Goal: Task Accomplishment & Management: Manage account settings

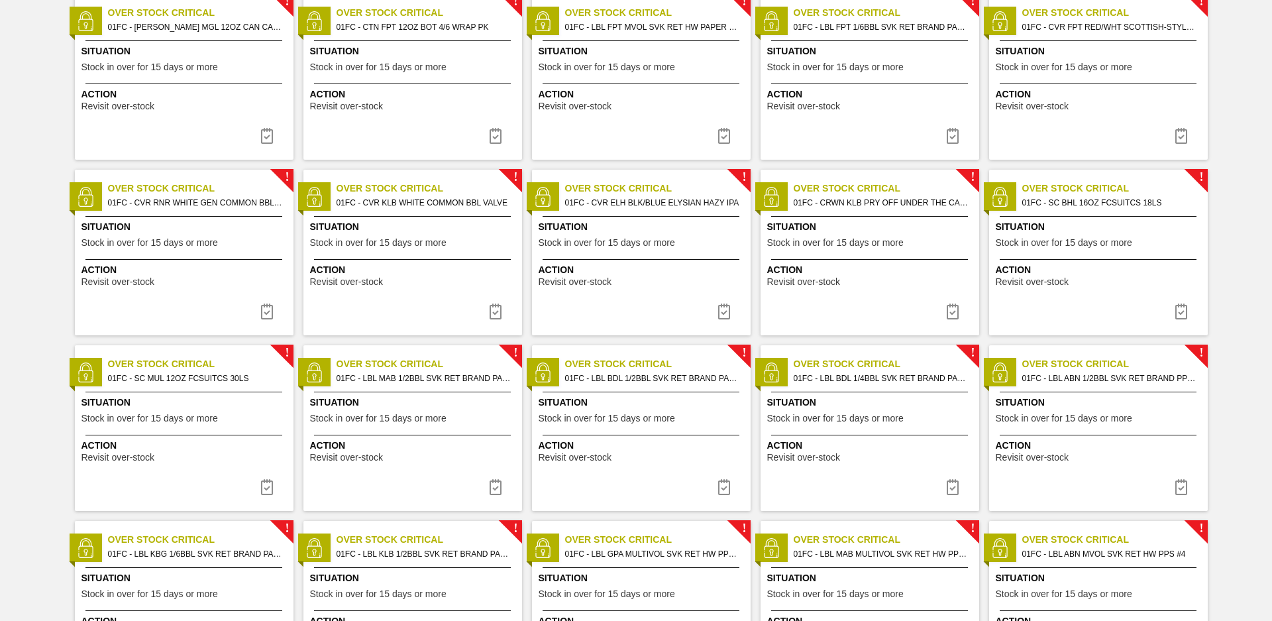
scroll to position [915, 0]
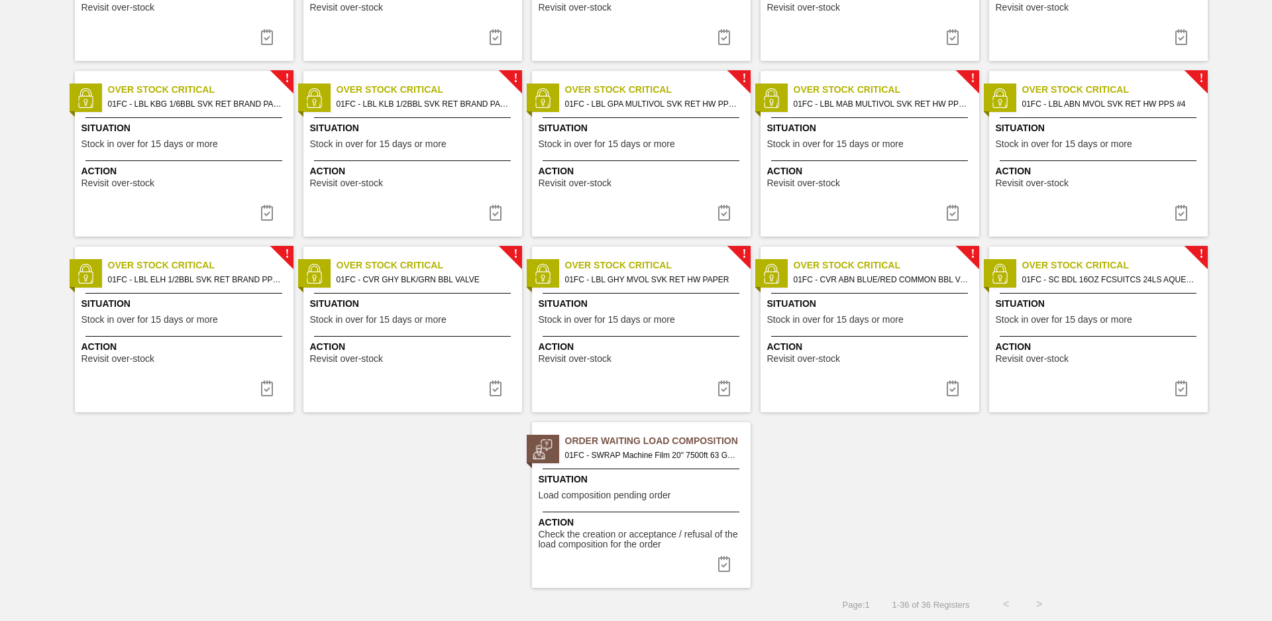
click at [643, 439] on span "Order Waiting Load Composition" at bounding box center [658, 441] width 186 height 14
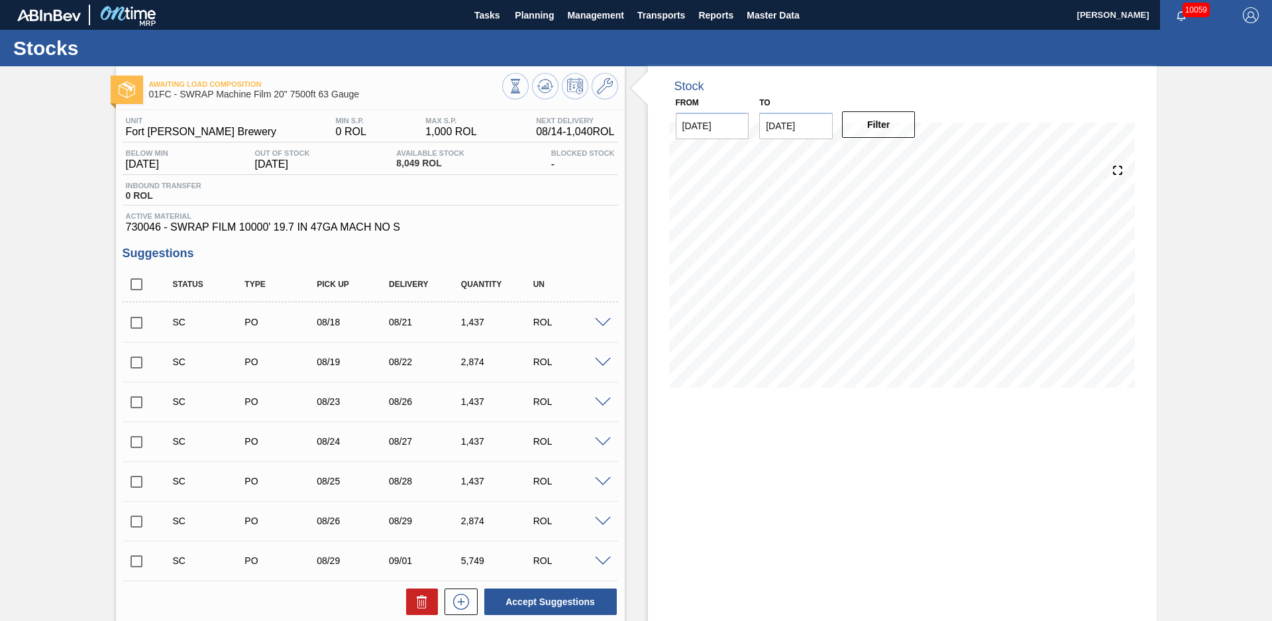
click at [643, 376] on div "Stock From [DATE] to [DATE] Filter" at bounding box center [891, 457] width 532 height 782
click at [628, 396] on div "Stock From [DATE] to [DATE] Filter" at bounding box center [891, 457] width 532 height 782
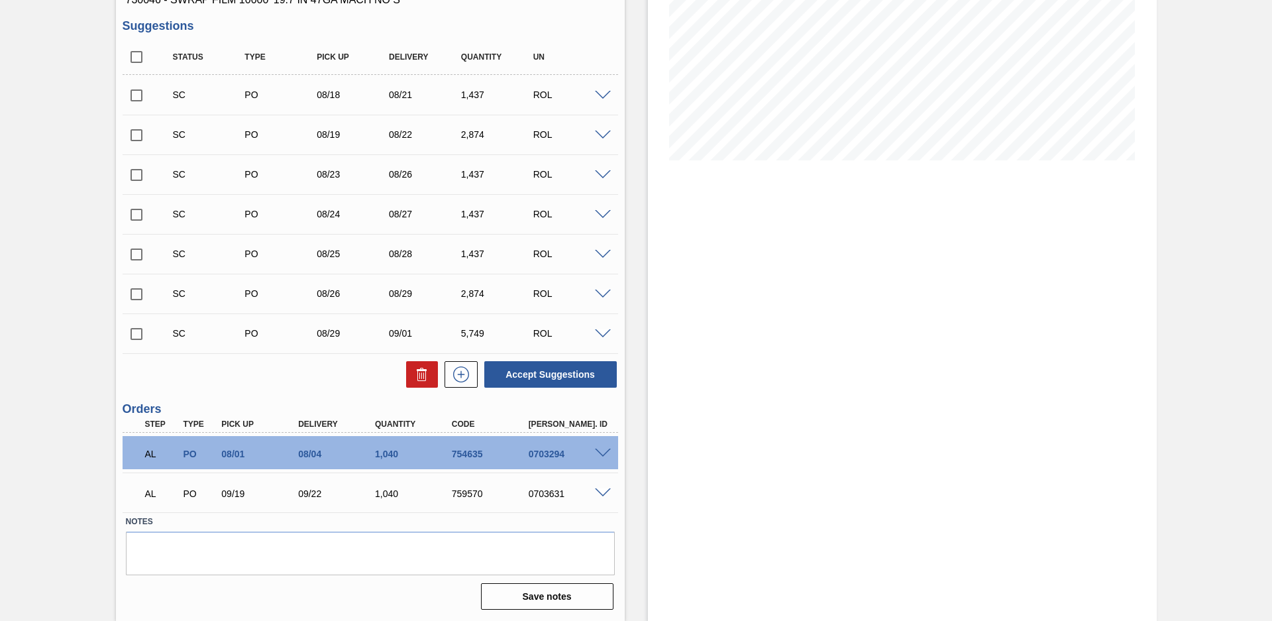
click at [600, 450] on span at bounding box center [603, 454] width 16 height 10
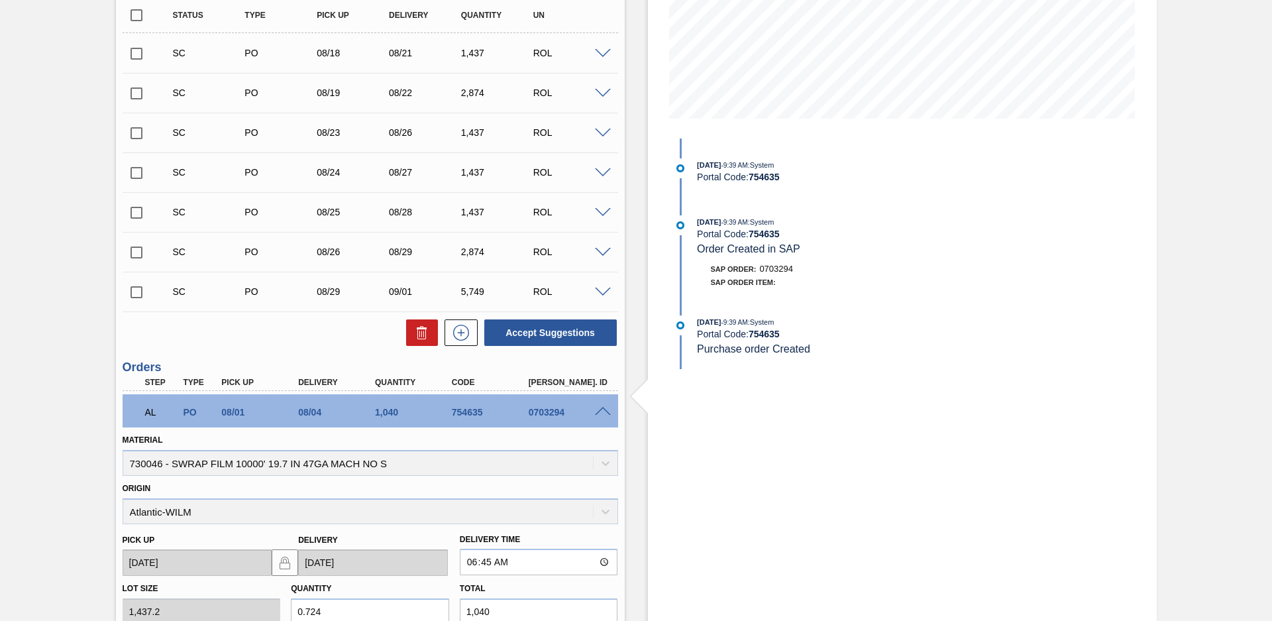
scroll to position [176, 0]
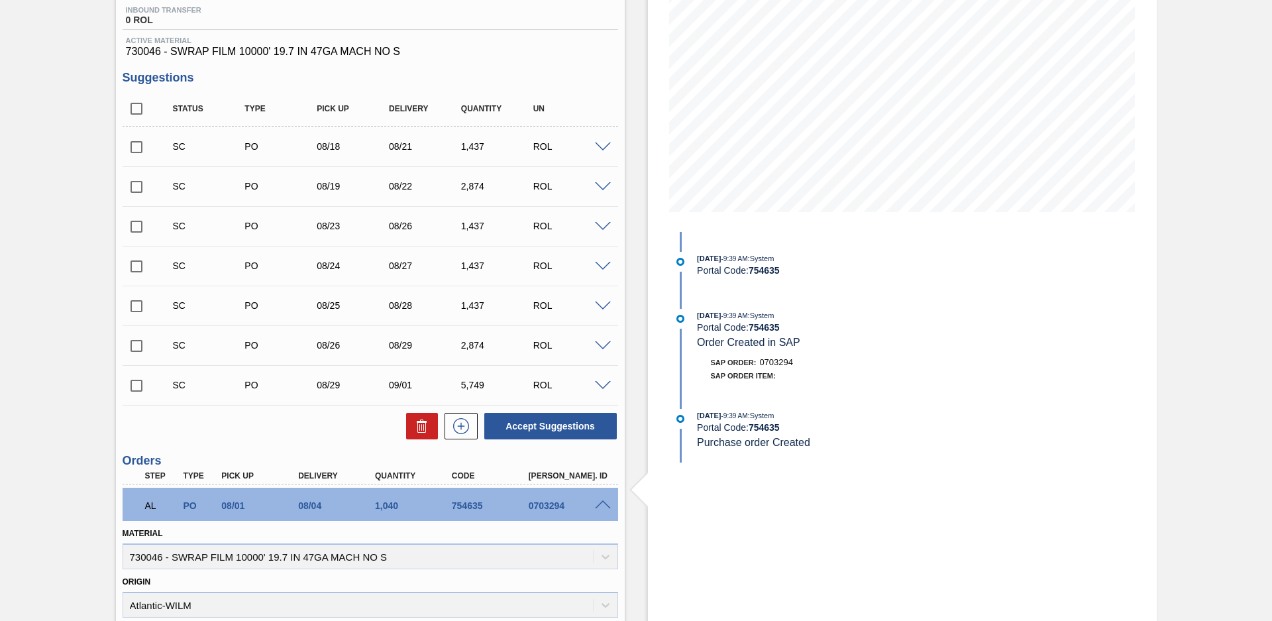
click at [609, 504] on span at bounding box center [603, 505] width 16 height 10
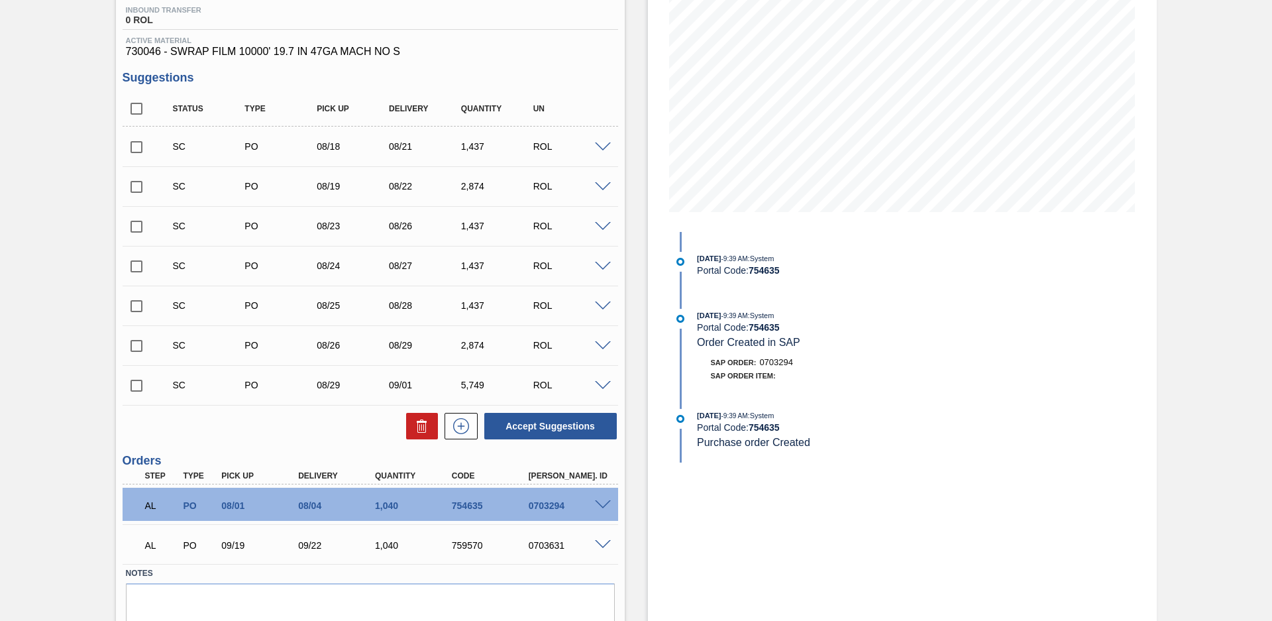
scroll to position [0, 0]
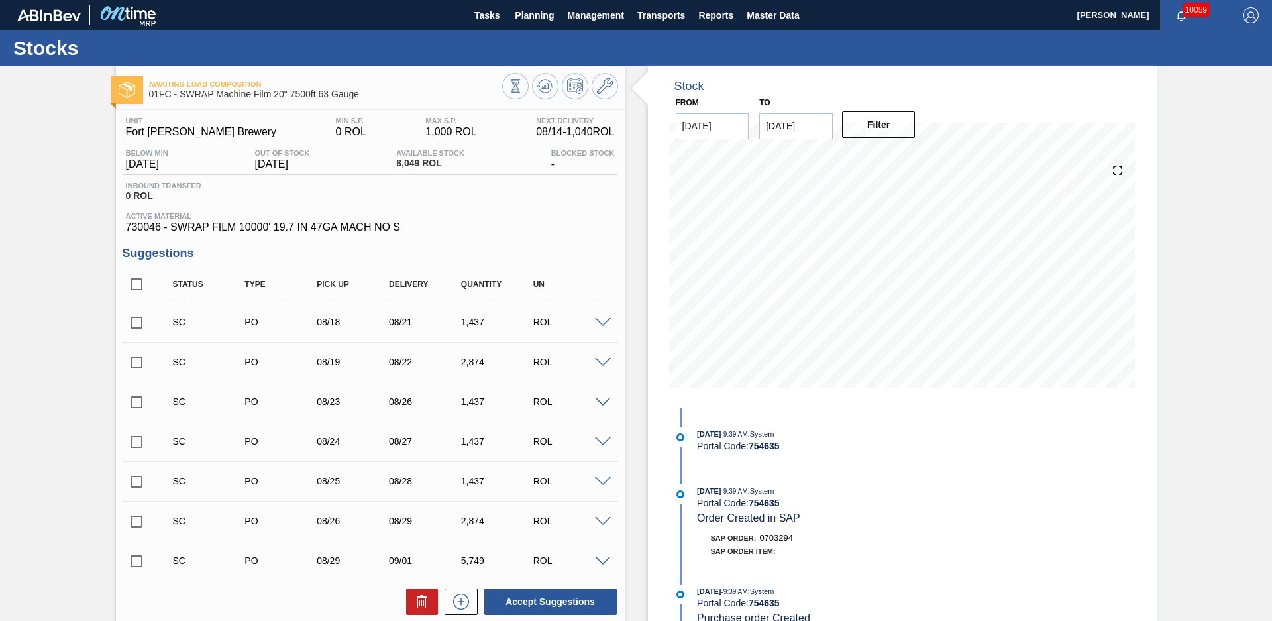
click at [635, 253] on div "Stock From 08/14/2025 to 12/31/2025 Filter 08/16 Stock Projection 6,207.044 SAP…" at bounding box center [891, 457] width 532 height 782
click at [611, 87] on icon at bounding box center [605, 86] width 16 height 16
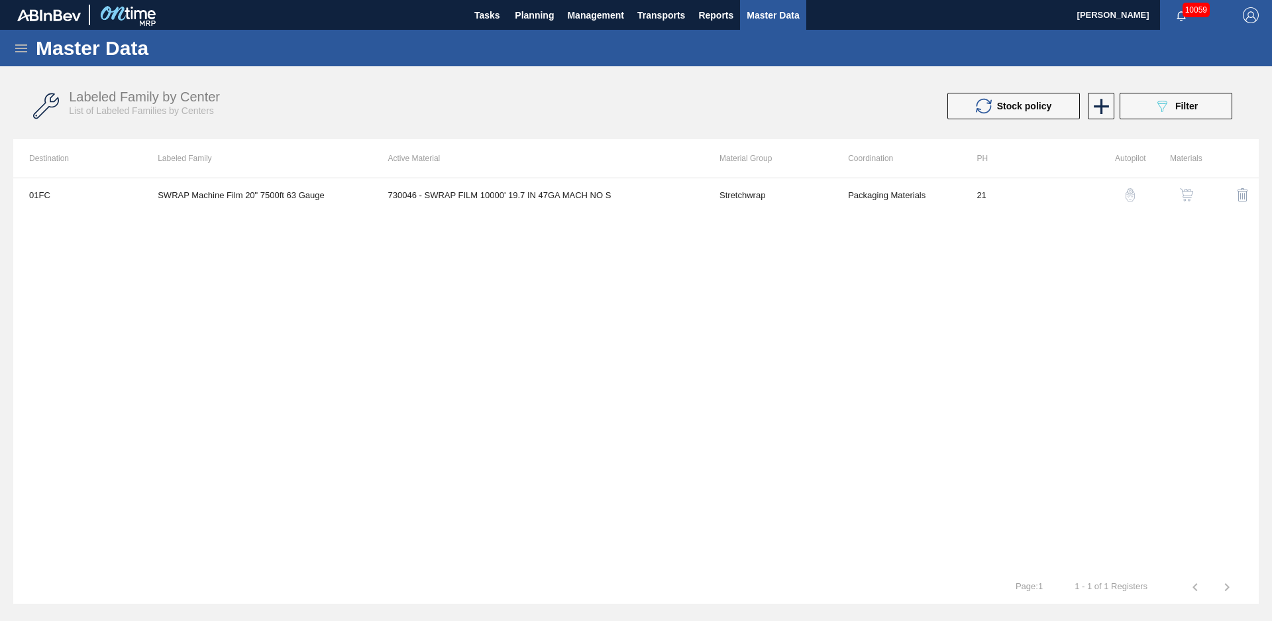
click at [1191, 189] on img "button" at bounding box center [1186, 194] width 13 height 13
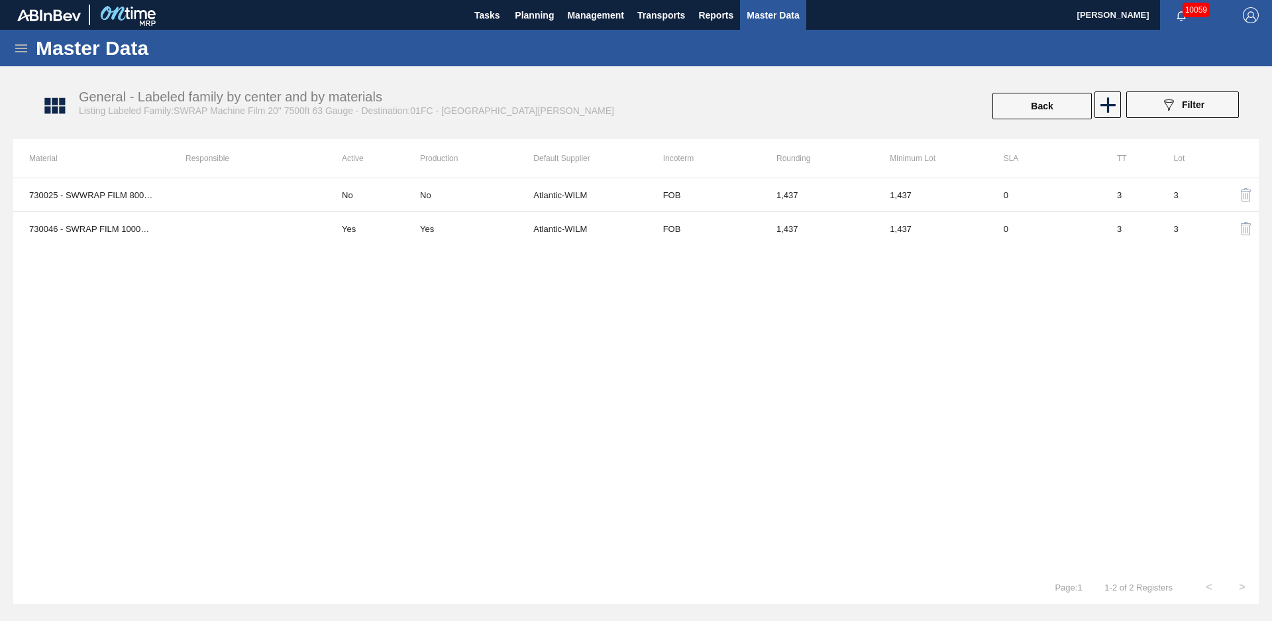
click at [610, 408] on div "730025 - SWWRAP FILM 8000ft 19.7in 57GA NO SPEC No No Atlantic-WILM FOB 1,437 1…" at bounding box center [636, 374] width 1246 height 393
click at [583, 70] on div "Master Data General Materials Group and Families Coordinations and Users Suppli…" at bounding box center [636, 317] width 1272 height 574
click at [1021, 108] on button "Back" at bounding box center [1041, 106] width 99 height 27
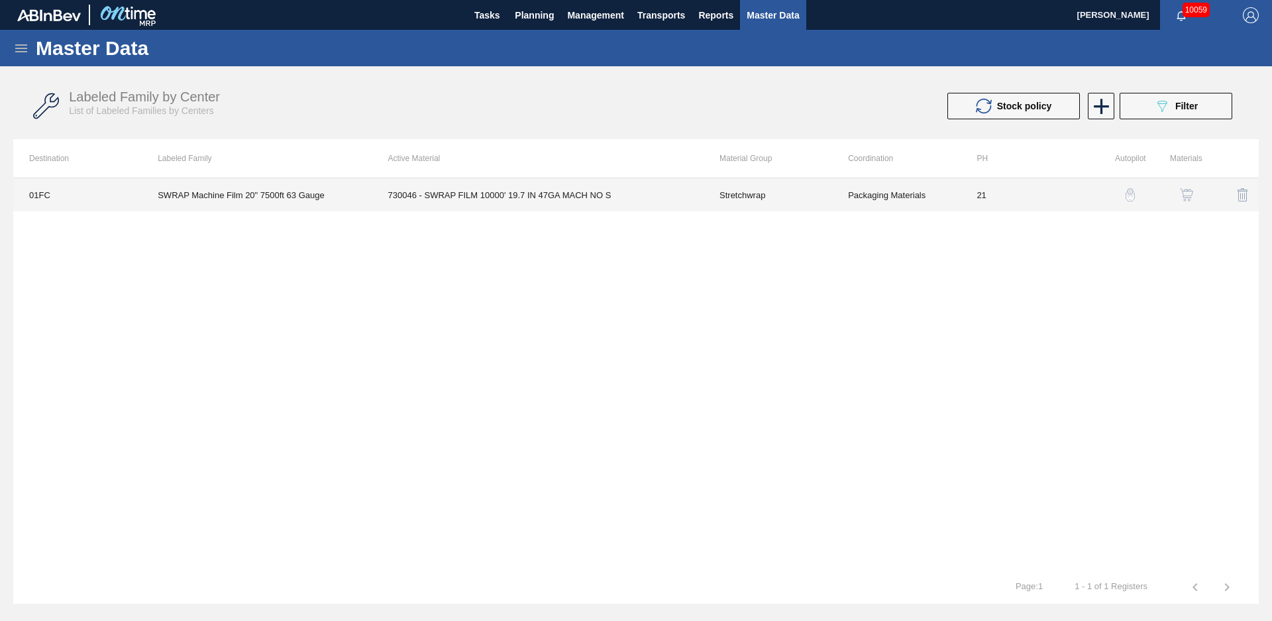
click at [592, 197] on td "730046 - SWRAP FILM 10000' 19.7 IN 47GA MACH NO S" at bounding box center [537, 194] width 331 height 33
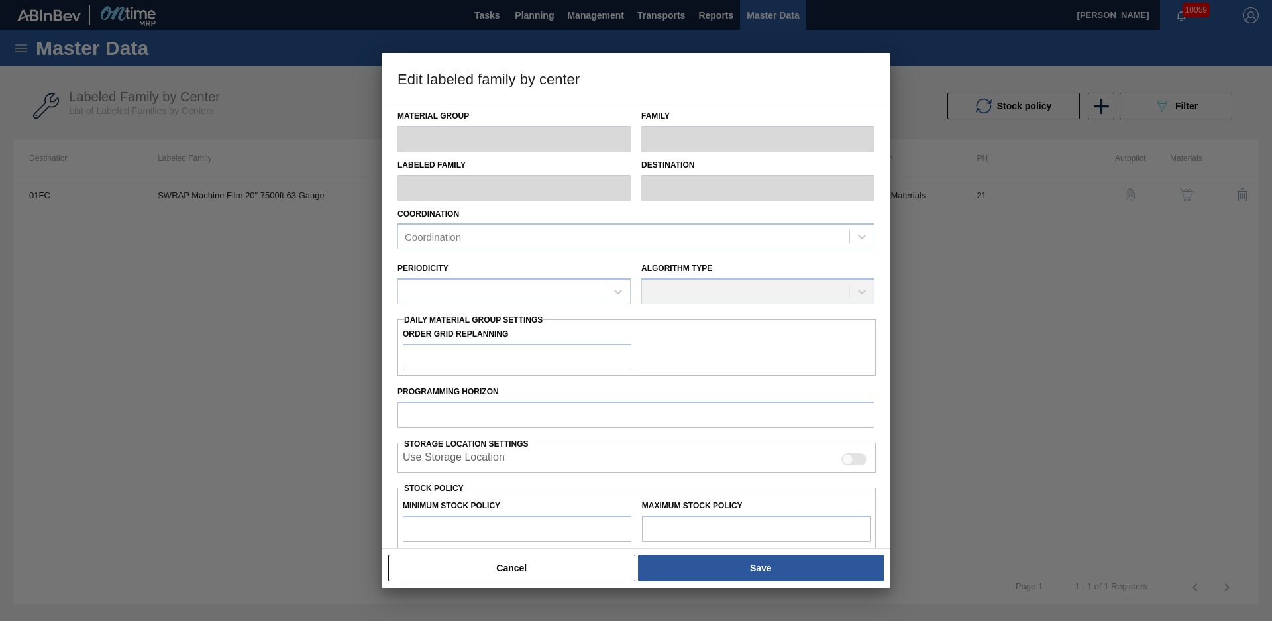
type input "Stretchwrap"
type input "SWRAP Machine Film 20" 7500ft 63 Gauge"
type input "01FC - Fort [PERSON_NAME] Brewery"
type input "21"
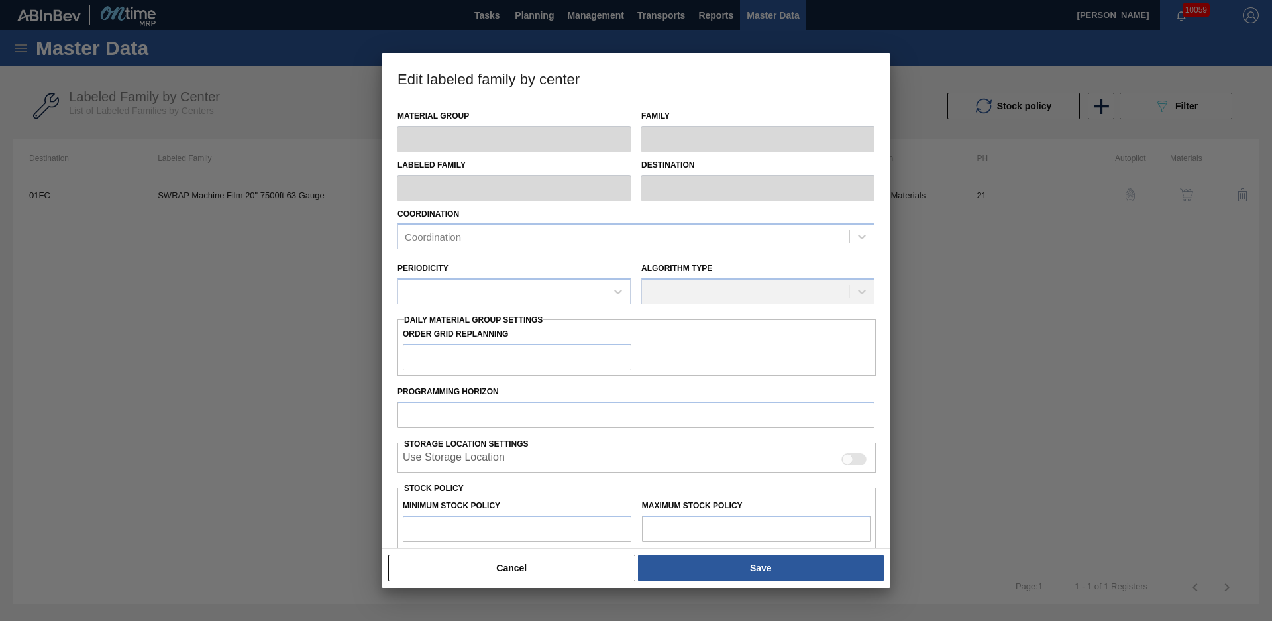
type input "0"
type input "1,000"
type input "0"
checkbox input "true"
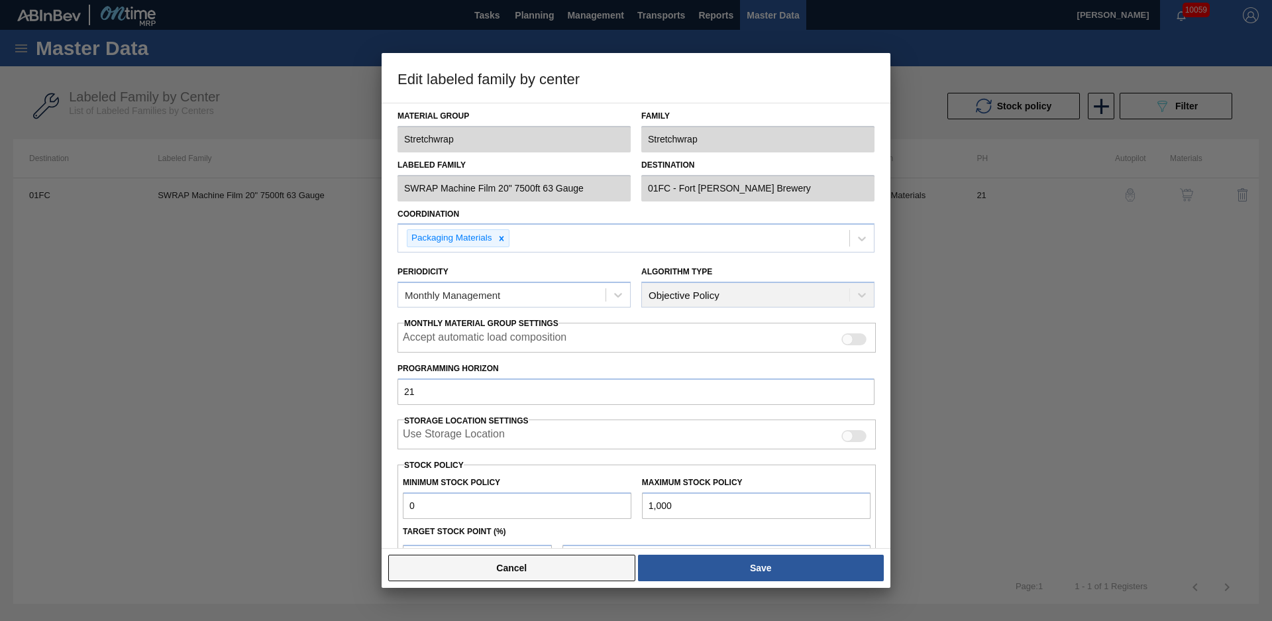
click at [610, 567] on button "Cancel" at bounding box center [511, 568] width 247 height 27
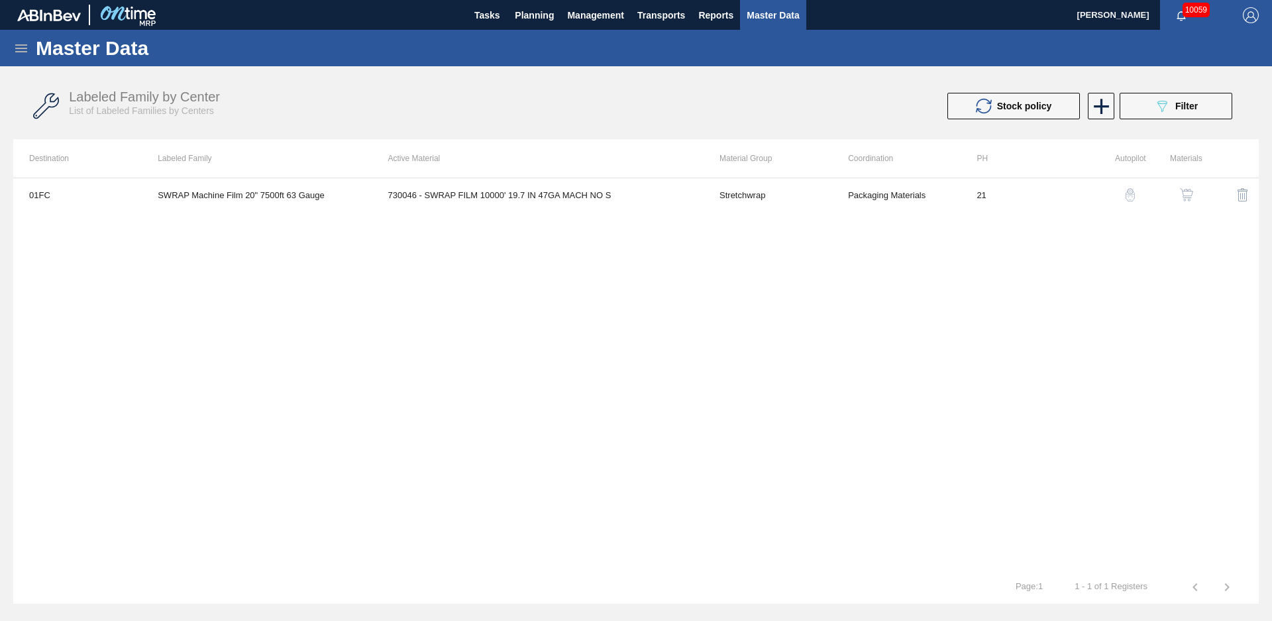
click at [1189, 193] on img "button" at bounding box center [1186, 194] width 13 height 13
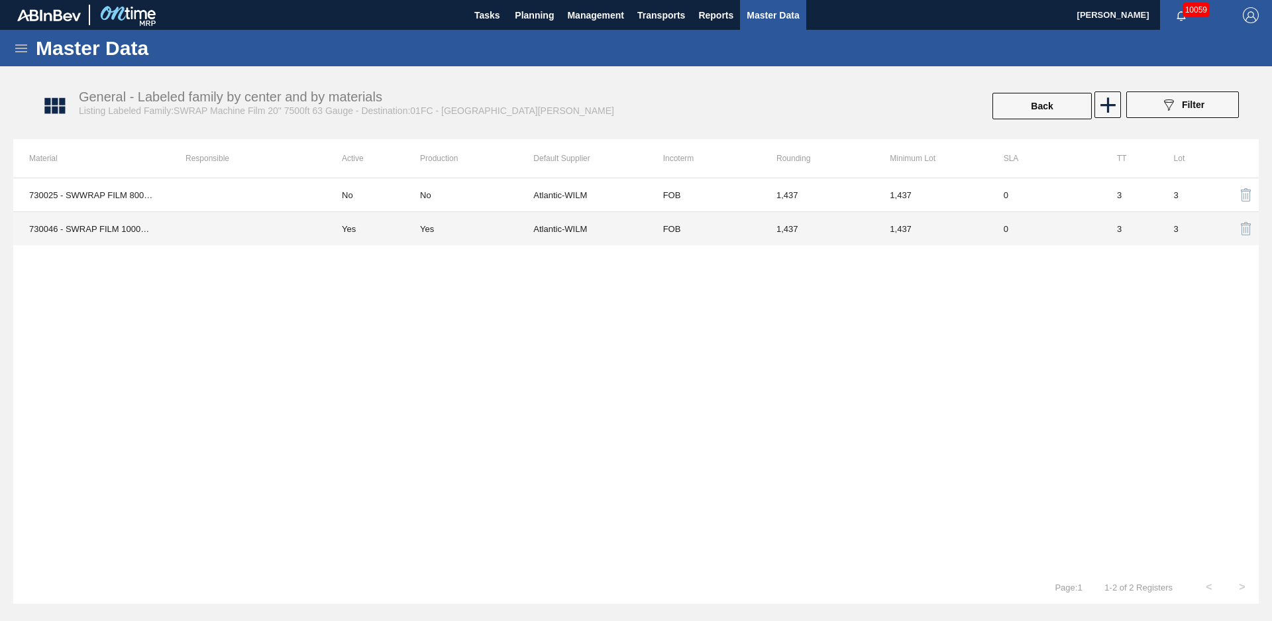
click at [488, 231] on div "Yes" at bounding box center [476, 229] width 113 height 10
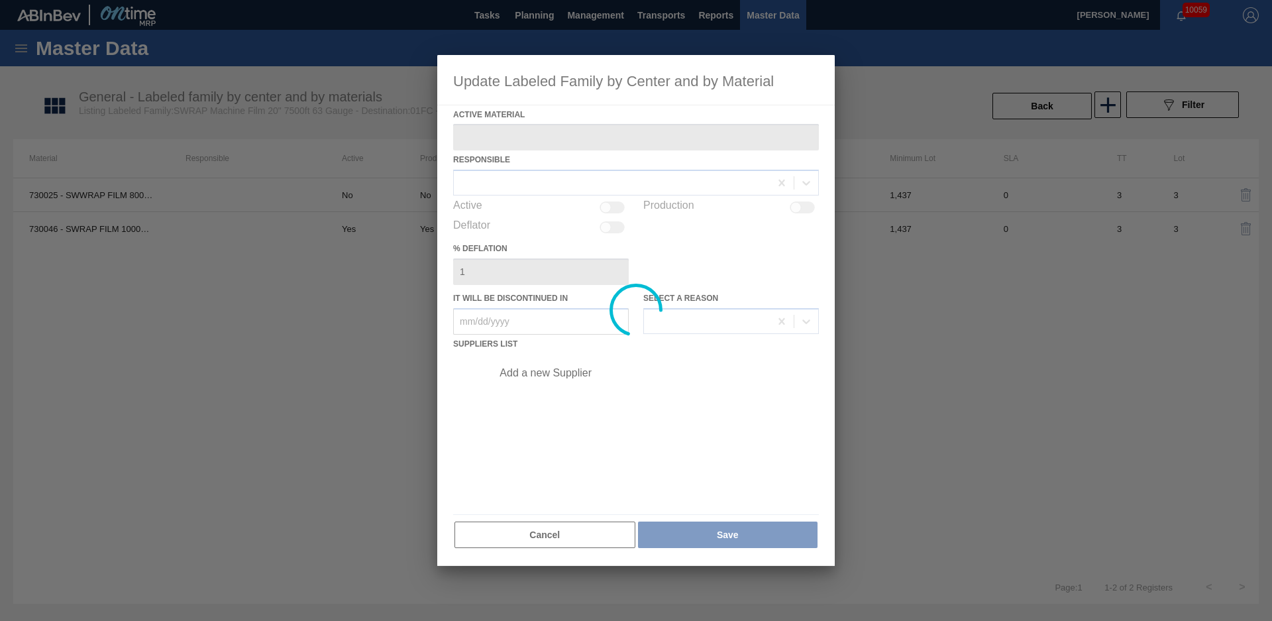
type Material "730046 - SWRAP FILM 10000' 19.7 IN 47GA MACH NO S"
checkbox input "true"
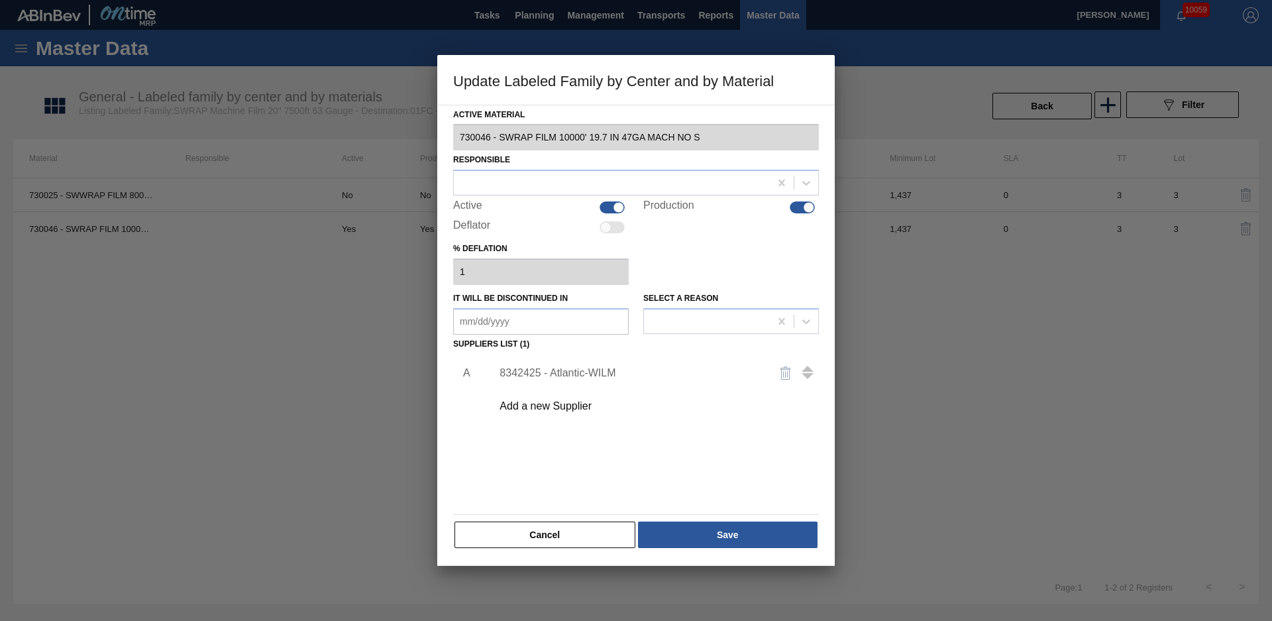
click at [306, 303] on div at bounding box center [636, 310] width 1272 height 621
click at [613, 531] on button "Cancel" at bounding box center [544, 534] width 181 height 27
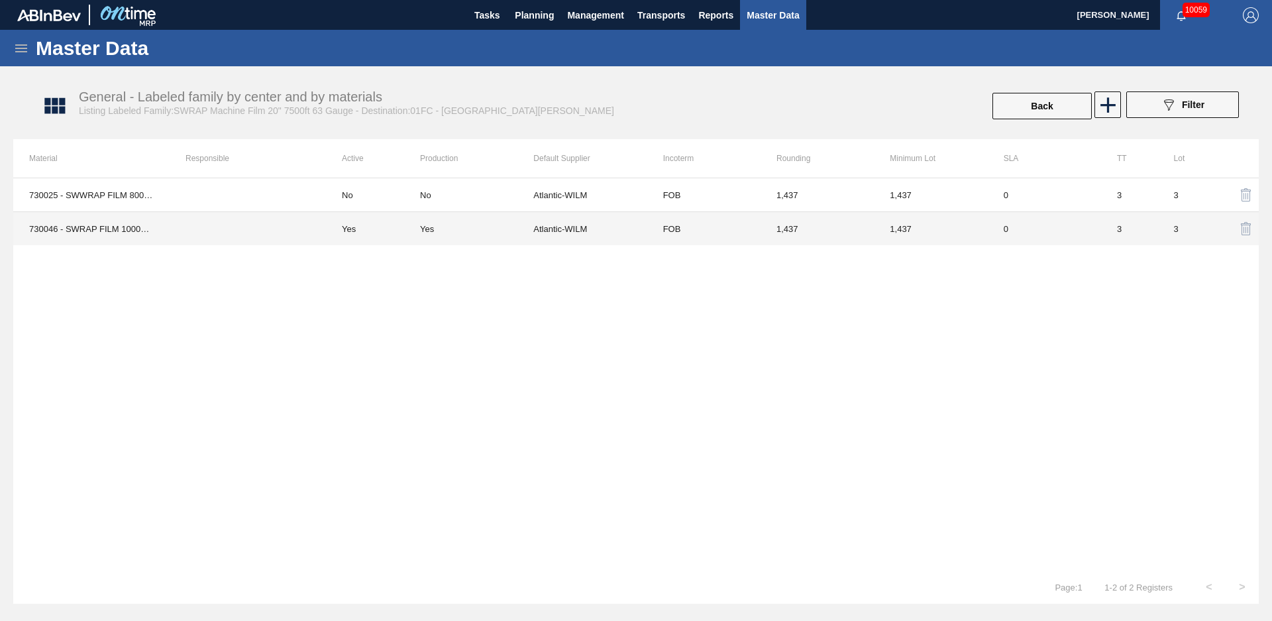
click at [818, 229] on td "1,437" at bounding box center [817, 229] width 113 height 34
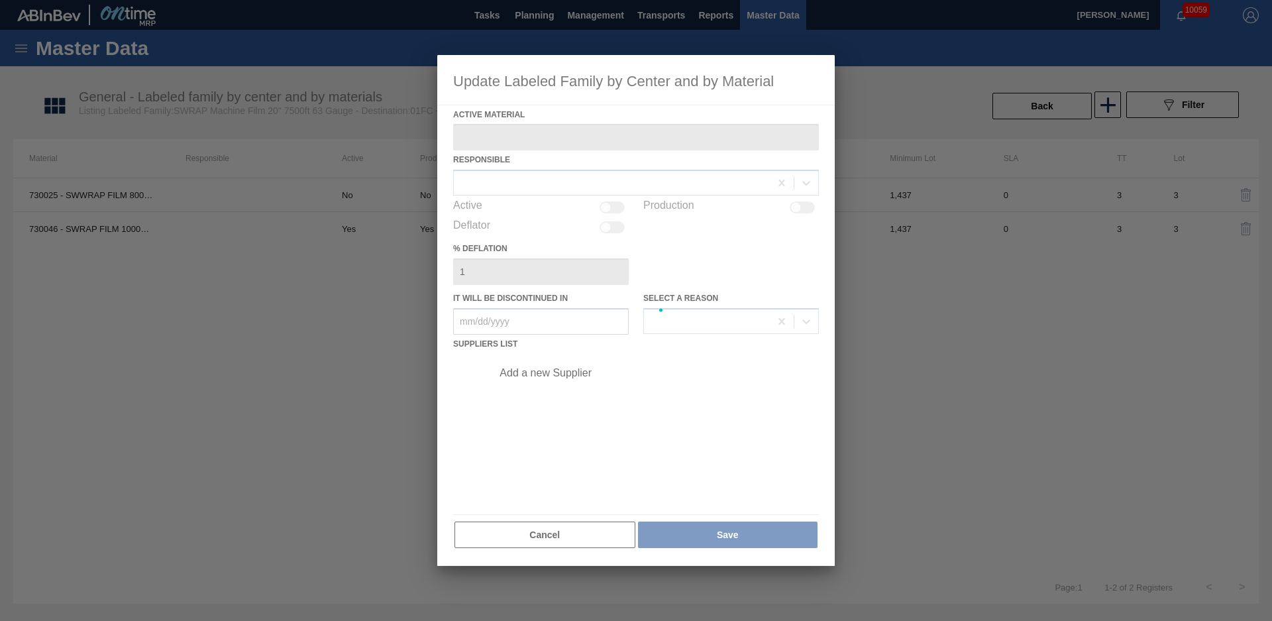
type Material "730046 - SWRAP FILM 10000' 19.7 IN 47GA MACH NO S"
checkbox input "true"
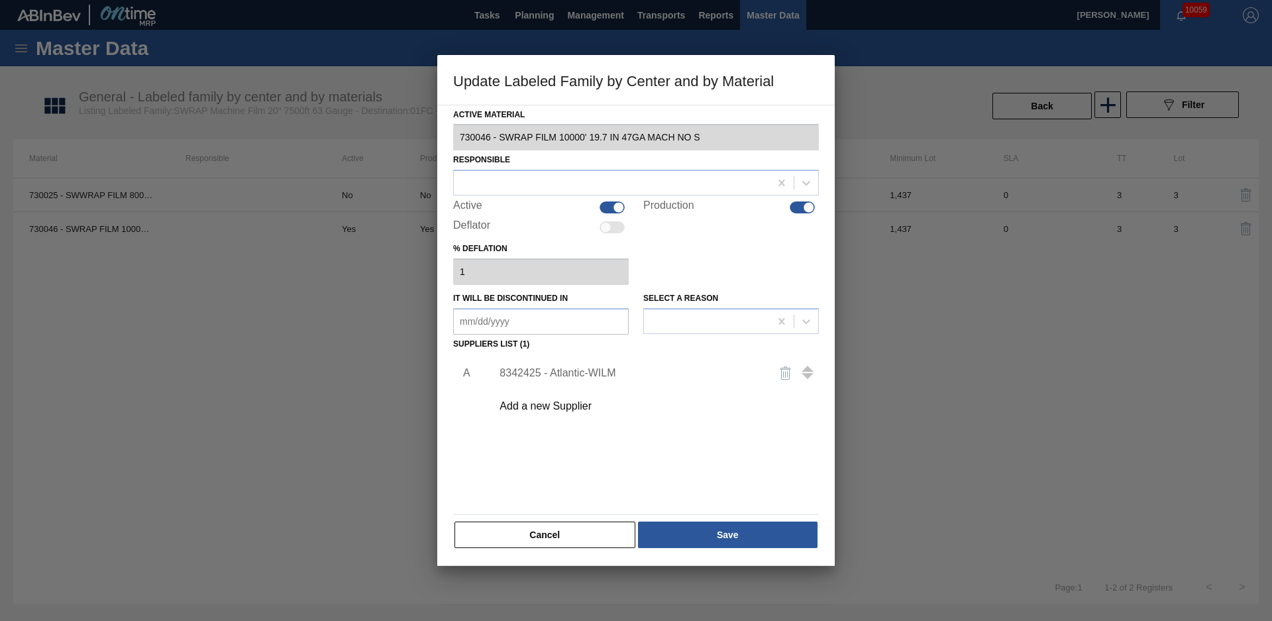
click at [588, 364] on div "8342425 - Atlantic-WILM" at bounding box center [651, 372] width 335 height 33
click at [587, 372] on div "8342425 - Atlantic-WILM" at bounding box center [630, 373] width 260 height 12
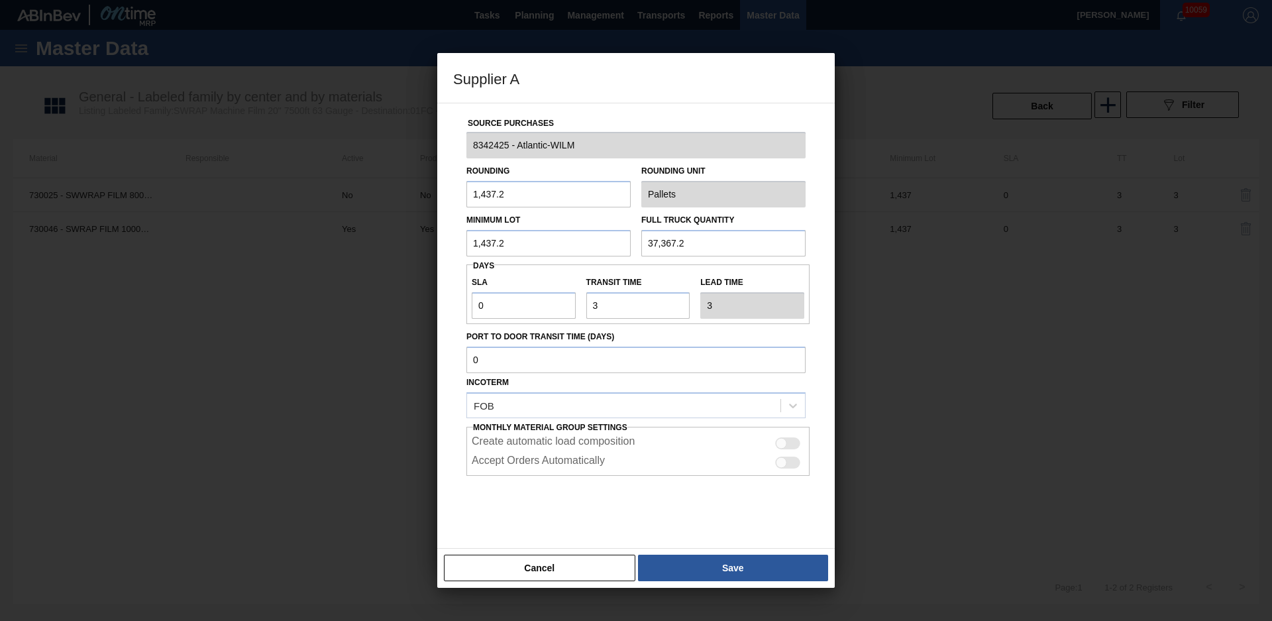
click at [684, 201] on input "Pallets" at bounding box center [723, 194] width 164 height 27
click at [583, 571] on button "Cancel" at bounding box center [539, 568] width 191 height 27
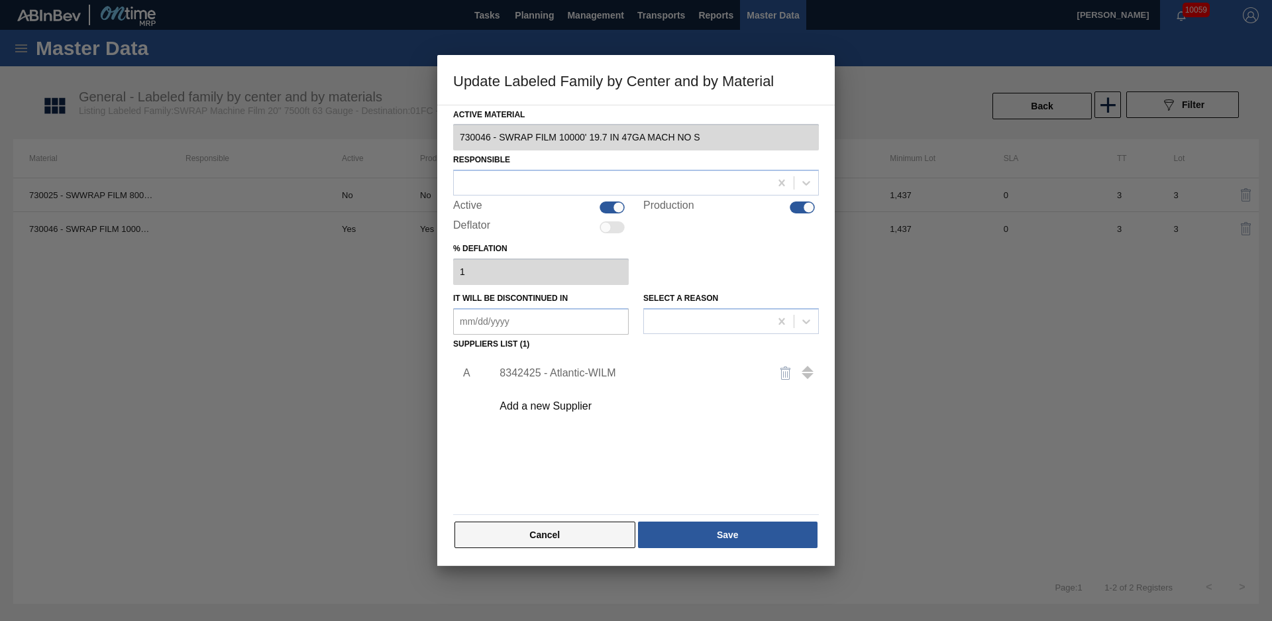
click at [561, 537] on button "Cancel" at bounding box center [544, 534] width 181 height 27
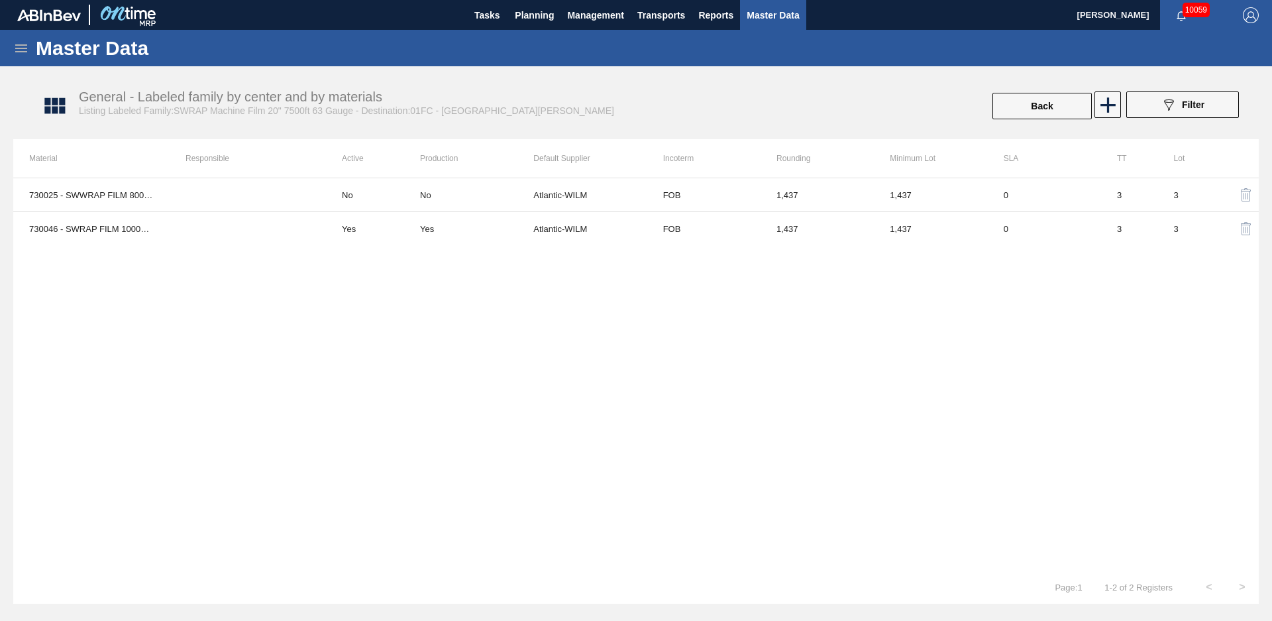
click at [452, 431] on div "730025 - SWWRAP FILM 8000ft 19.7in 57GA NO SPEC No No Atlantic-WILM FOB 1,437 1…" at bounding box center [636, 374] width 1246 height 393
click at [230, 325] on div "730025 - SWWRAP FILM 8000ft 19.7in 57GA NO SPEC No No Atlantic-WILM FOB 1,437 1…" at bounding box center [636, 374] width 1246 height 393
click at [1052, 112] on button "Back" at bounding box center [1041, 106] width 99 height 27
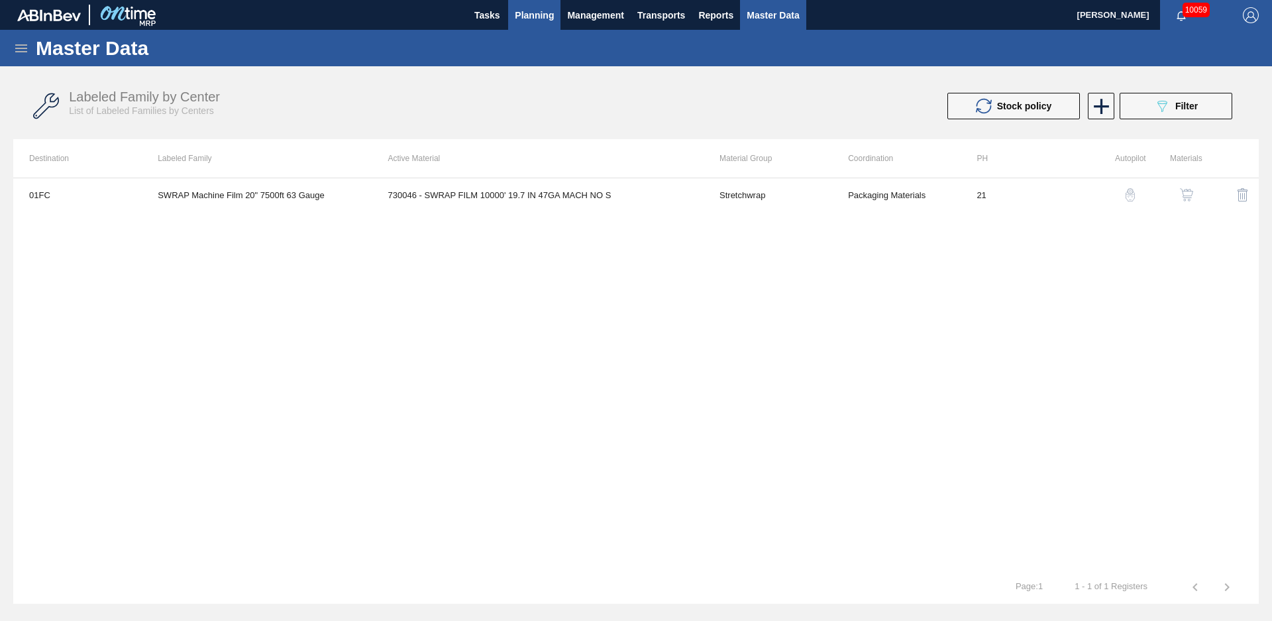
click at [535, 23] on span "Planning" at bounding box center [534, 15] width 39 height 16
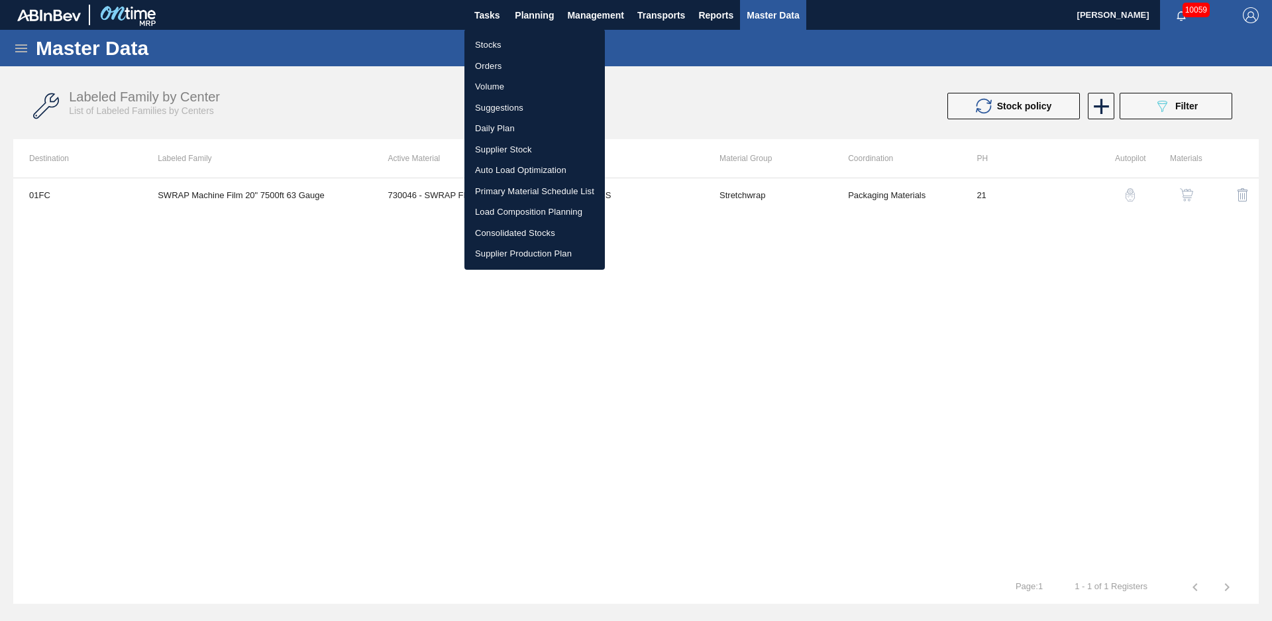
click at [524, 39] on li "Stocks" at bounding box center [534, 44] width 140 height 21
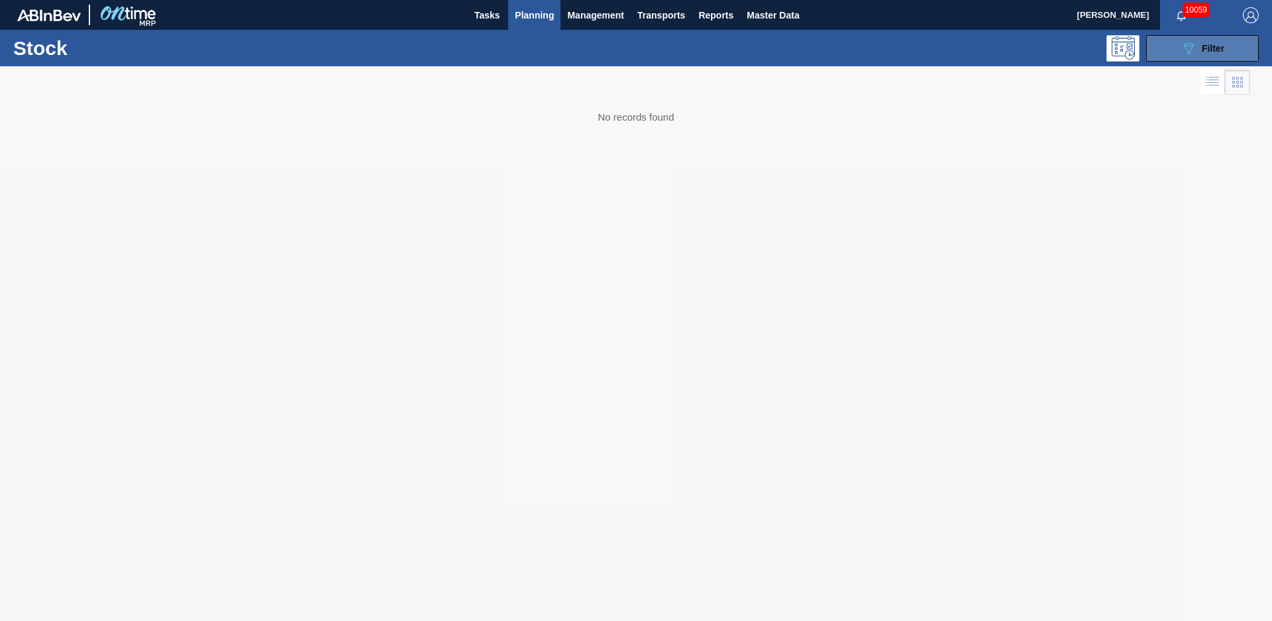
click at [1218, 43] on span "Filter" at bounding box center [1213, 48] width 23 height 11
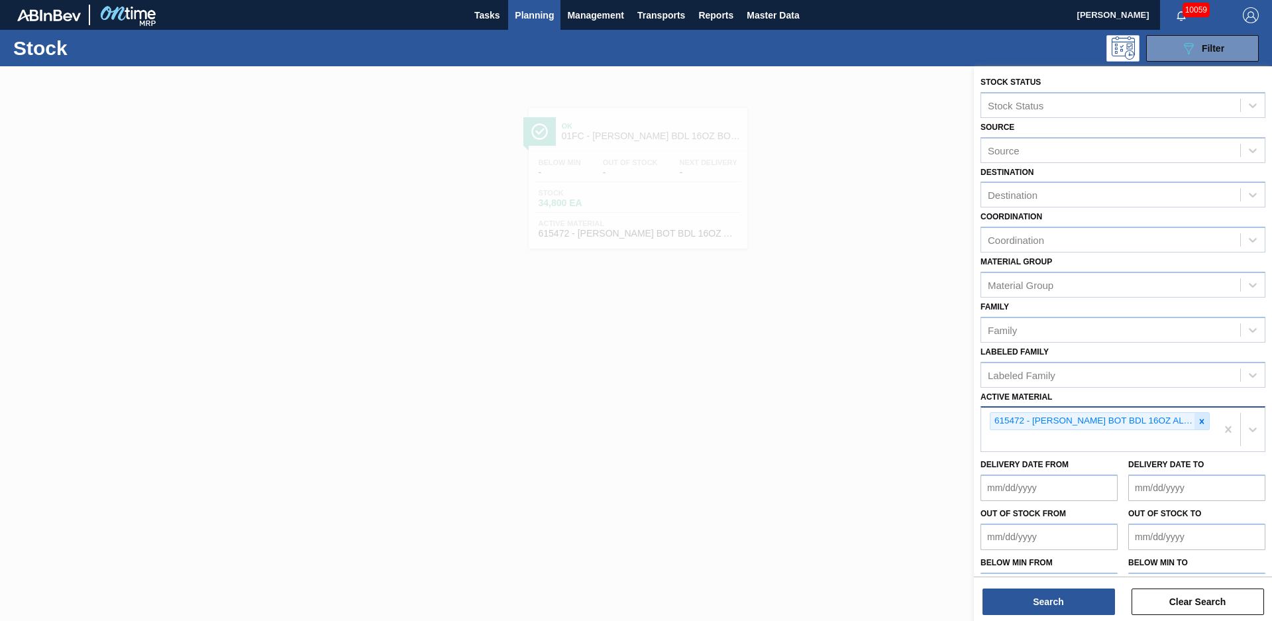
click at [1199, 423] on icon at bounding box center [1201, 421] width 9 height 9
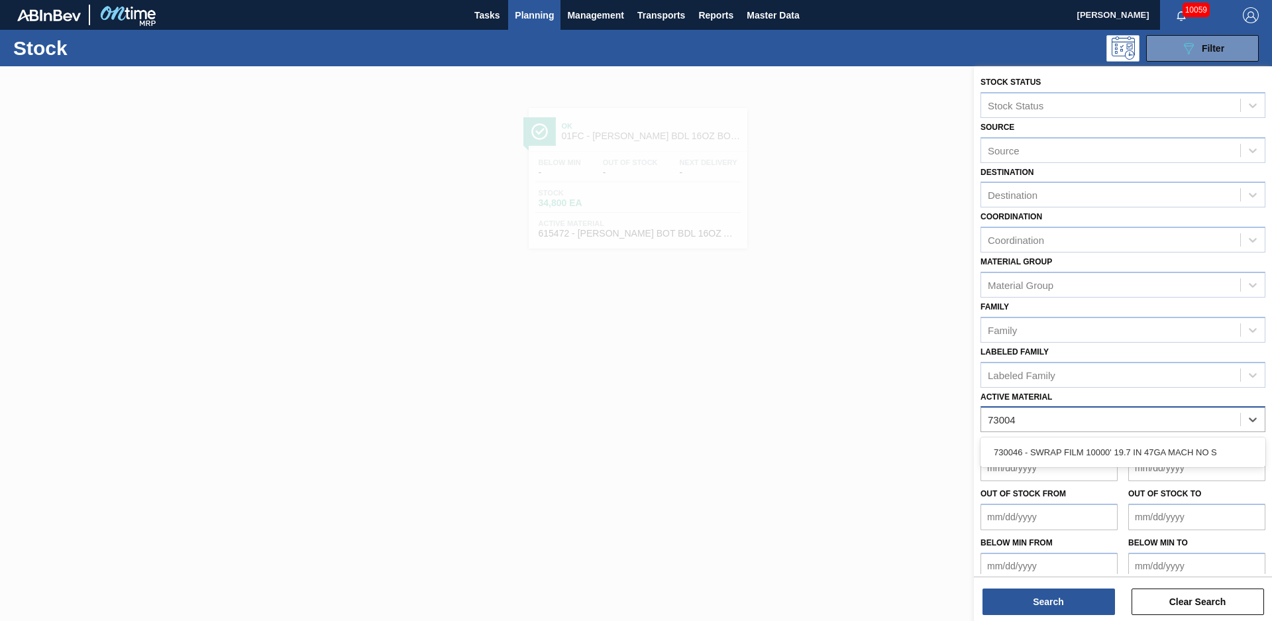
type Material "730046"
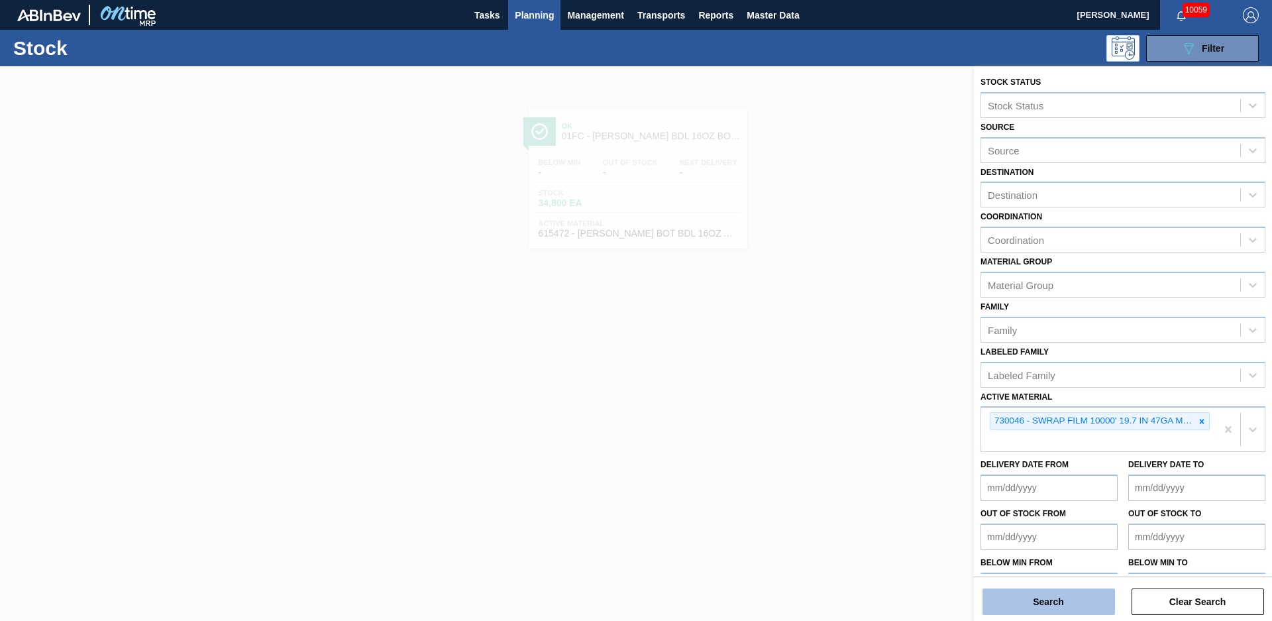
click at [1083, 602] on button "Search" at bounding box center [1048, 601] width 133 height 27
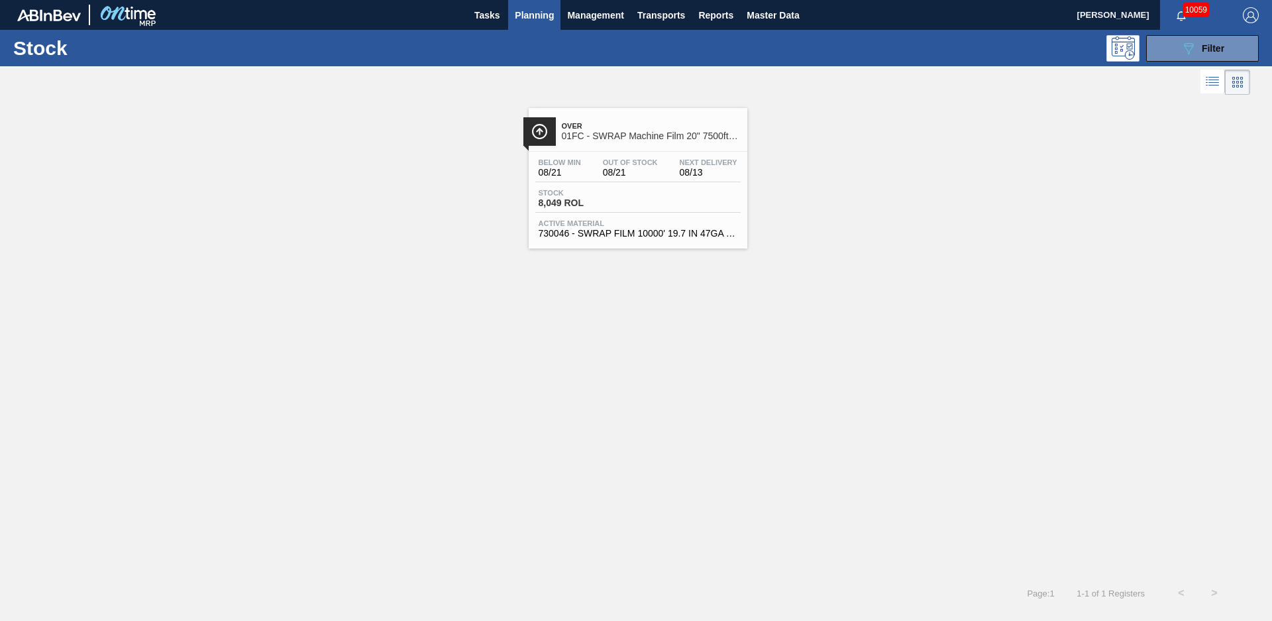
click at [631, 136] on span "01FC - SWRAP Machine Film 20" 7500ft 63 Gauge" at bounding box center [651, 136] width 179 height 10
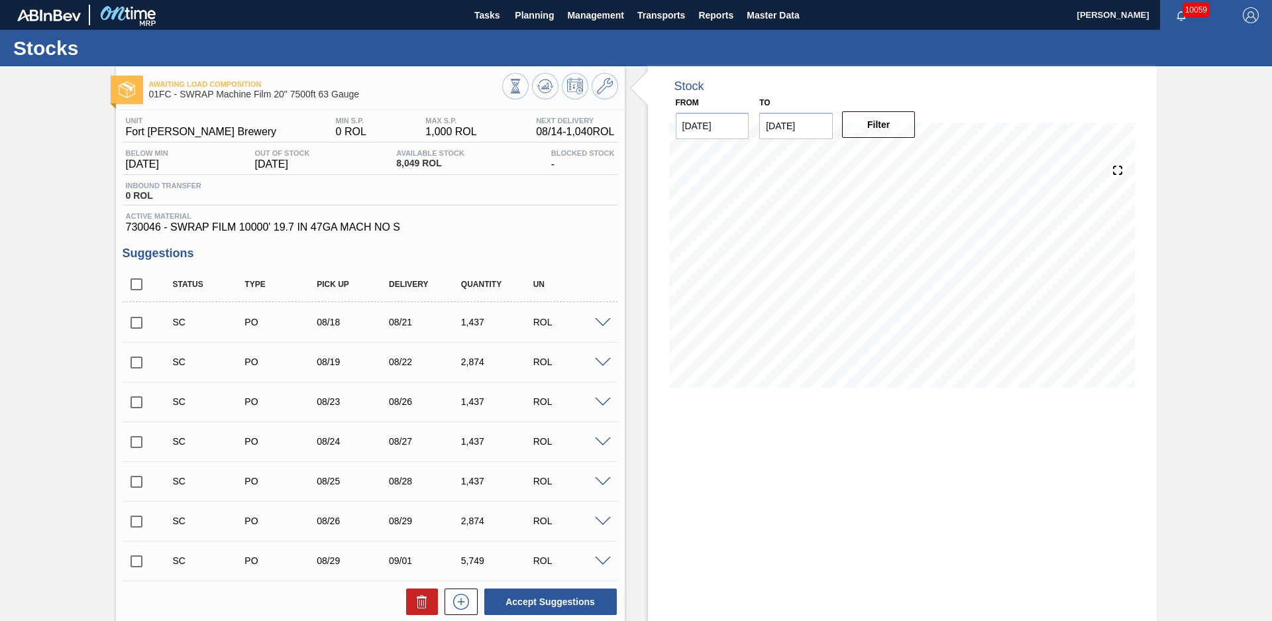
click at [639, 272] on div "Stock From [DATE] to [DATE] Filter" at bounding box center [891, 457] width 532 height 782
click at [62, 248] on div "Awaiting Load Composition 01FC - SWRAP Machine Film 20" 7500ft 63 Gauge Unit Fo…" at bounding box center [636, 457] width 1272 height 782
click at [635, 240] on div "Stock From [DATE] to [DATE] Filter" at bounding box center [891, 457] width 532 height 782
click at [593, 84] on button at bounding box center [605, 86] width 27 height 27
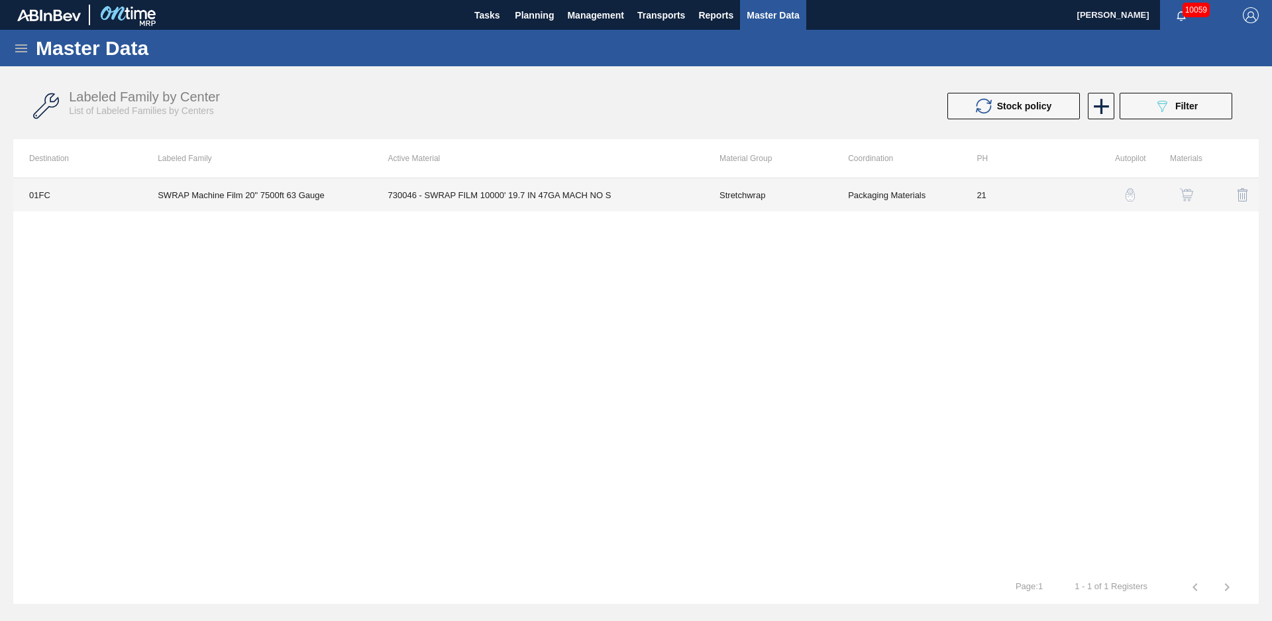
click at [655, 199] on td "730046 - SWRAP FILM 10000' 19.7 IN 47GA MACH NO S" at bounding box center [537, 194] width 331 height 33
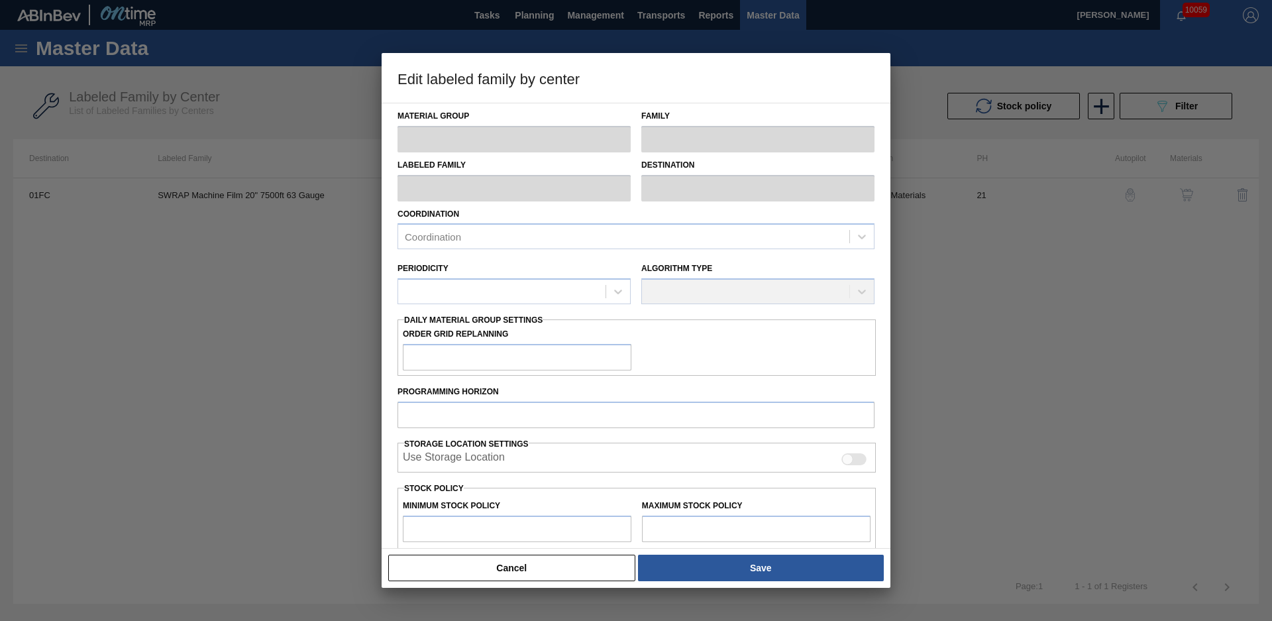
type input "Stretchwrap"
type input "SWRAP Machine Film 20" 7500ft 63 Gauge"
type input "01FC - Fort [PERSON_NAME] Brewery"
type input "21"
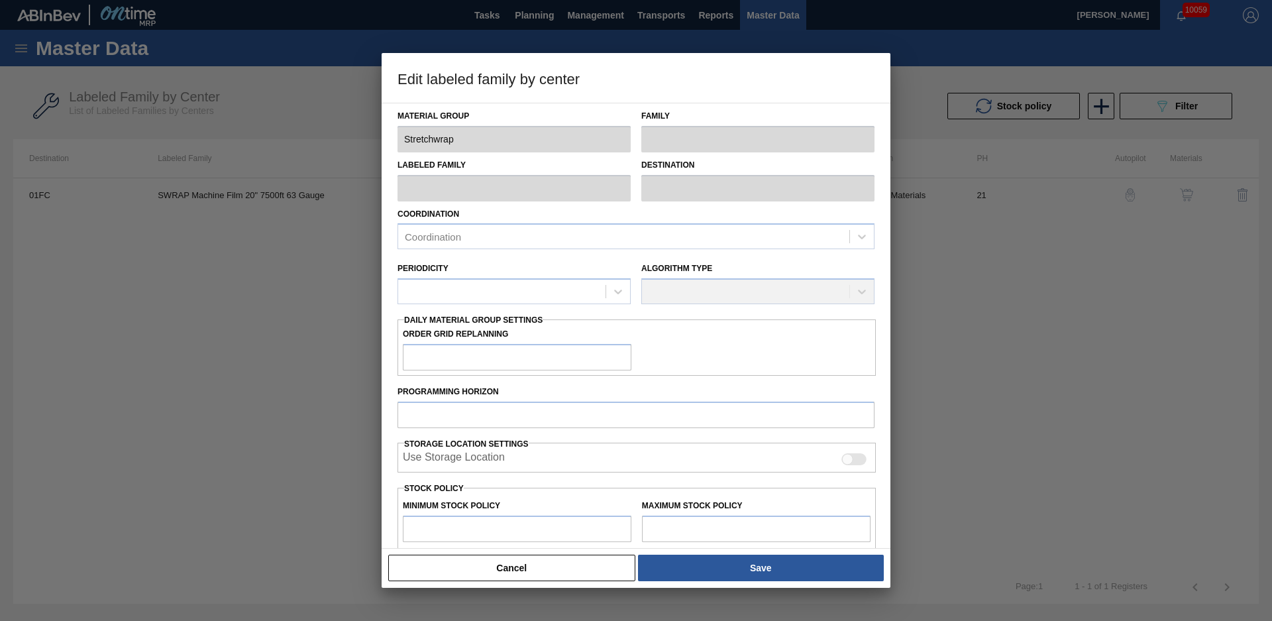
type input "0"
type input "1,000"
type input "0"
checkbox input "true"
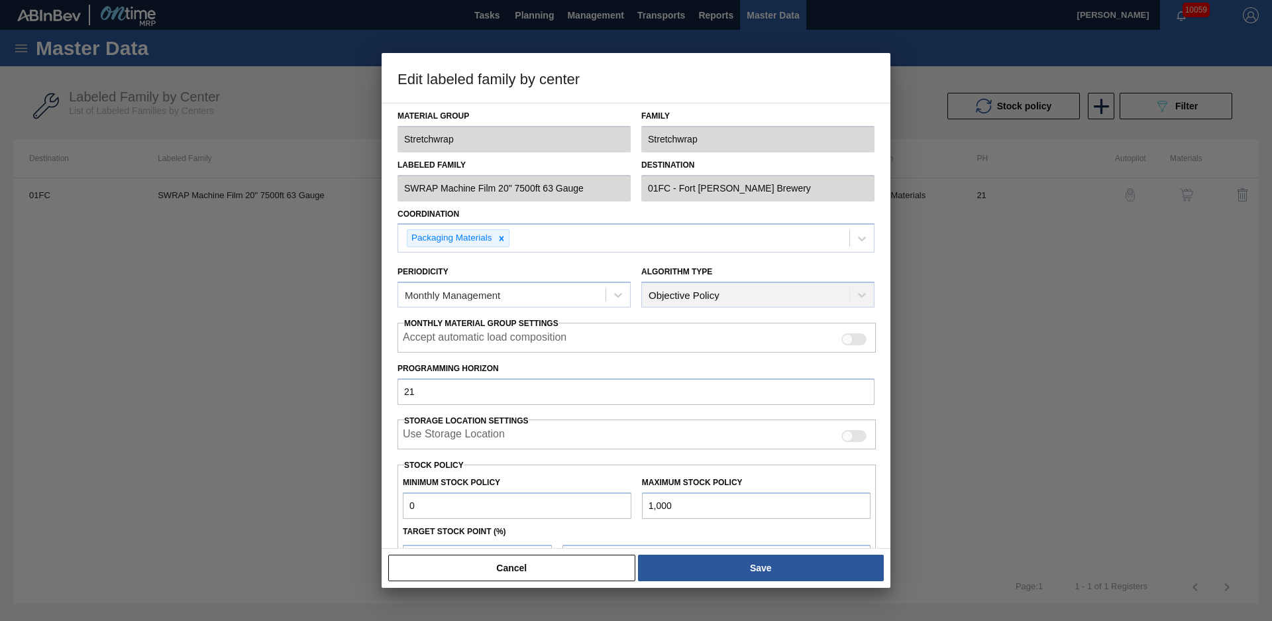
scroll to position [144, 0]
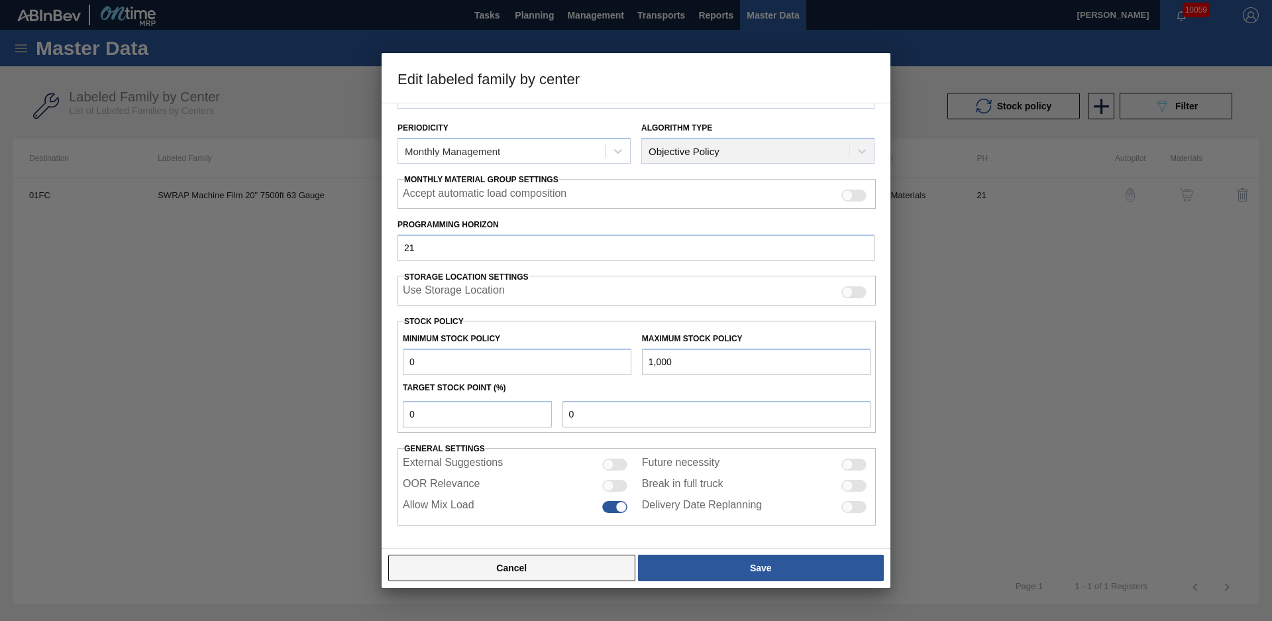
click at [605, 564] on button "Cancel" at bounding box center [511, 568] width 247 height 27
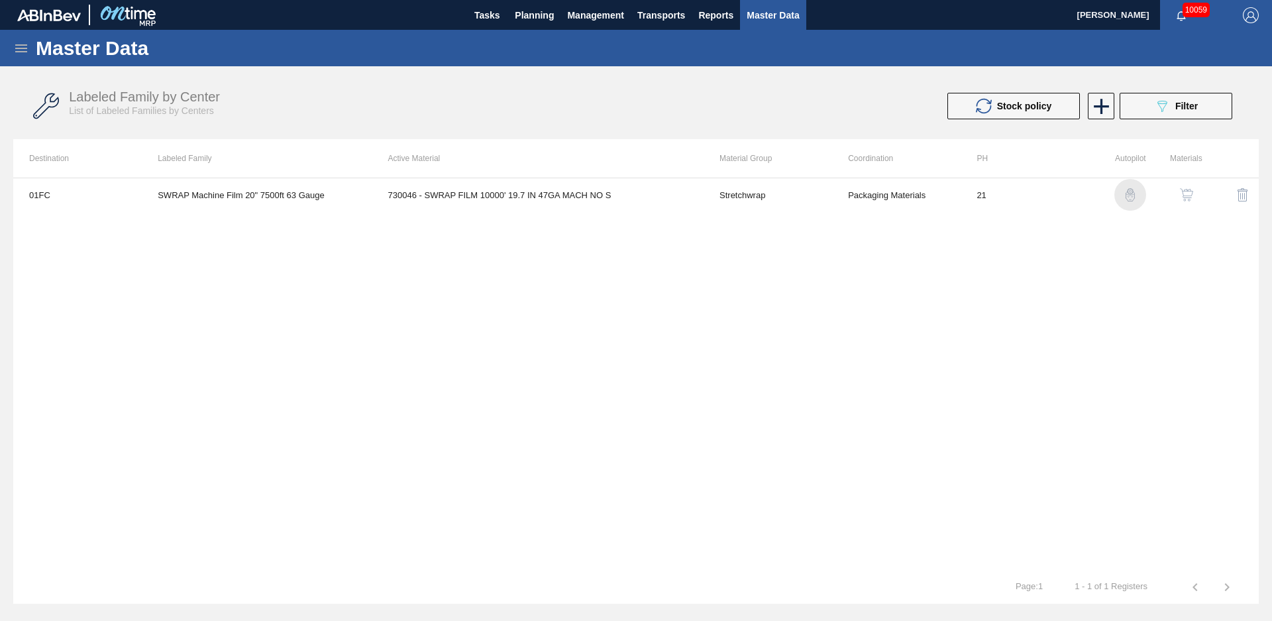
click at [1135, 191] on img "button" at bounding box center [1130, 194] width 13 height 13
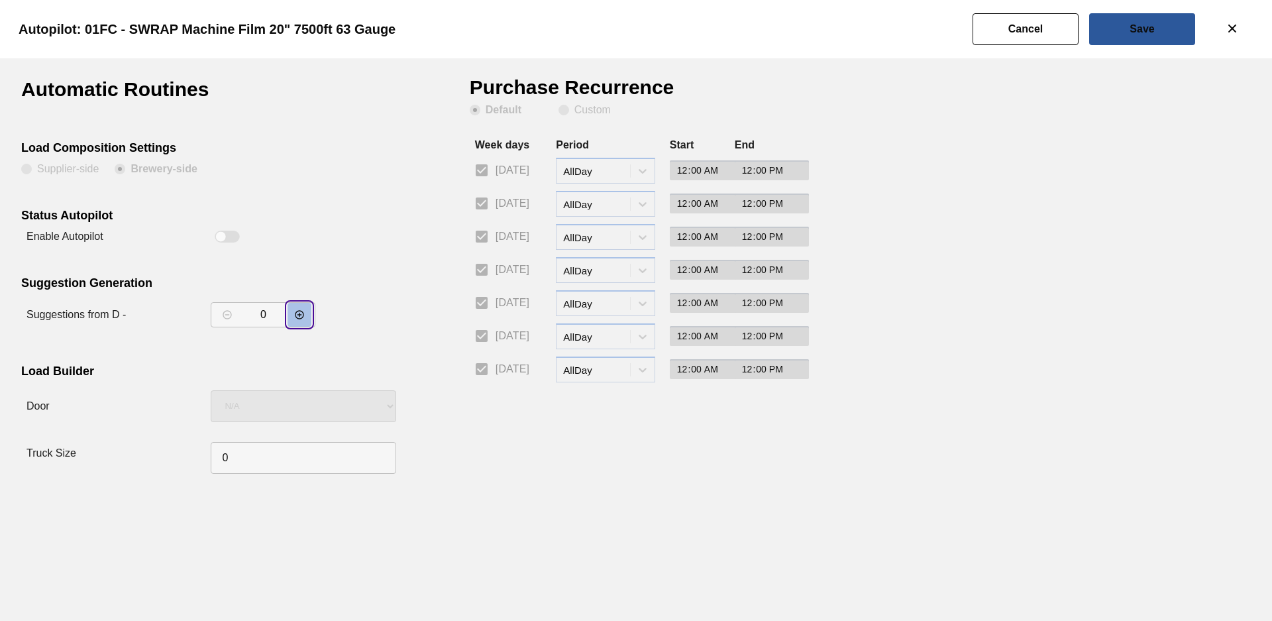
click at [301, 317] on icon "decrementar valor" at bounding box center [299, 314] width 11 height 11
click at [302, 317] on icon "decrementar valor" at bounding box center [299, 314] width 11 height 11
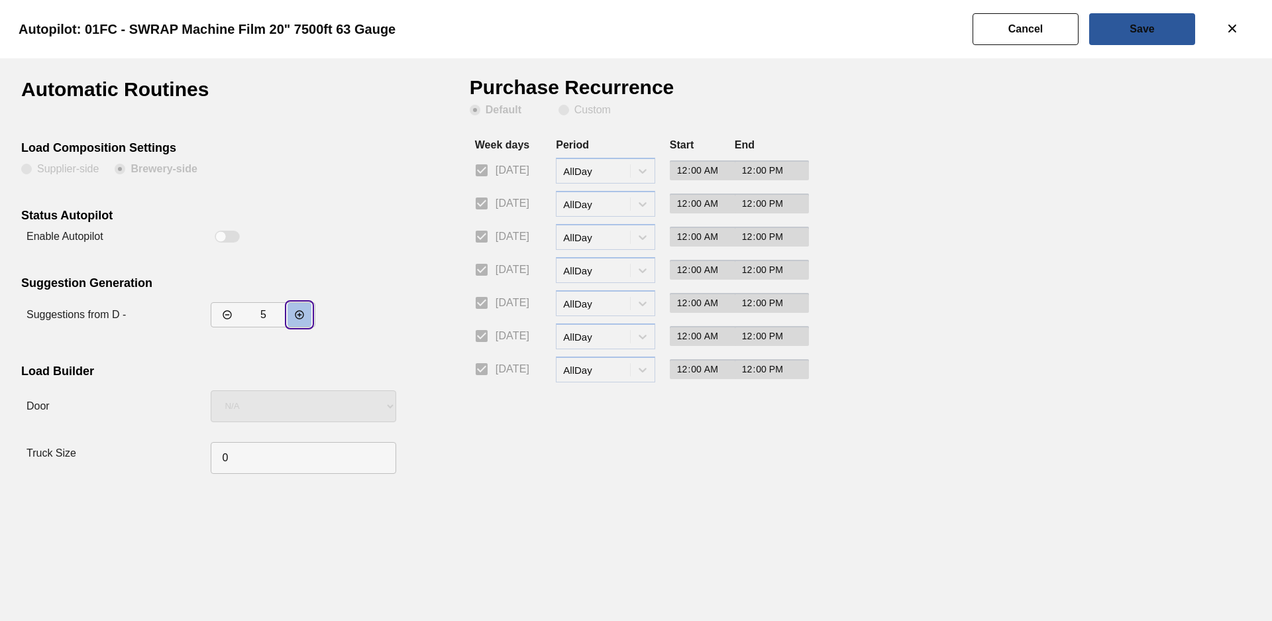
click at [302, 317] on icon "decrementar valor" at bounding box center [299, 314] width 9 height 9
type input "7"
click at [1104, 34] on button "Save" at bounding box center [1142, 29] width 106 height 32
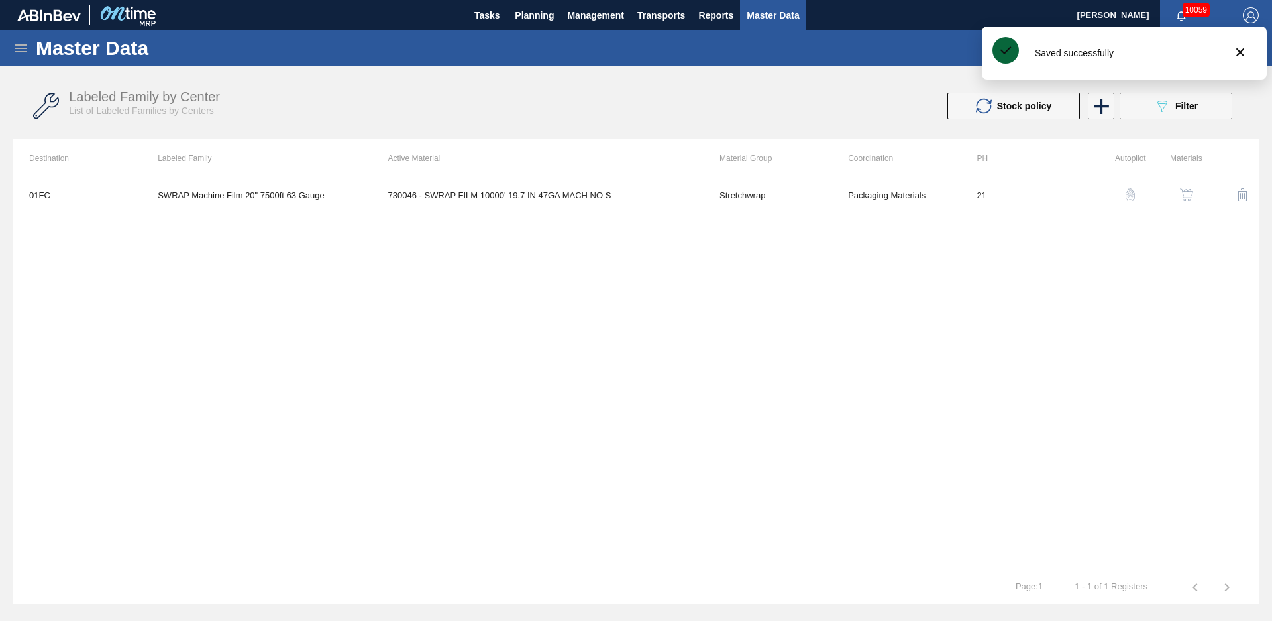
click at [1189, 188] on button "button" at bounding box center [1187, 195] width 32 height 32
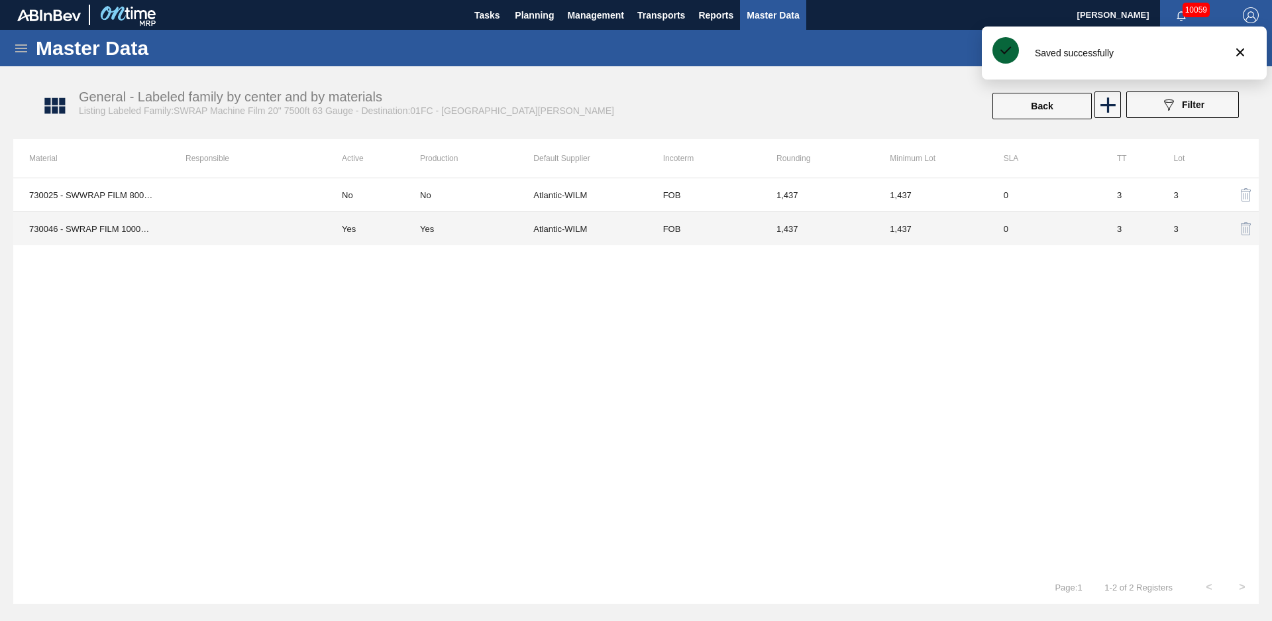
click at [700, 222] on td "FOB" at bounding box center [703, 229] width 113 height 34
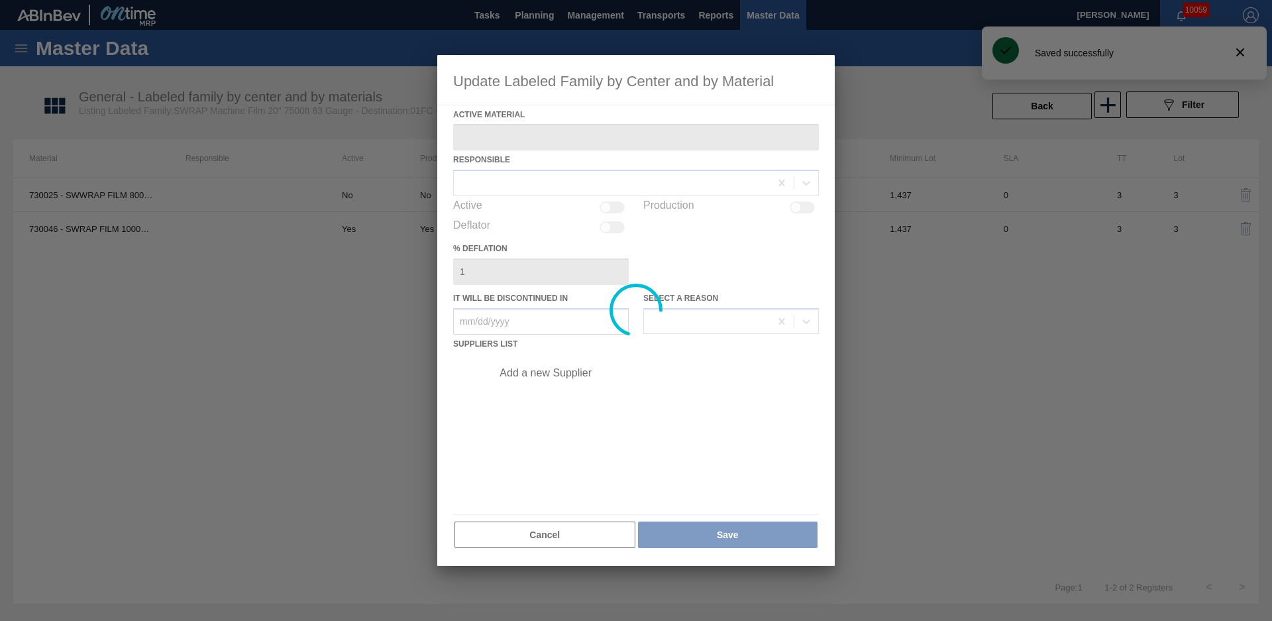
type Material "730046 - SWRAP FILM 10000' 19.7 IN 47GA MACH NO S"
checkbox input "true"
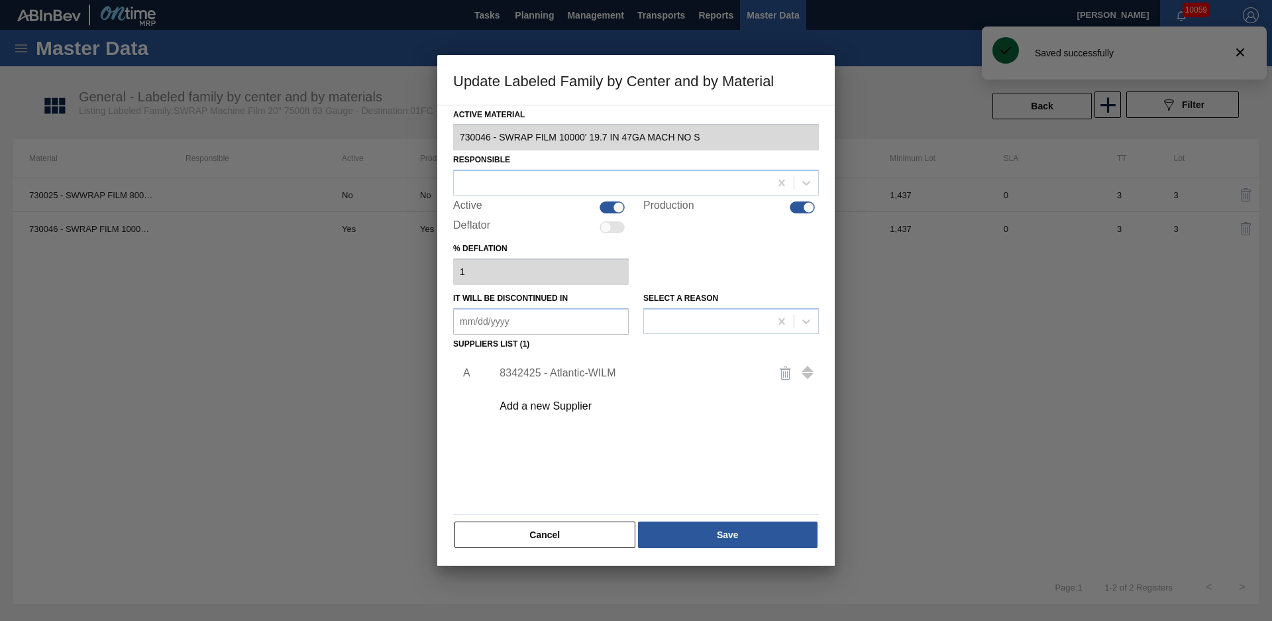
click at [591, 370] on div "8342425 - Atlantic-WILM" at bounding box center [630, 373] width 260 height 12
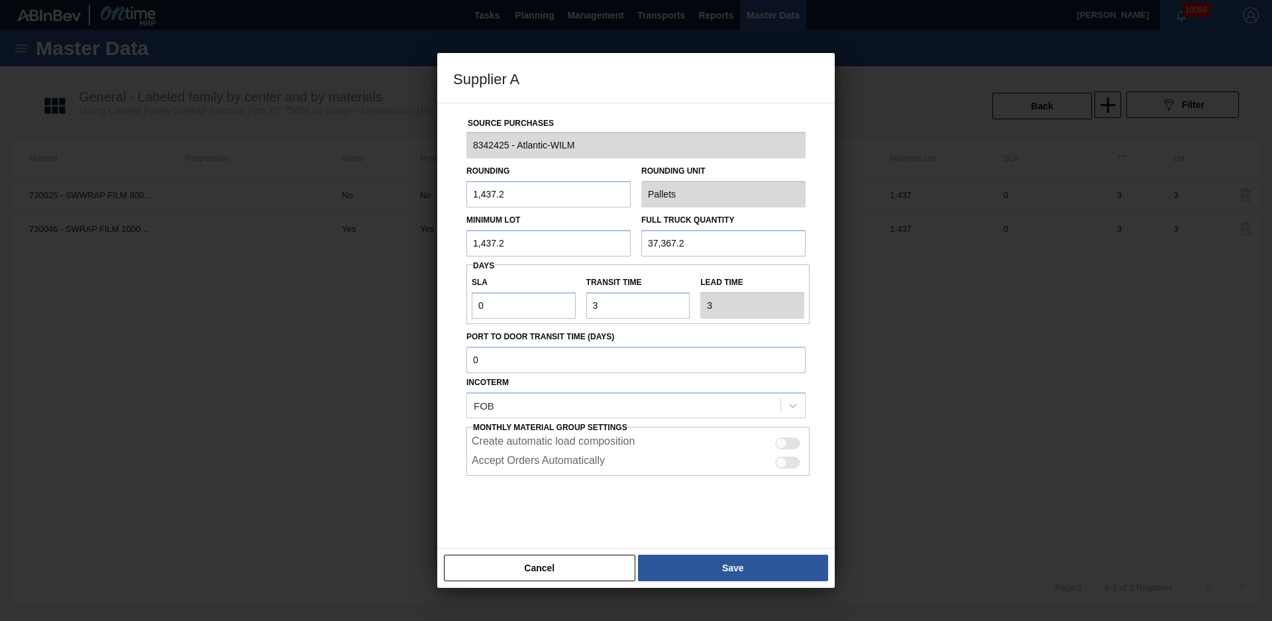
drag, startPoint x: 511, startPoint y: 193, endPoint x: 441, endPoint y: 205, distance: 71.9
click at [441, 205] on div "Source Purchases 8342425 - Atlantic-WILM Rounding 1,437.2 Rounding Unit Pallets…" at bounding box center [636, 326] width 398 height 446
type input "37"
click at [531, 211] on div "Minimum Lot 1,437.2" at bounding box center [548, 234] width 164 height 46
drag, startPoint x: 516, startPoint y: 236, endPoint x: 429, endPoint y: 248, distance: 87.6
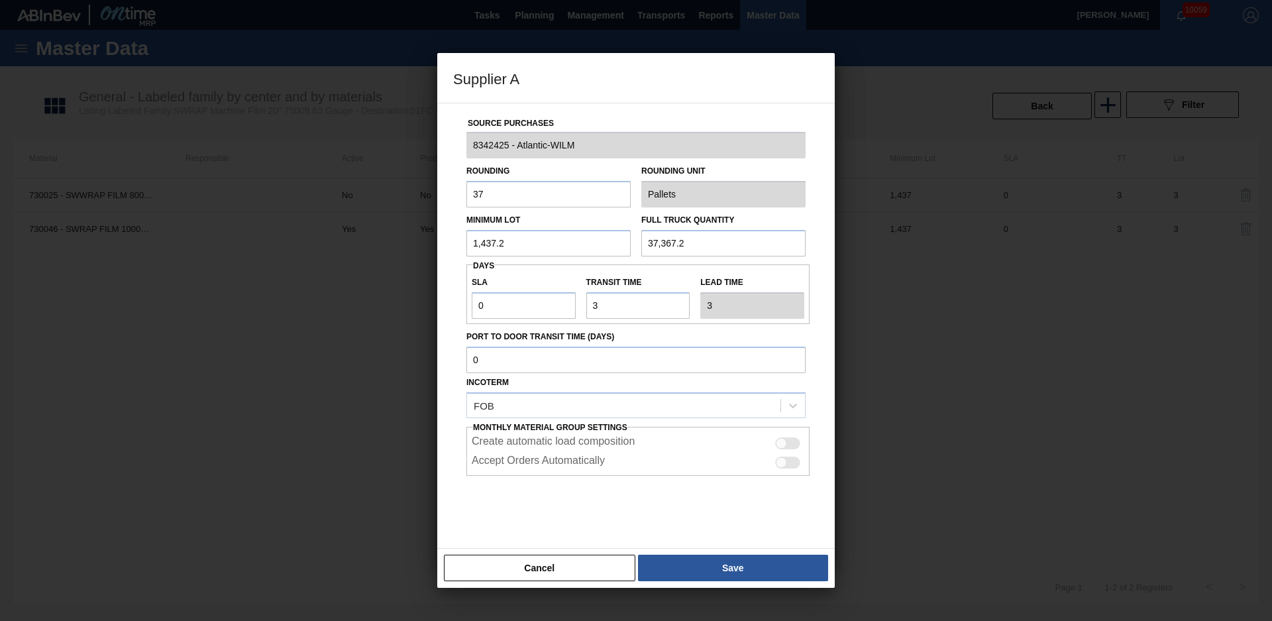
click at [429, 248] on div "Supplier A Source Purchases 8342425 - Atlantic-WILM Rounding 37 Rounding Unit P…" at bounding box center [636, 310] width 1272 height 621
drag, startPoint x: 533, startPoint y: 244, endPoint x: 416, endPoint y: 253, distance: 117.6
click at [416, 253] on div "Supplier A Source Purchases 8342425 - Atlantic-WILM Rounding 37 Rounding Unit P…" at bounding box center [636, 310] width 1272 height 621
type input "38,480"
click at [462, 276] on div "Source Purchases 8342425 - Atlantic-WILM Rounding 37 Rounding Unit Pallets Mini…" at bounding box center [636, 322] width 366 height 439
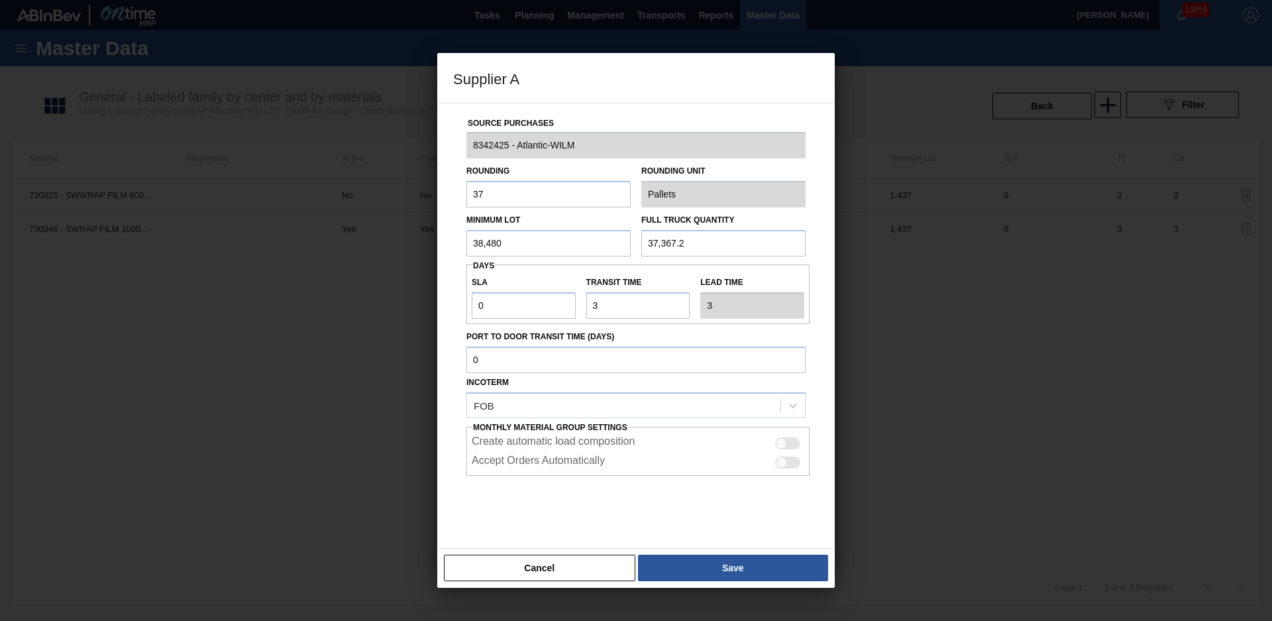
click at [558, 266] on div "SLA 0 Transit time Lead time 3" at bounding box center [637, 294] width 343 height 60
drag, startPoint x: 698, startPoint y: 244, endPoint x: 645, endPoint y: 242, distance: 53.0
click at [645, 242] on input "37,367.2" at bounding box center [723, 243] width 164 height 27
type input "38,480"
click at [639, 242] on div "Full Truck Quantity 38,480" at bounding box center [723, 234] width 175 height 46
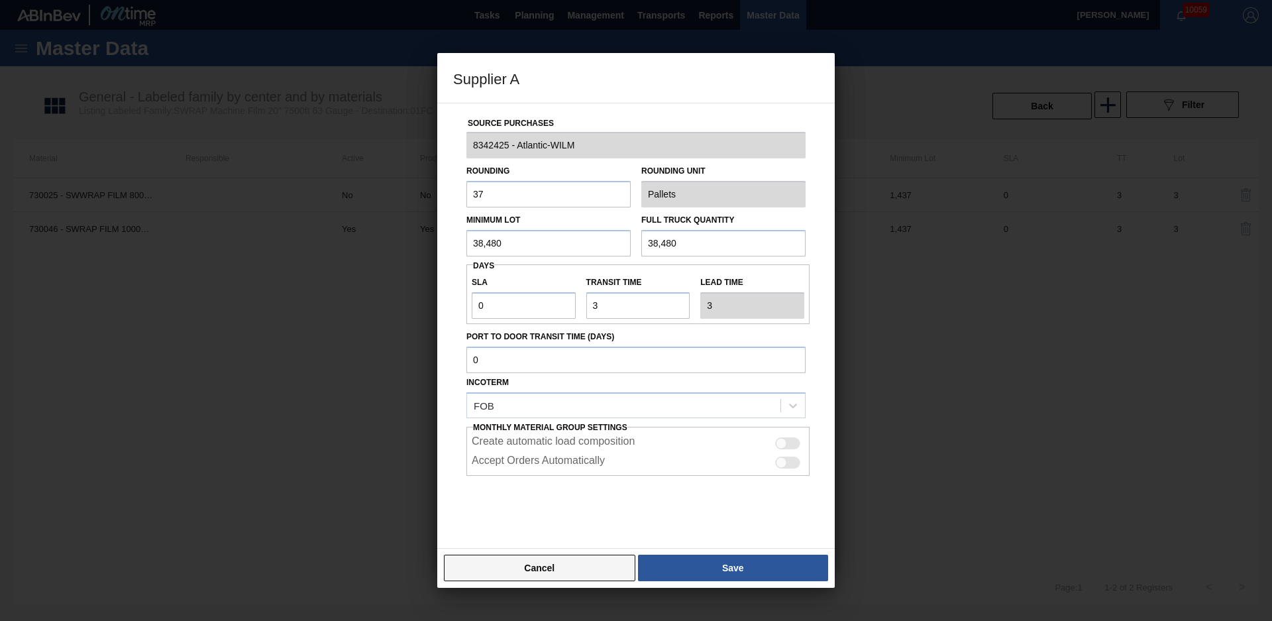
click at [597, 576] on button "Cancel" at bounding box center [539, 568] width 191 height 27
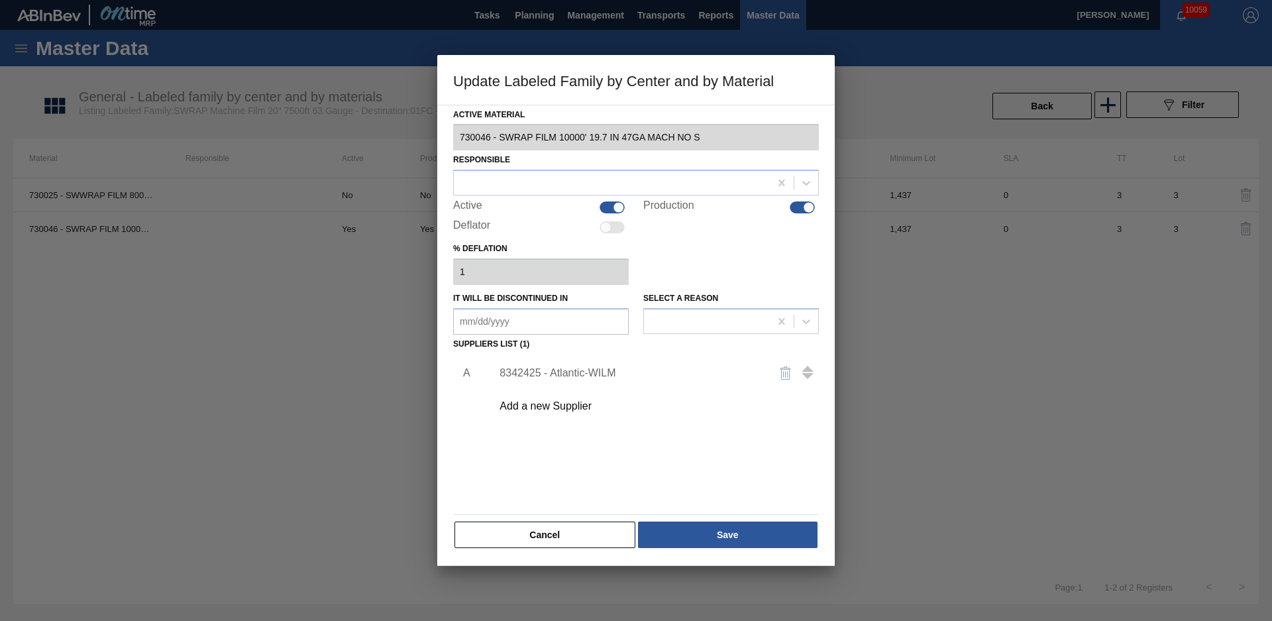
click at [563, 376] on div "8342425 - Atlantic-WILM" at bounding box center [630, 373] width 260 height 12
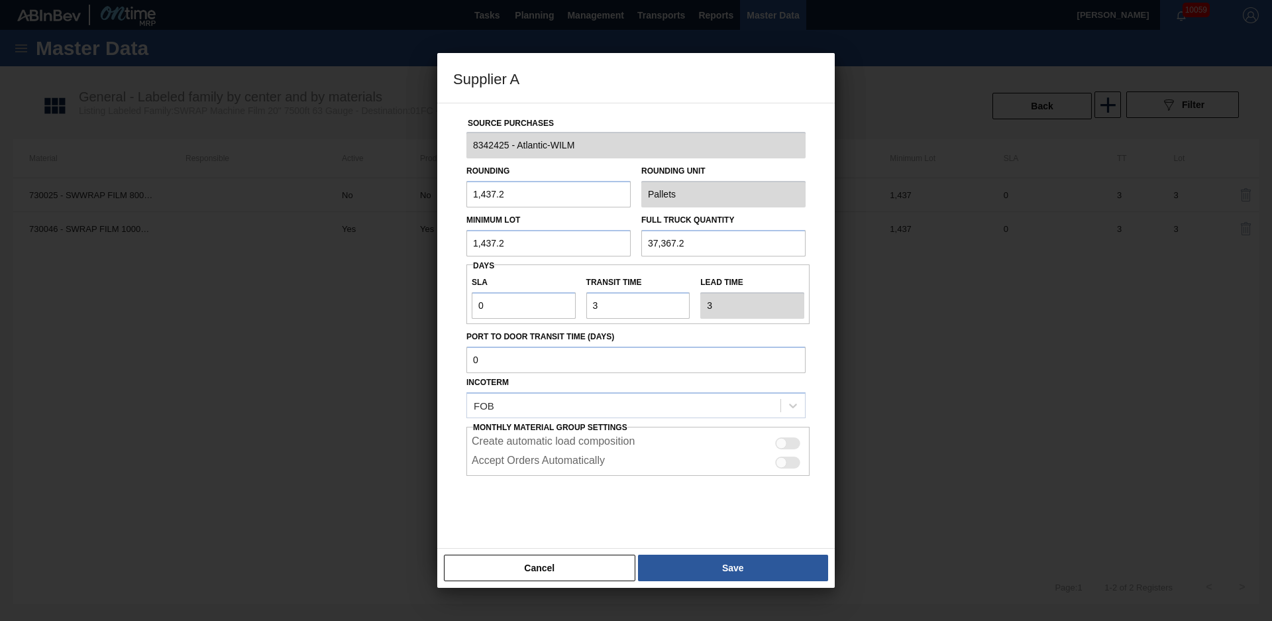
drag, startPoint x: 562, startPoint y: 247, endPoint x: 426, endPoint y: 252, distance: 136.6
click at [426, 252] on div "Supplier A Source Purchases 8342425 - Atlantic-WILM Rounding 1,437.2 Rounding U…" at bounding box center [636, 310] width 1272 height 621
type input "37,367"
click at [453, 256] on div "Source Purchases 8342425 - Atlantic-WILM Rounding 1,437.2 Rounding Unit Pallets…" at bounding box center [636, 322] width 366 height 439
click at [447, 255] on div "Source Purchases 8342425 - Atlantic-WILM Rounding 1,437.2 Rounding Unit Pallets…" at bounding box center [636, 326] width 398 height 446
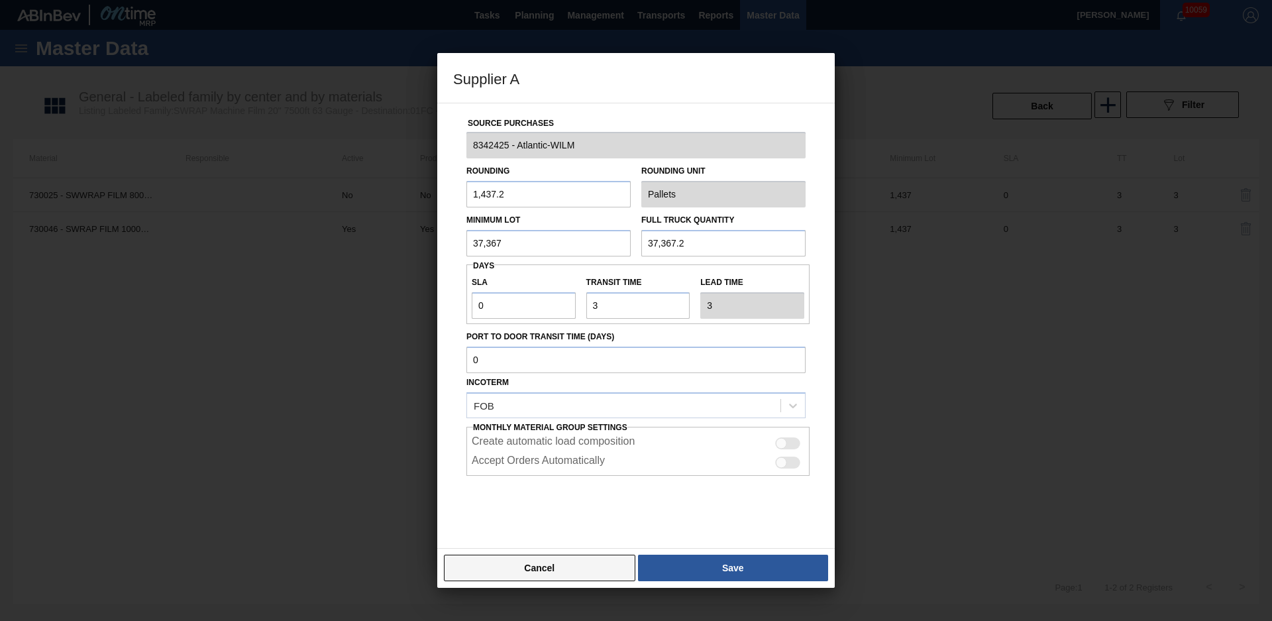
click at [570, 566] on button "Cancel" at bounding box center [539, 568] width 191 height 27
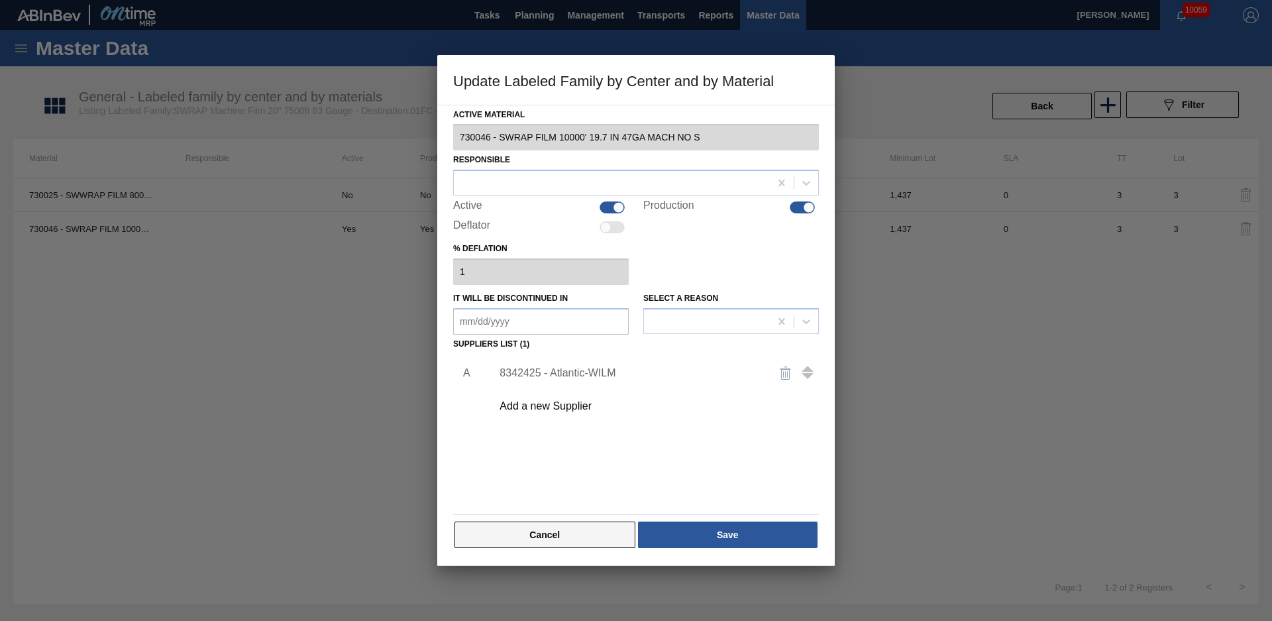
click at [580, 532] on button "Cancel" at bounding box center [544, 534] width 181 height 27
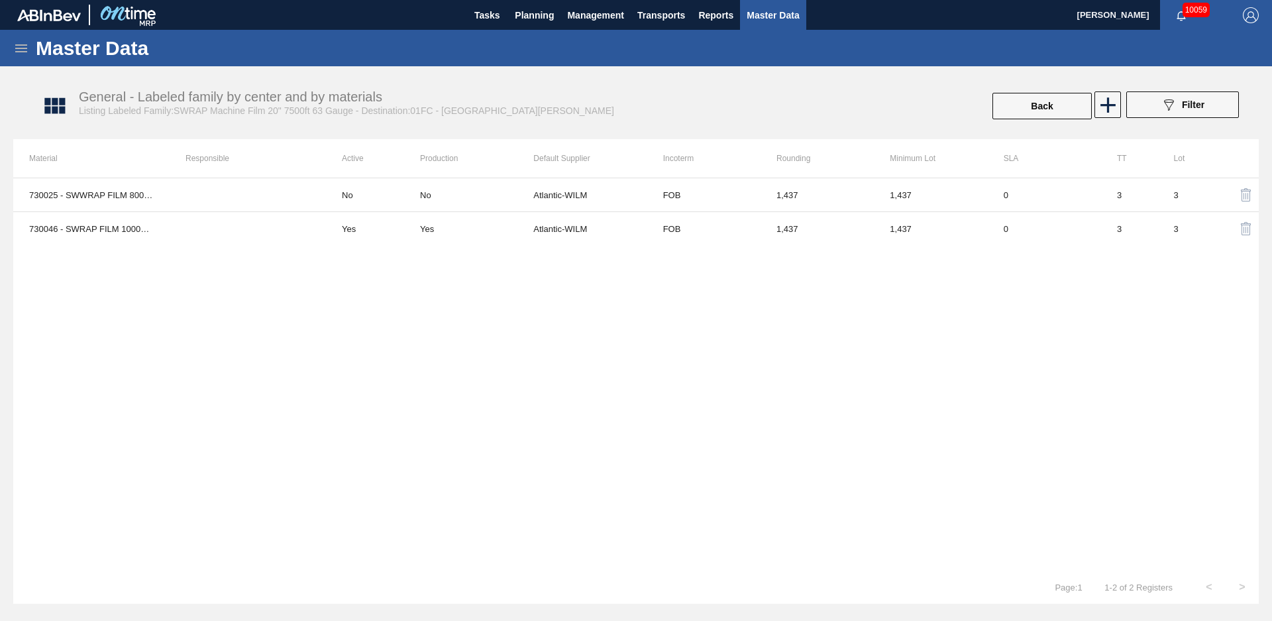
click at [602, 460] on div "730025 - SWWRAP FILM 8000ft 19.7in 57GA NO SPEC No No Atlantic-WILM FOB 1,437 1…" at bounding box center [636, 374] width 1246 height 393
click at [271, 514] on div "730025 - SWWRAP FILM 8000ft 19.7in 57GA NO SPEC No No Atlantic-WILM FOB 1,437 1…" at bounding box center [636, 374] width 1246 height 393
click at [749, 23] on span "Master Data" at bounding box center [773, 15] width 52 height 16
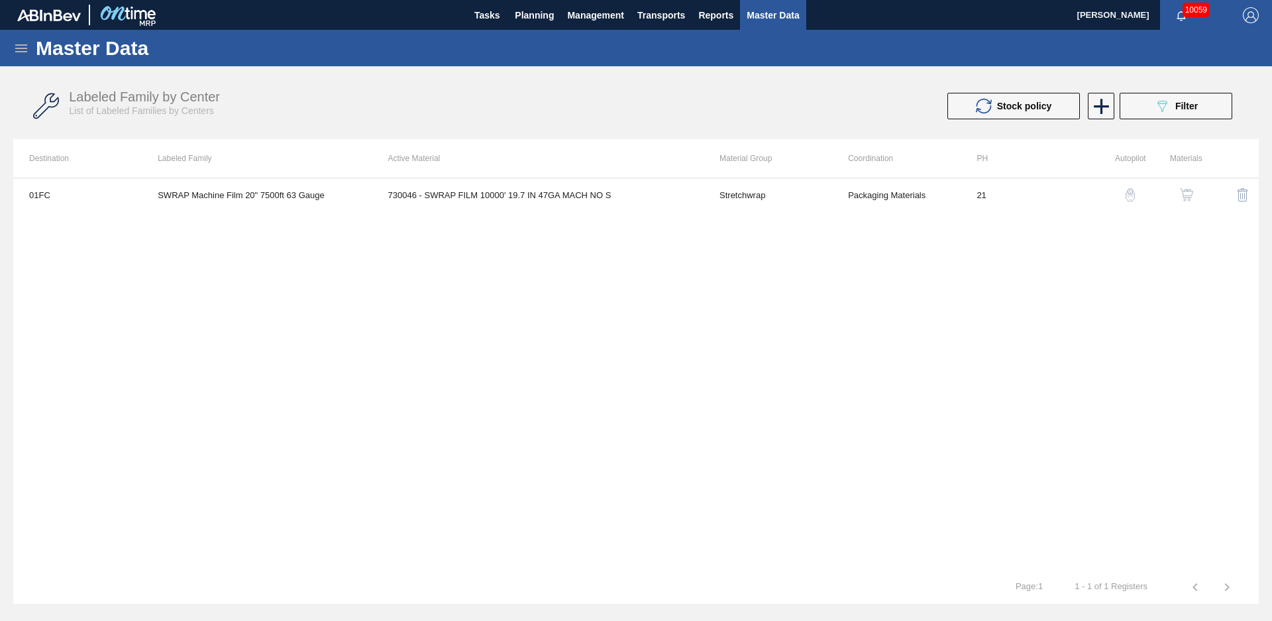
drag, startPoint x: 15, startPoint y: 42, endPoint x: 16, endPoint y: 49, distance: 7.4
click at [15, 42] on icon at bounding box center [21, 48] width 16 height 16
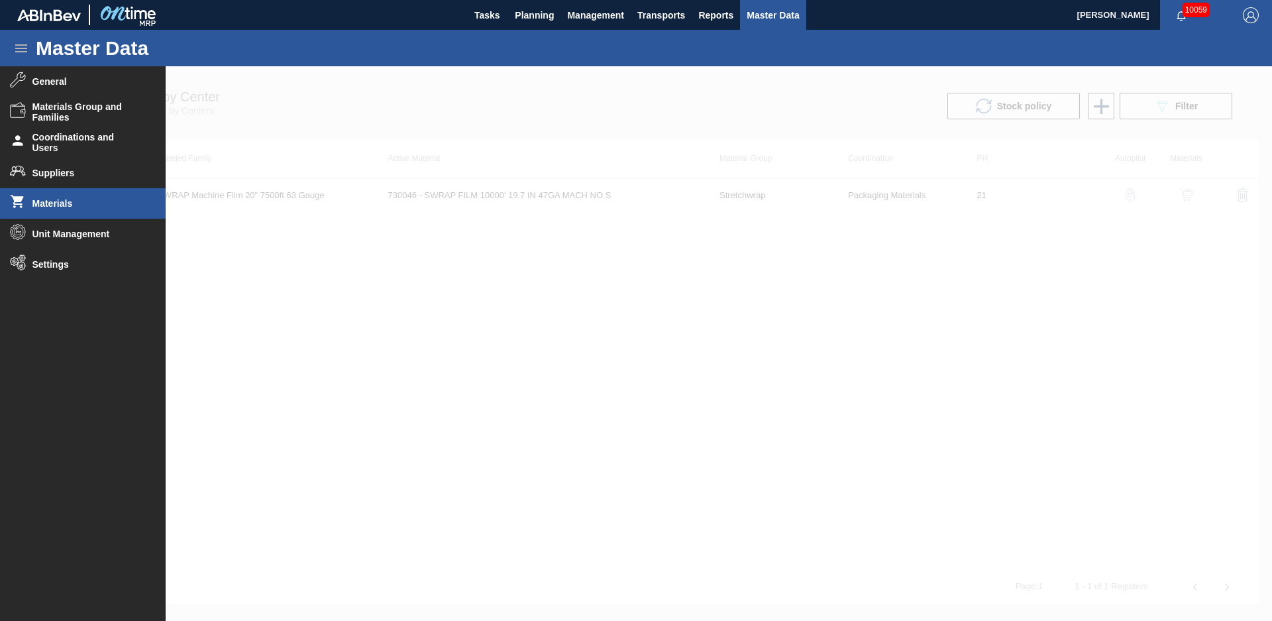
click at [66, 207] on span "Materials" at bounding box center [86, 203] width 109 height 11
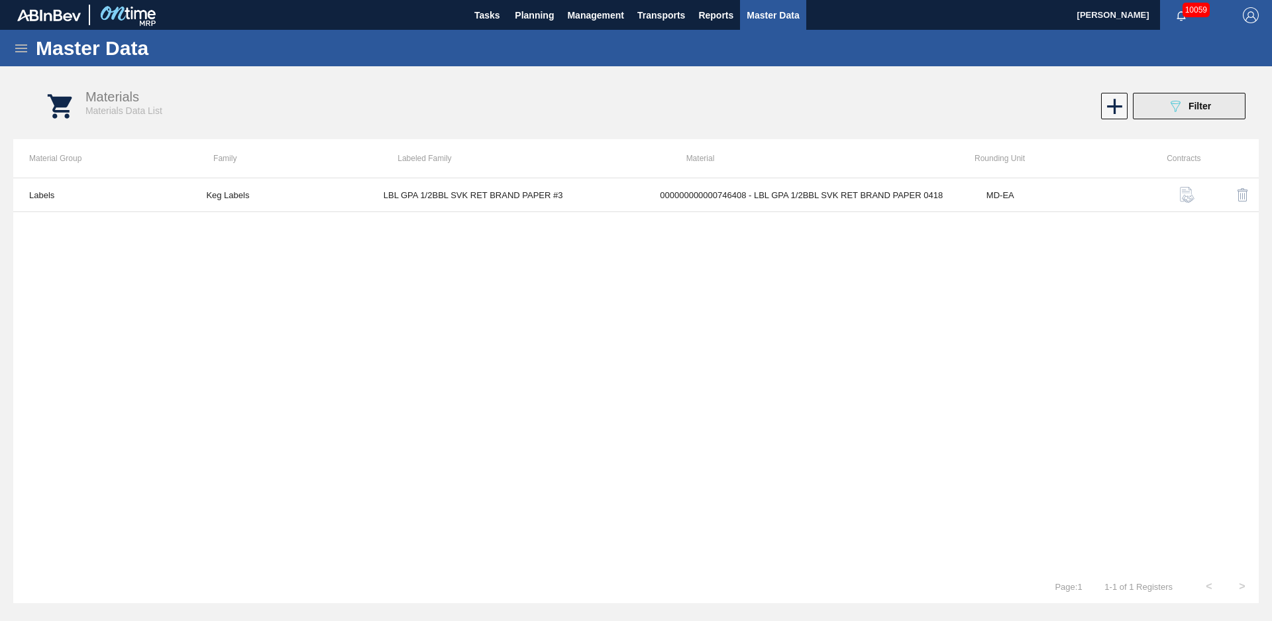
click at [1223, 106] on button "089F7B8B-B2A5-4AFE-B5C0-19BA573D28AC Filter" at bounding box center [1189, 106] width 113 height 27
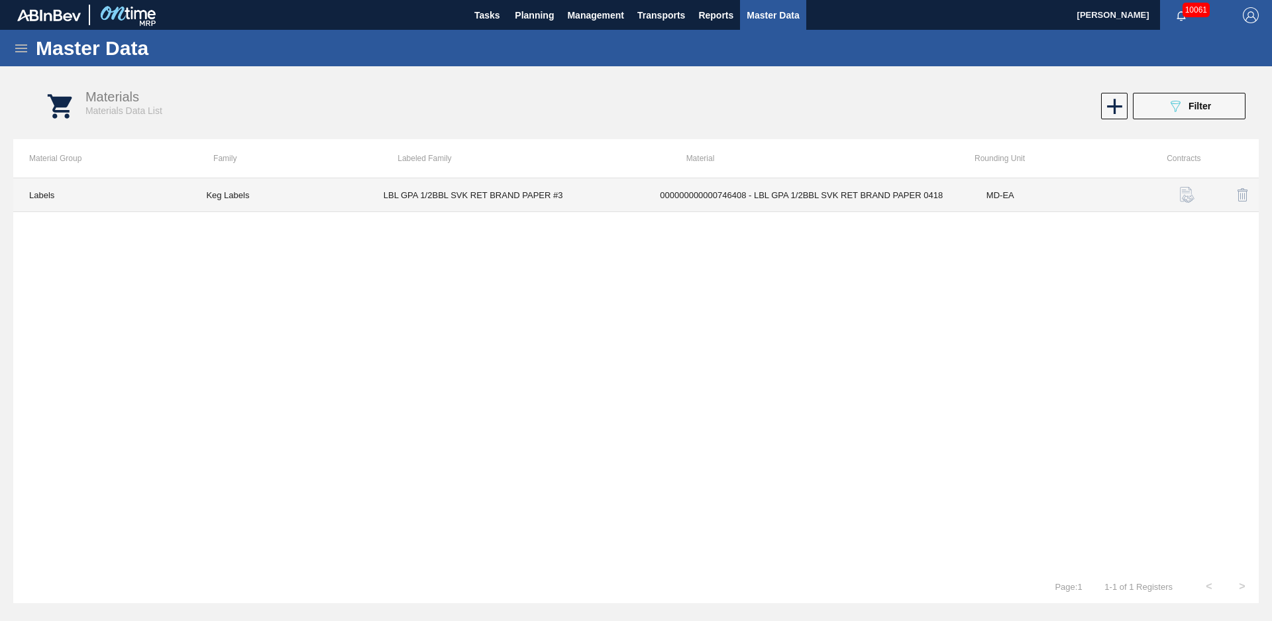
click at [761, 206] on td "000000000000746408 - LBL GPA 1/2BBL SVK RET BRAND PAPER 0418" at bounding box center [807, 195] width 327 height 34
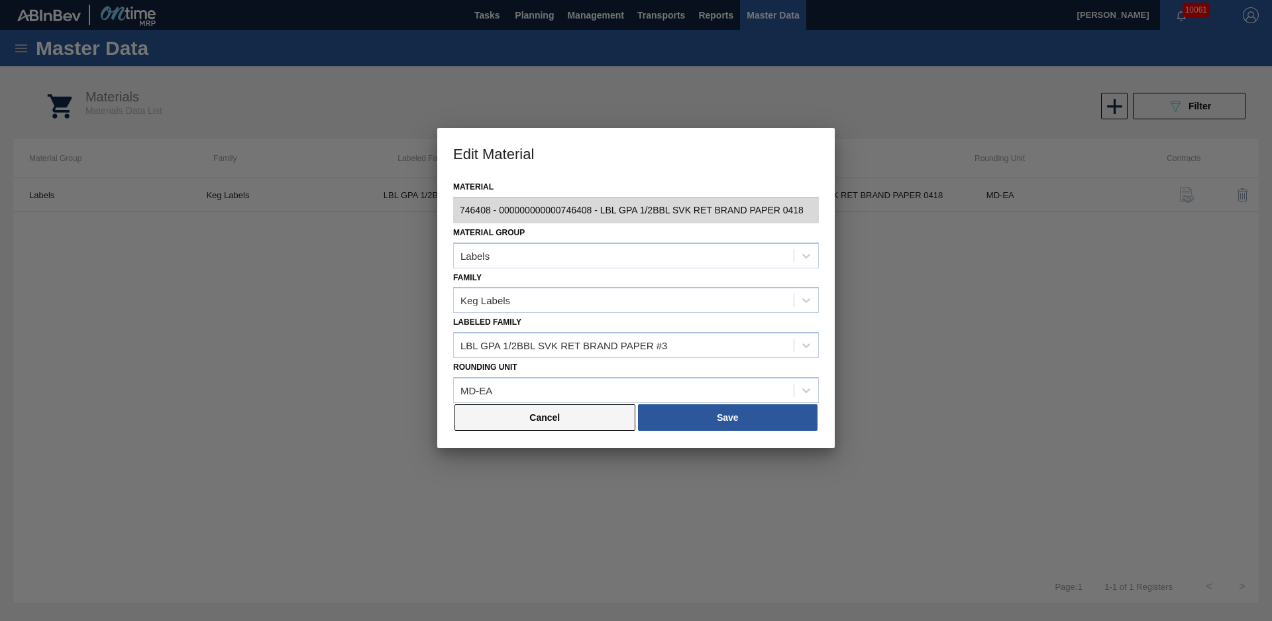
click at [598, 419] on button "Cancel" at bounding box center [544, 417] width 181 height 27
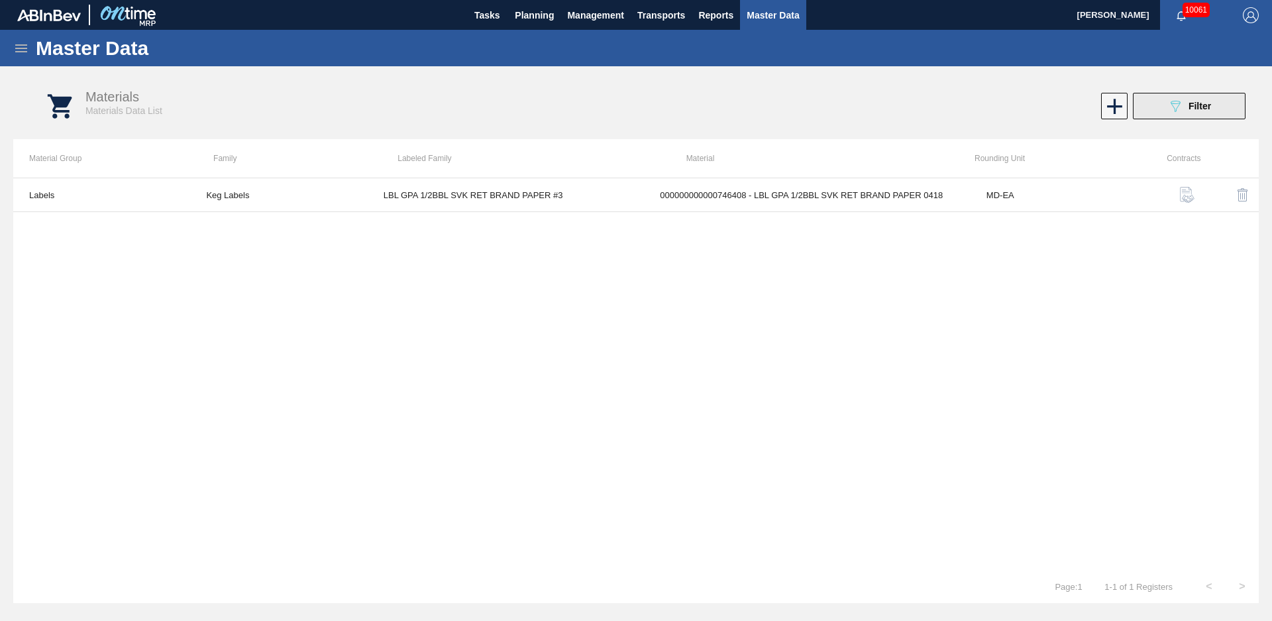
click at [1238, 95] on button "089F7B8B-B2A5-4AFE-B5C0-19BA573D28AC Filter" at bounding box center [1189, 106] width 113 height 27
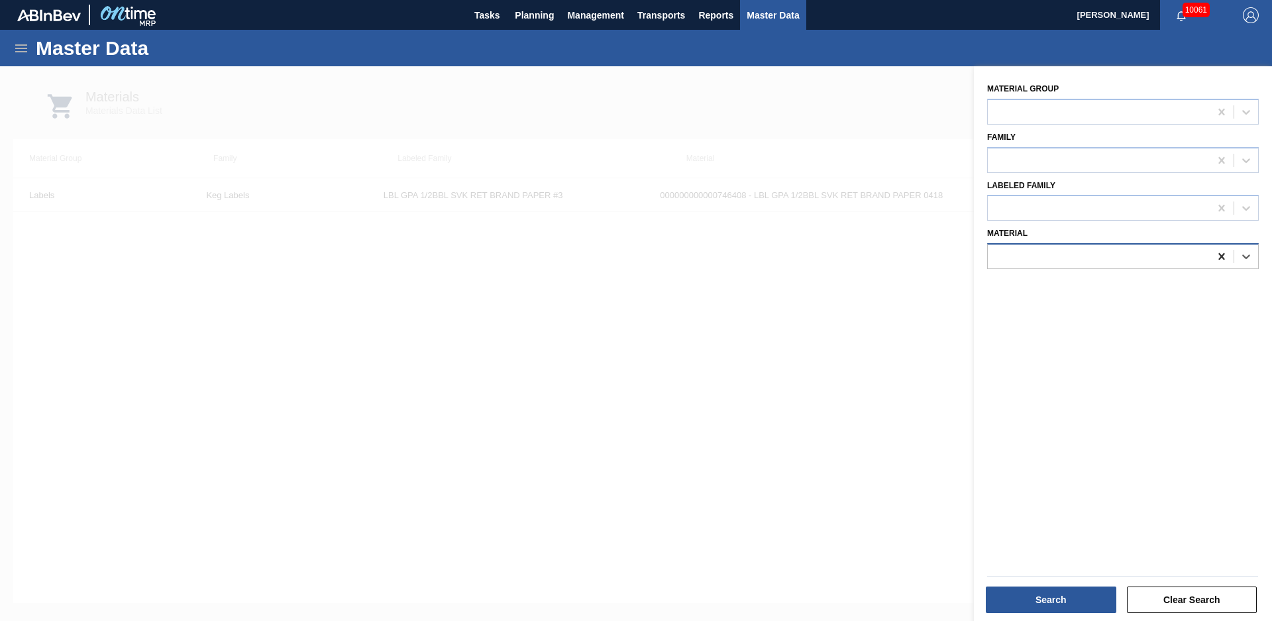
click at [1219, 252] on icon at bounding box center [1221, 256] width 13 height 13
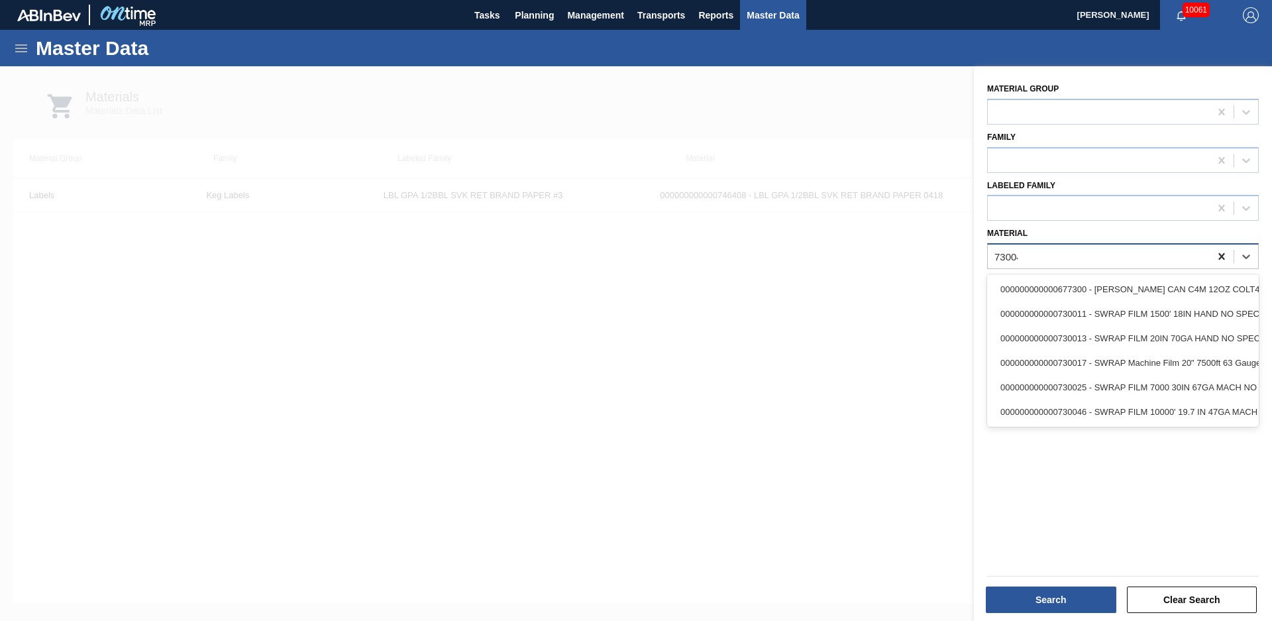
type input "730046"
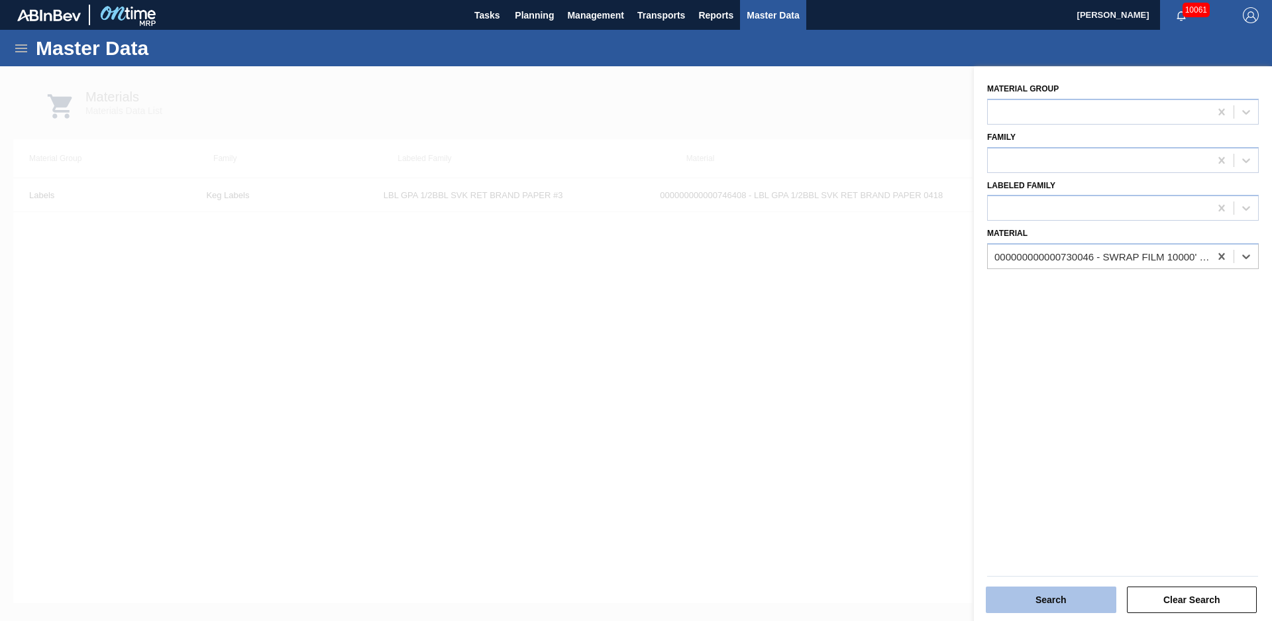
click at [1047, 594] on button "Search" at bounding box center [1051, 599] width 131 height 27
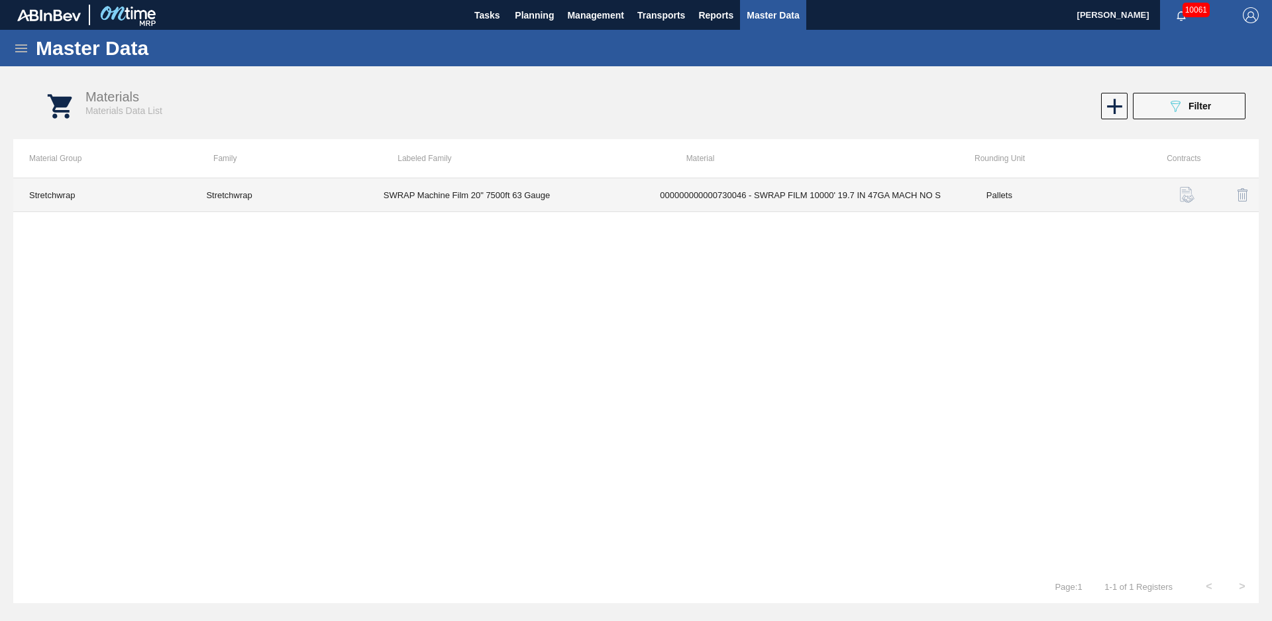
click at [628, 207] on td "SWRAP Machine Film 20" 7500ft 63 Gauge" at bounding box center [506, 195] width 277 height 34
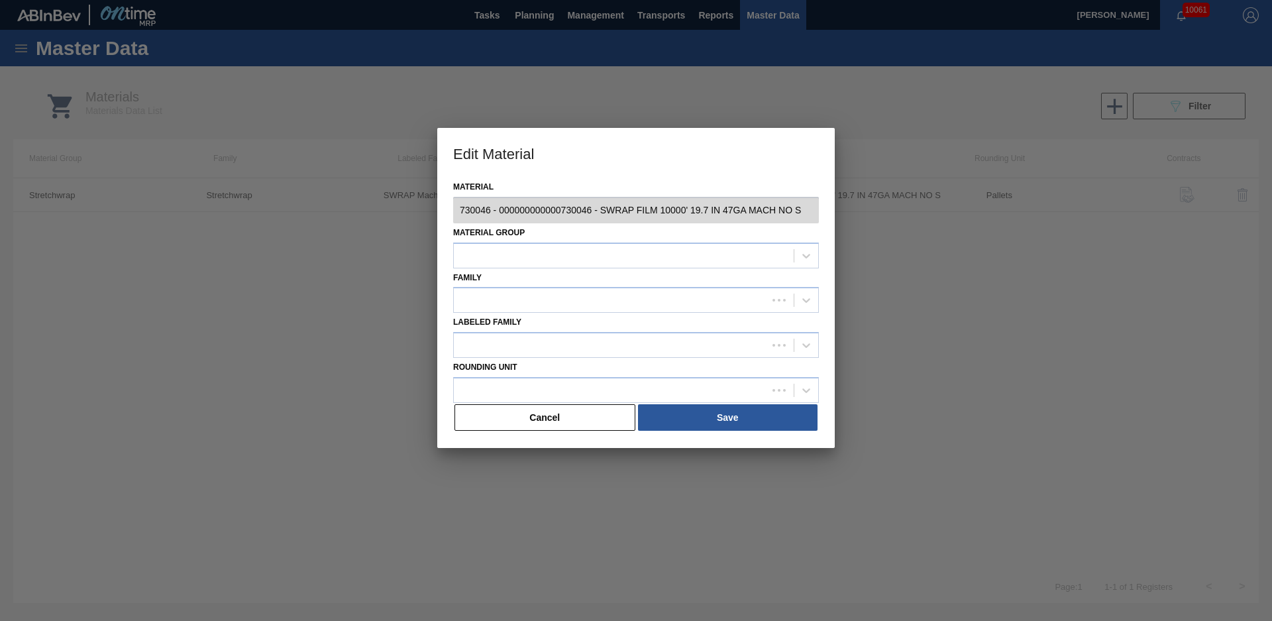
type input "730046 - 000000000000730046 - SWRAP FILM 10000' 19.7 IN 47GA MACH NO S"
click at [584, 383] on div "Pallets" at bounding box center [624, 389] width 340 height 19
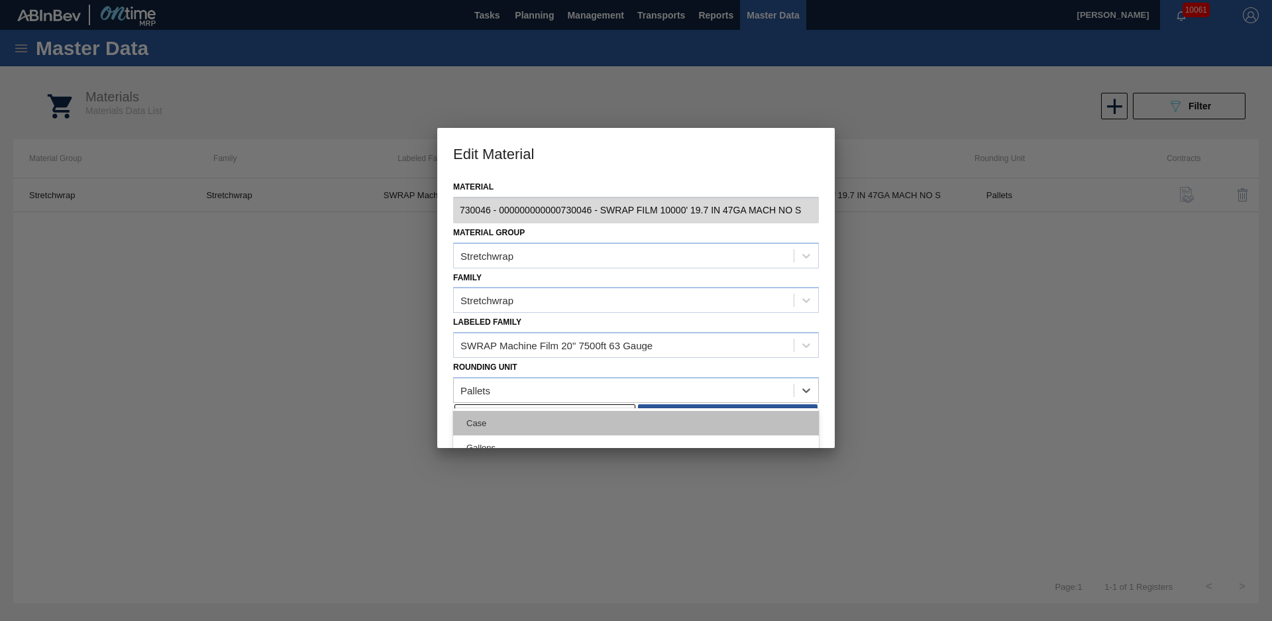
scroll to position [27, 0]
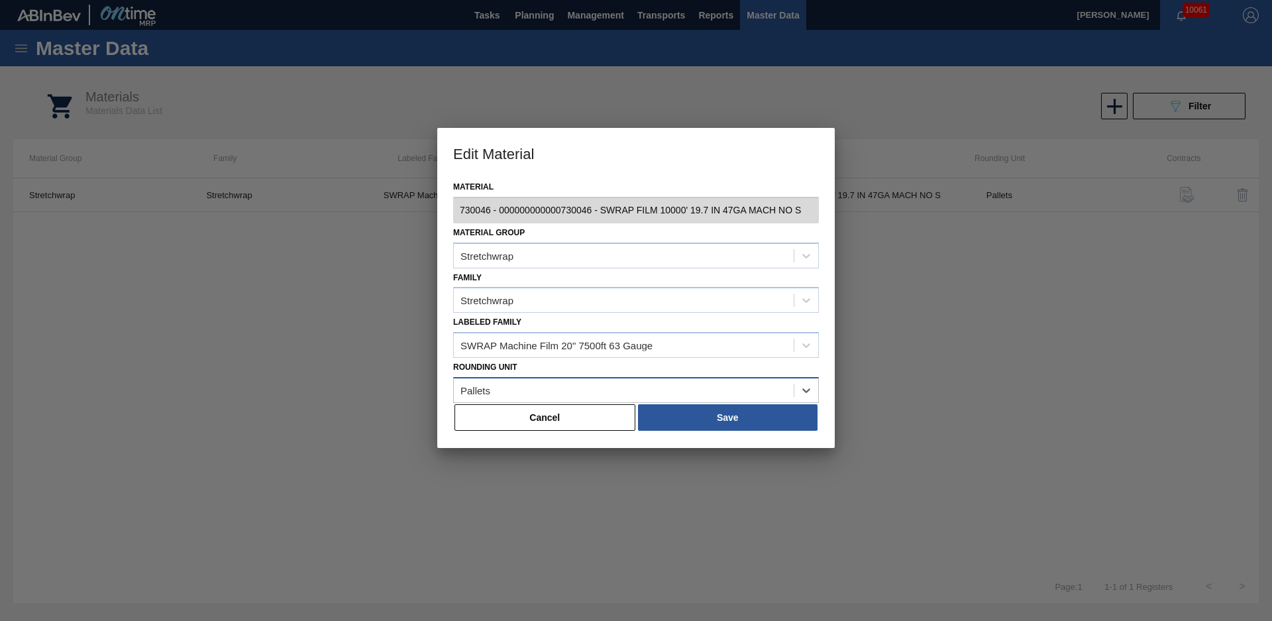
click at [604, 392] on div "Pallets" at bounding box center [624, 389] width 340 height 19
click at [804, 385] on icon at bounding box center [806, 390] width 13 height 13
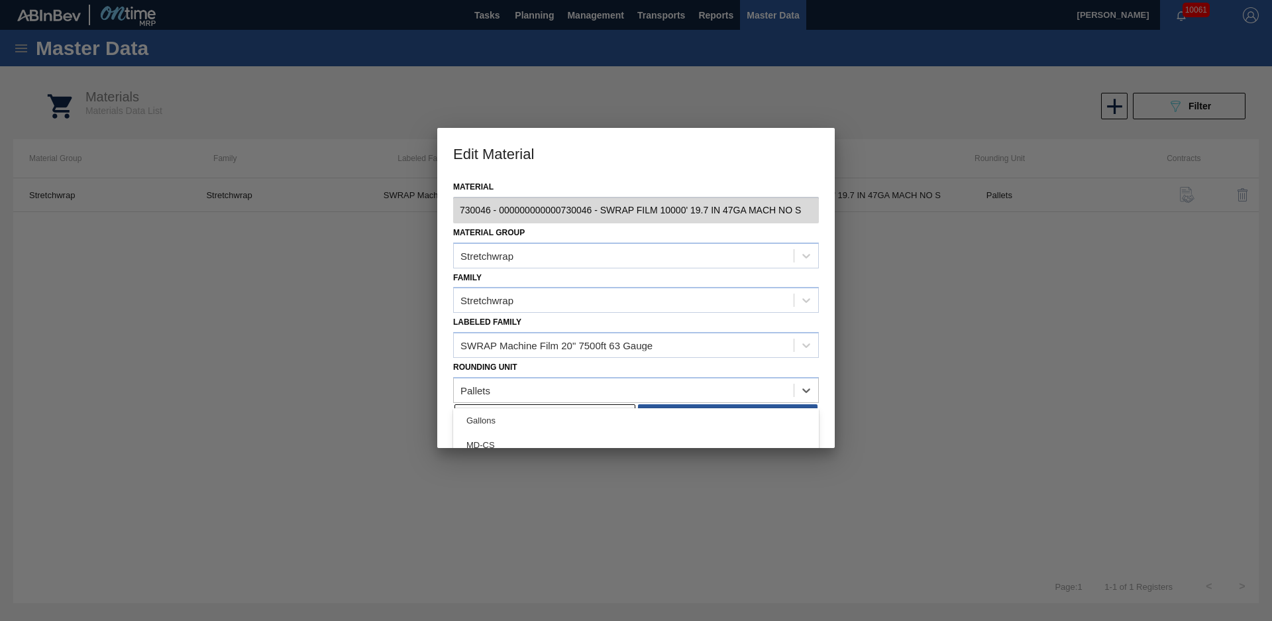
scroll to position [159, 0]
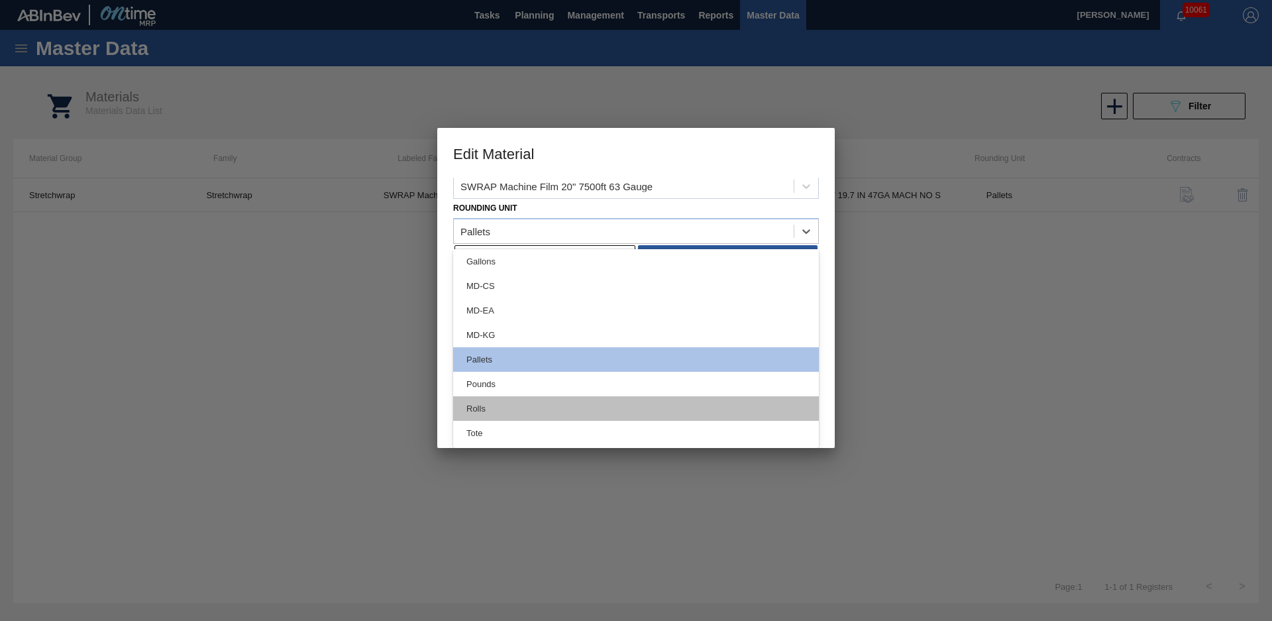
click at [608, 403] on div "Rolls" at bounding box center [636, 408] width 366 height 25
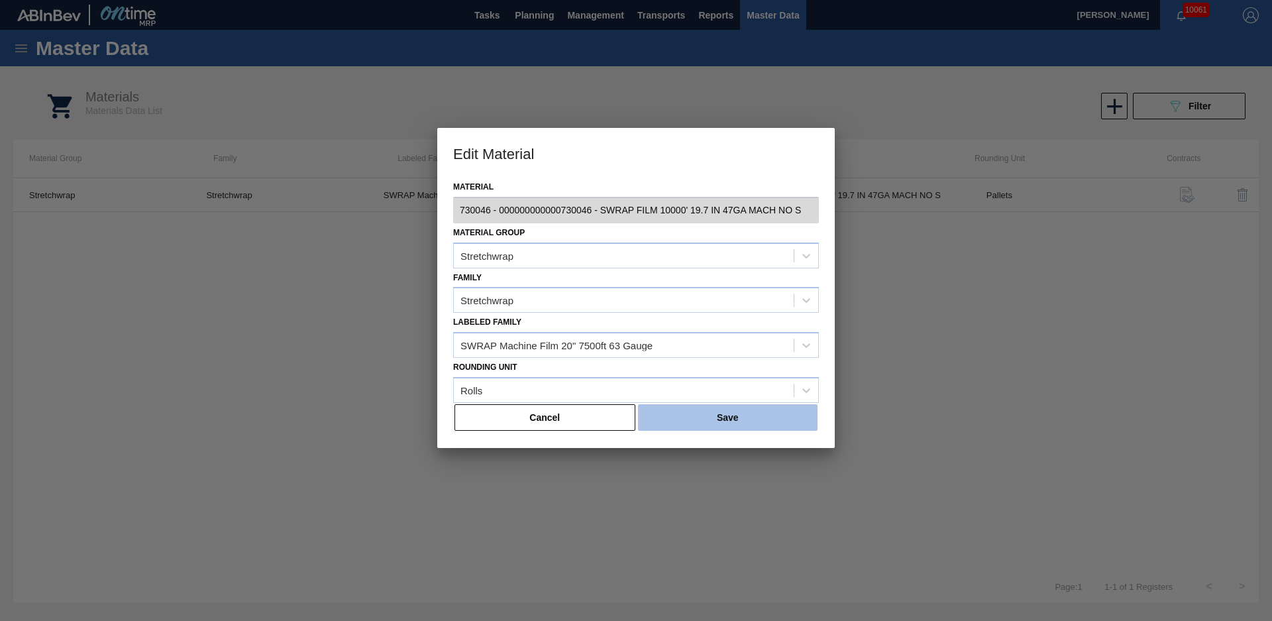
click at [661, 419] on button "Save" at bounding box center [728, 417] width 180 height 27
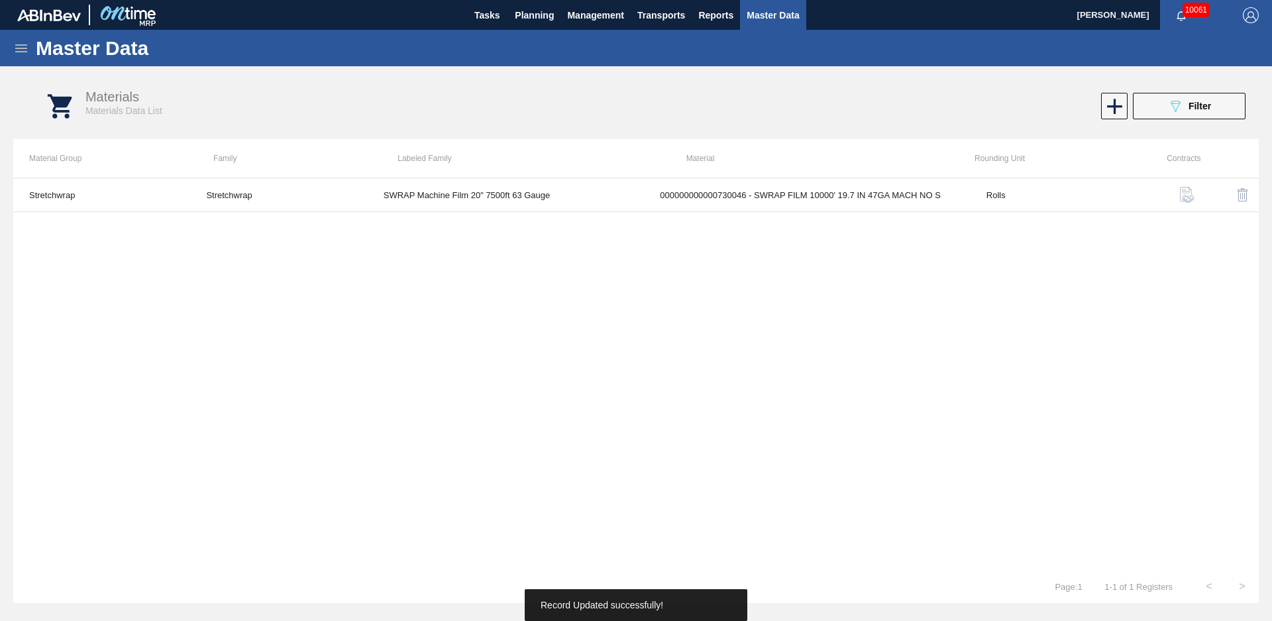
click at [647, 342] on div "Stretchwrap Stretchwrap SWRAP Machine Film 20" 7500ft 63 Gauge 0000000000007300…" at bounding box center [636, 374] width 1246 height 392
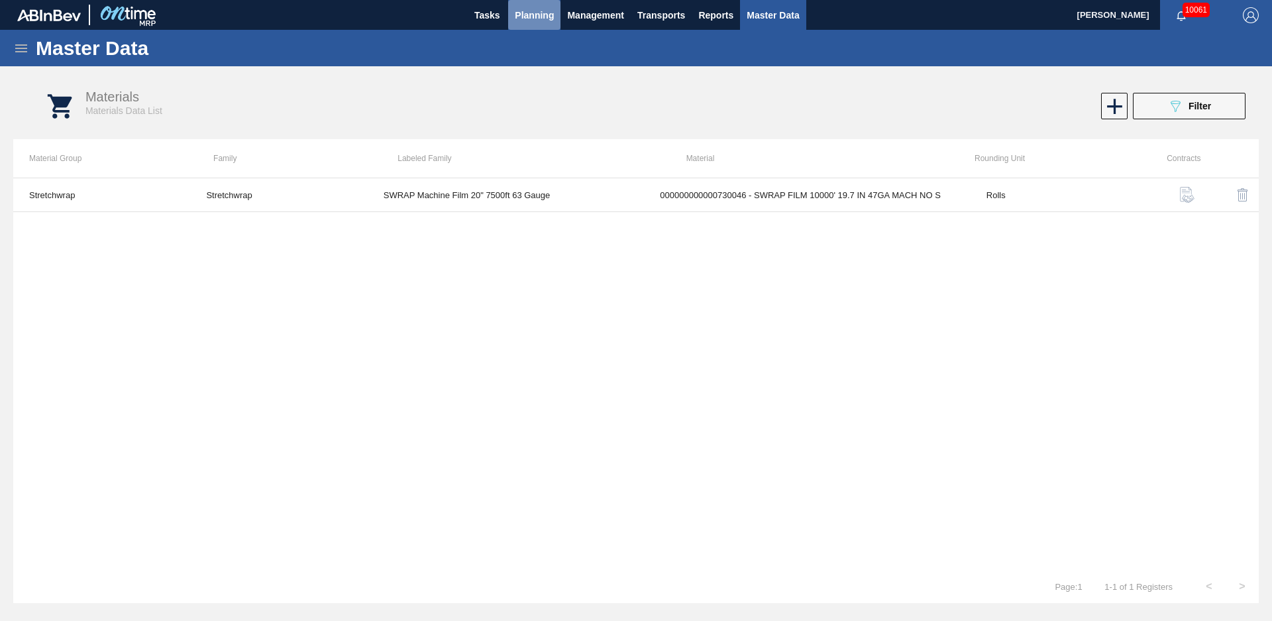
click at [521, 27] on button "Planning" at bounding box center [534, 15] width 52 height 30
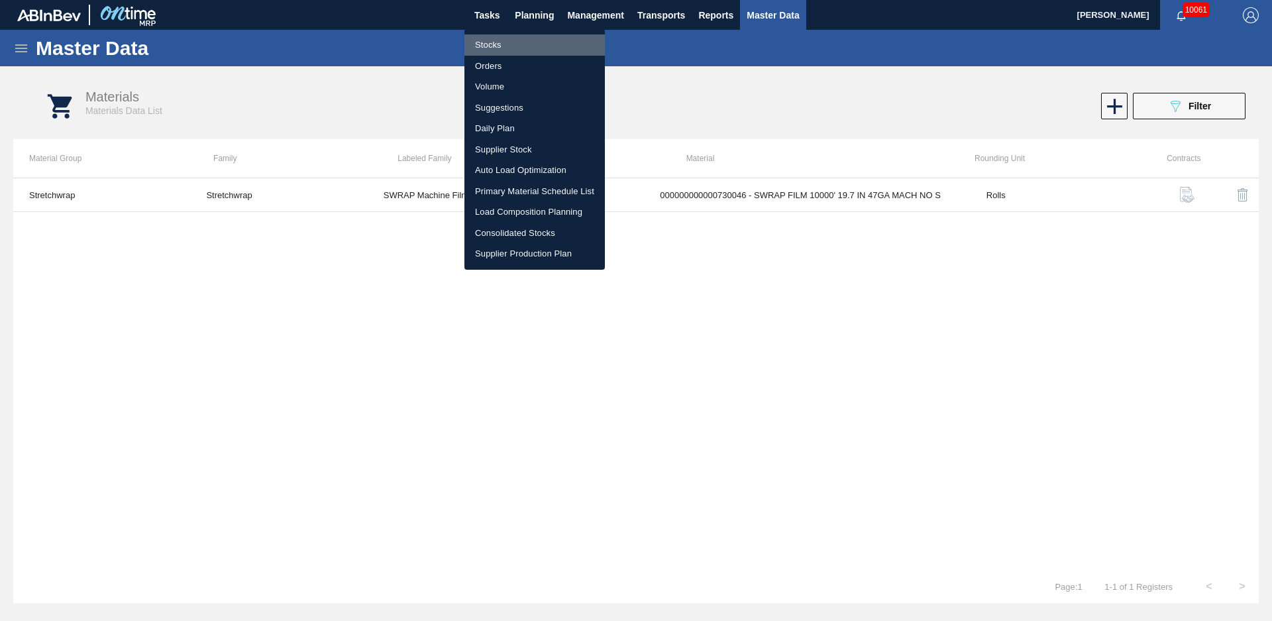
drag, startPoint x: 494, startPoint y: 47, endPoint x: 521, endPoint y: 81, distance: 42.9
click at [494, 47] on li "Stocks" at bounding box center [534, 44] width 140 height 21
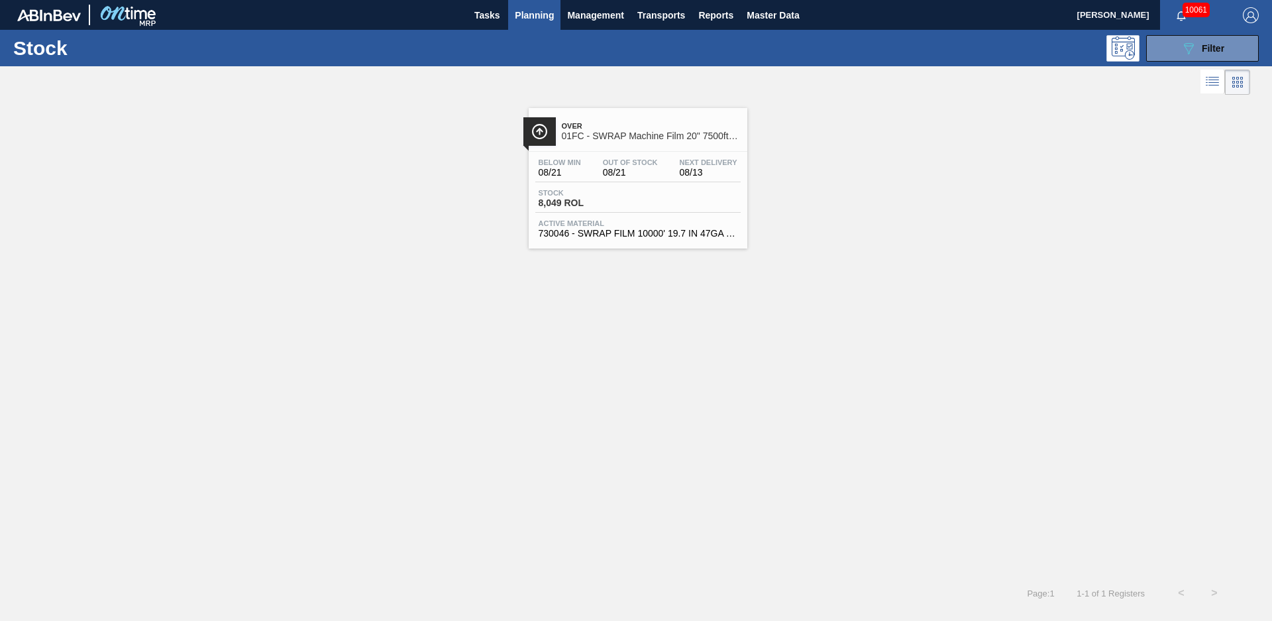
click at [574, 135] on span "01FC - SWRAP Machine Film 20" 7500ft 63 Gauge" at bounding box center [651, 136] width 179 height 10
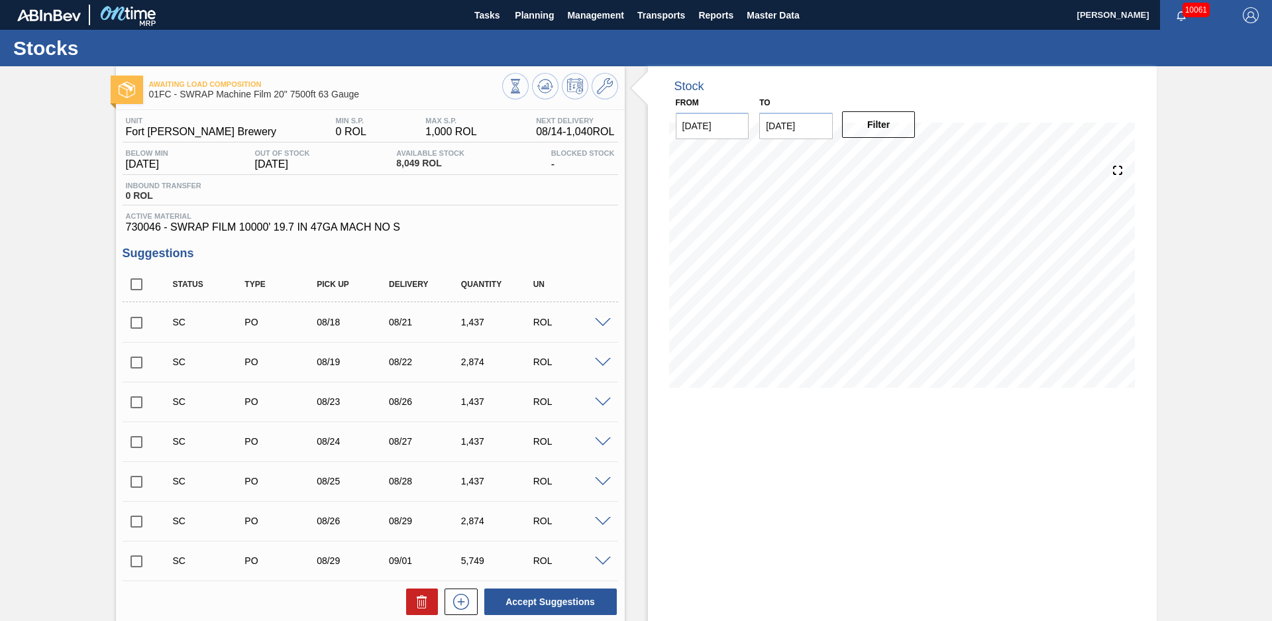
click at [572, 168] on div "Blocked Stock -" at bounding box center [583, 159] width 70 height 21
click at [549, 82] on icon at bounding box center [545, 83] width 13 height 7
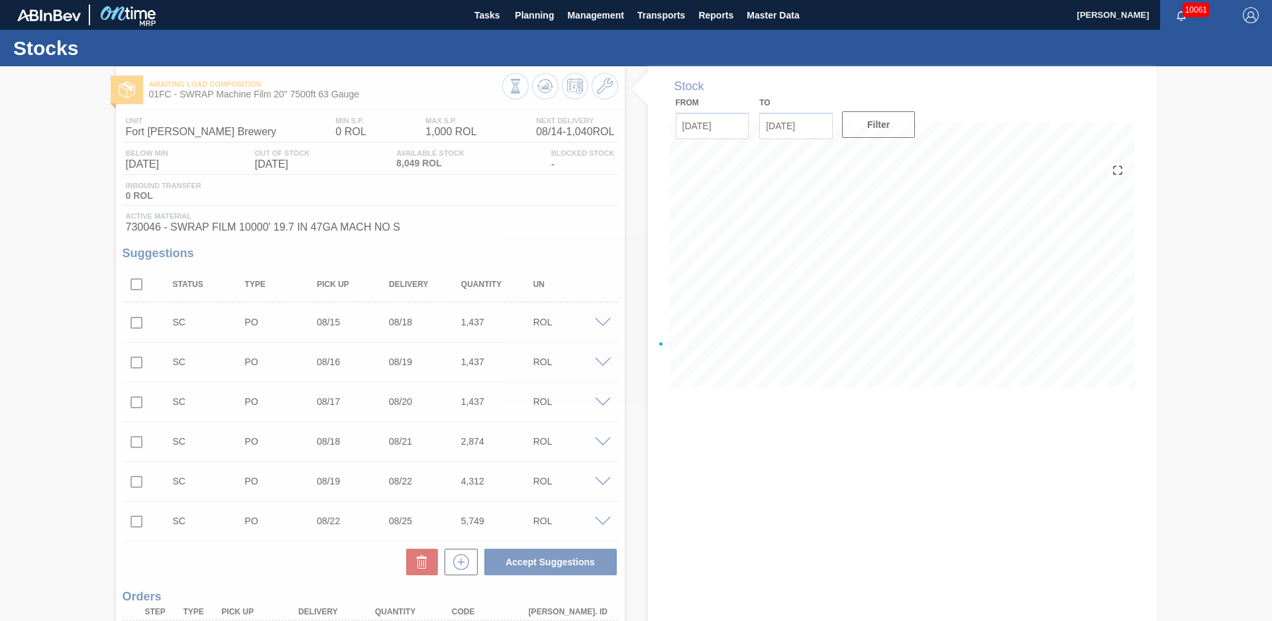
click at [557, 184] on div at bounding box center [636, 343] width 1272 height 555
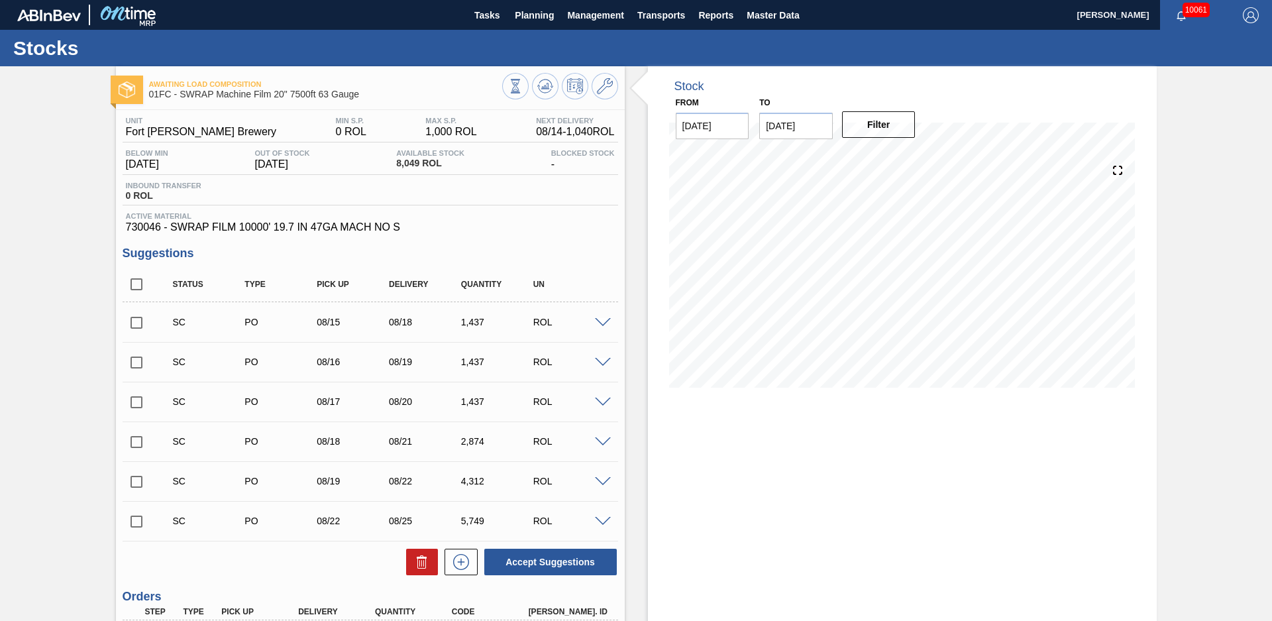
click at [629, 235] on div "Stock From [DATE] to [DATE] Filter 08/15 Stock Projection 7,074.274 SAP Plannin…" at bounding box center [891, 437] width 532 height 742
click at [757, 18] on span "Master Data" at bounding box center [773, 15] width 52 height 16
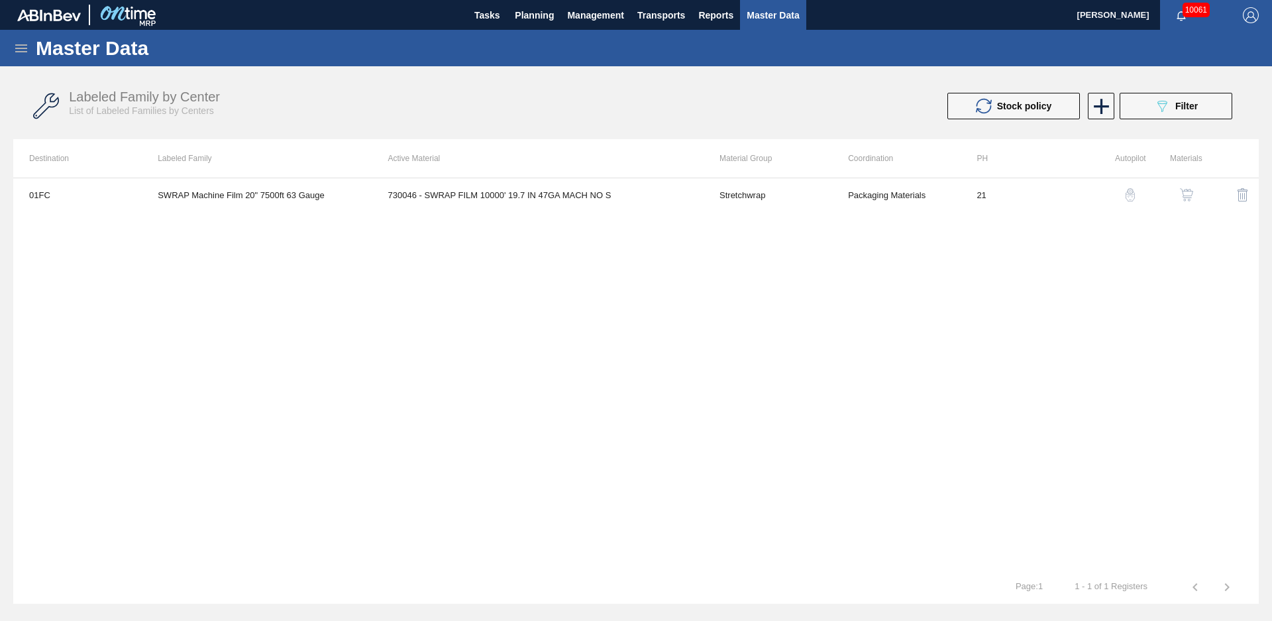
click at [998, 310] on div "01FC SWRAP Machine Film 20" 7500ft 63 Gauge 730046 - SWRAP FILM 10000' 19.7 IN …" at bounding box center [636, 374] width 1246 height 393
click at [920, 103] on div "Stock policy 089F7B8B-B2A5-4AFE-B5C0-19BA573D28AC Filter" at bounding box center [944, 106] width 590 height 27
click at [914, 306] on div "01FC SWRAP Machine Film 20" 7500ft 63 Gauge 730046 - SWRAP FILM 10000' 19.7 IN …" at bounding box center [636, 374] width 1246 height 393
click at [843, 92] on div "Labeled Family by Center List of Labeled Families by Centers Stock policy 089F7…" at bounding box center [636, 106] width 1246 height 50
drag, startPoint x: 817, startPoint y: 289, endPoint x: 823, endPoint y: 287, distance: 6.9
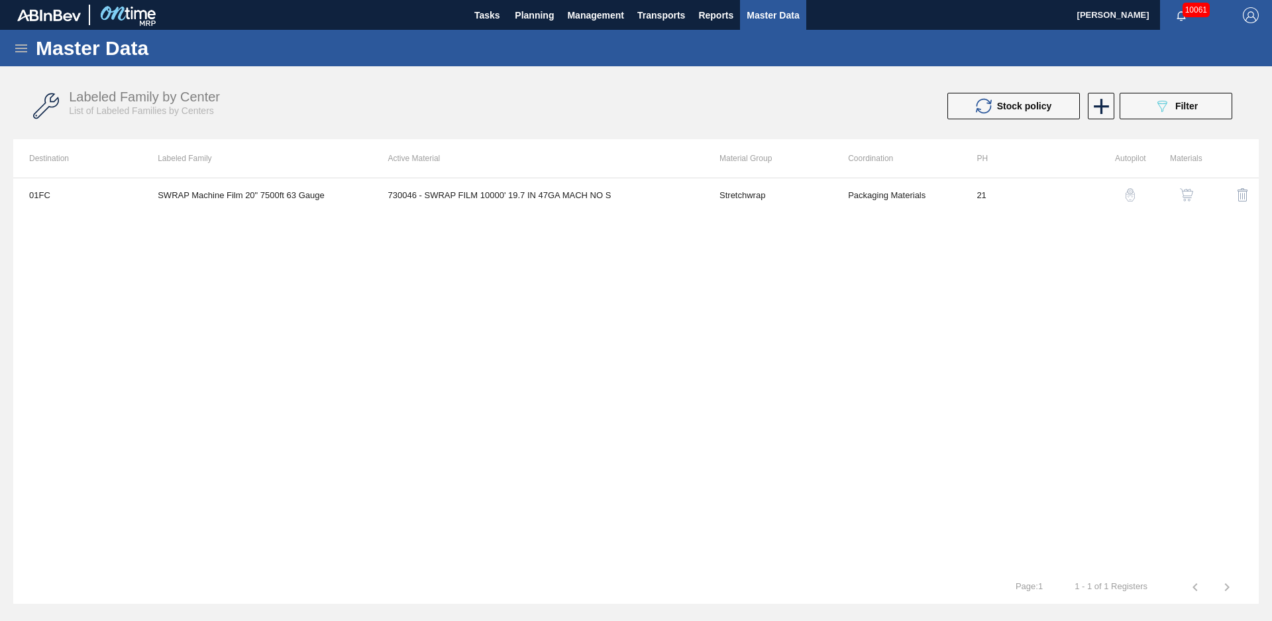
click at [822, 288] on div "01FC SWRAP Machine Film 20" 7500ft 63 Gauge 730046 - SWRAP FILM 10000' 19.7 IN …" at bounding box center [636, 374] width 1246 height 393
click at [1183, 191] on img "button" at bounding box center [1186, 194] width 13 height 13
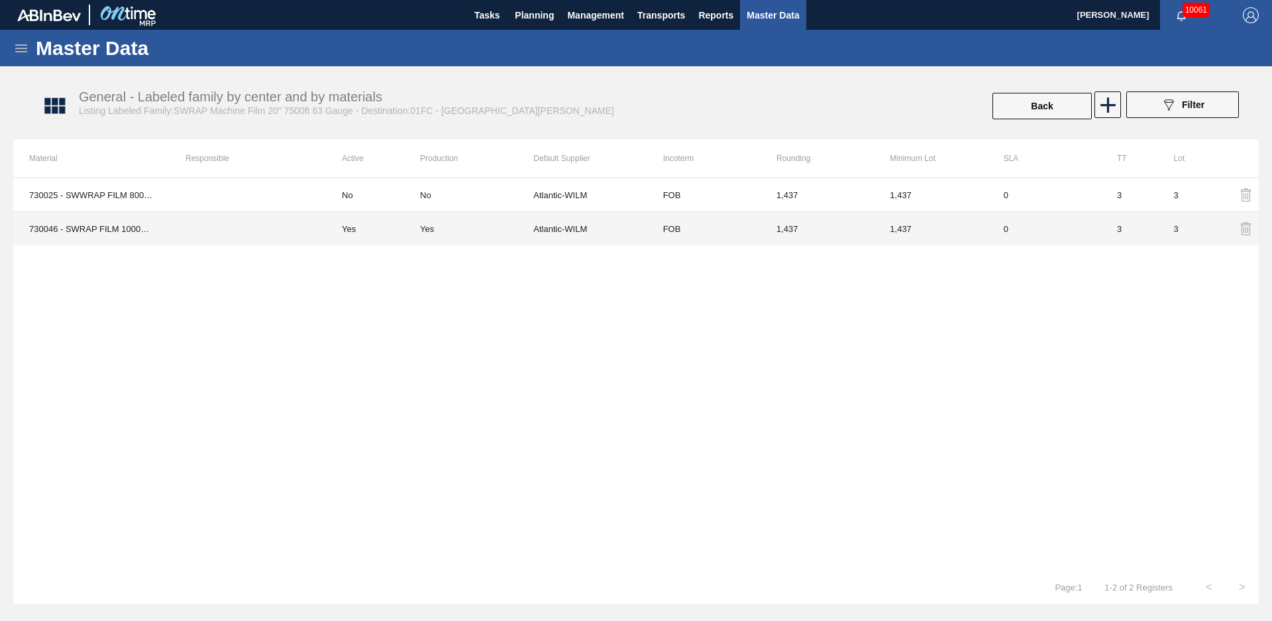
click at [574, 225] on td "Atlantic-WILM" at bounding box center [589, 229] width 113 height 34
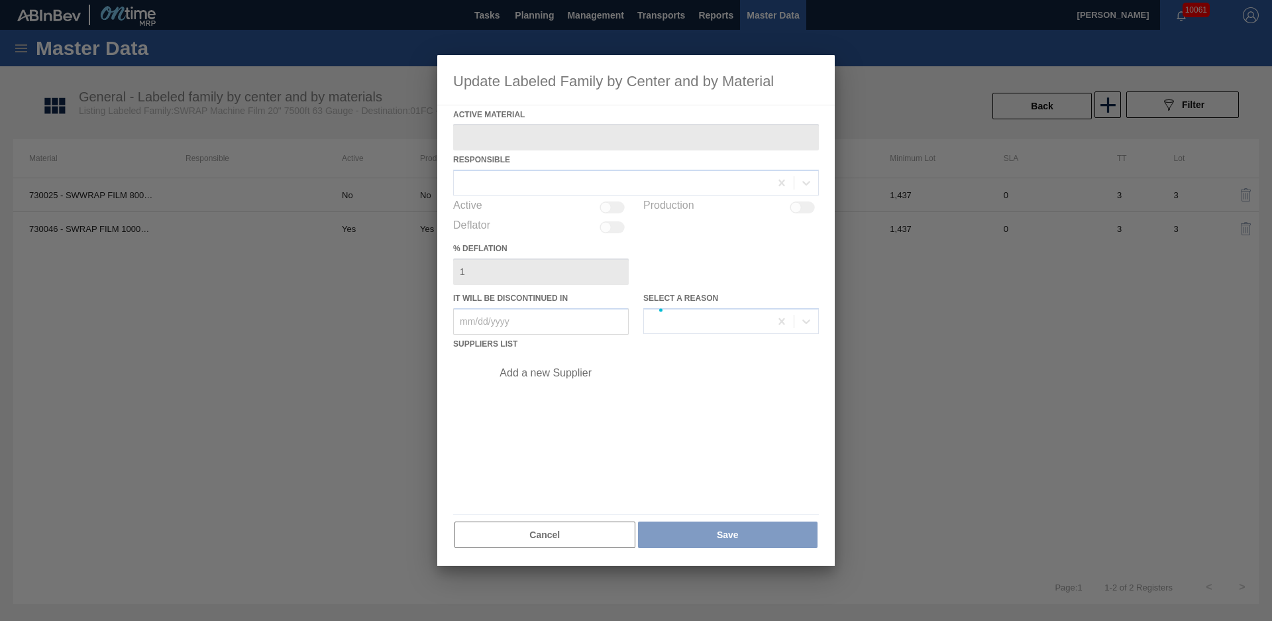
type Material "730046 - SWRAP FILM 10000' 19.7 IN 47GA MACH NO S"
checkbox input "true"
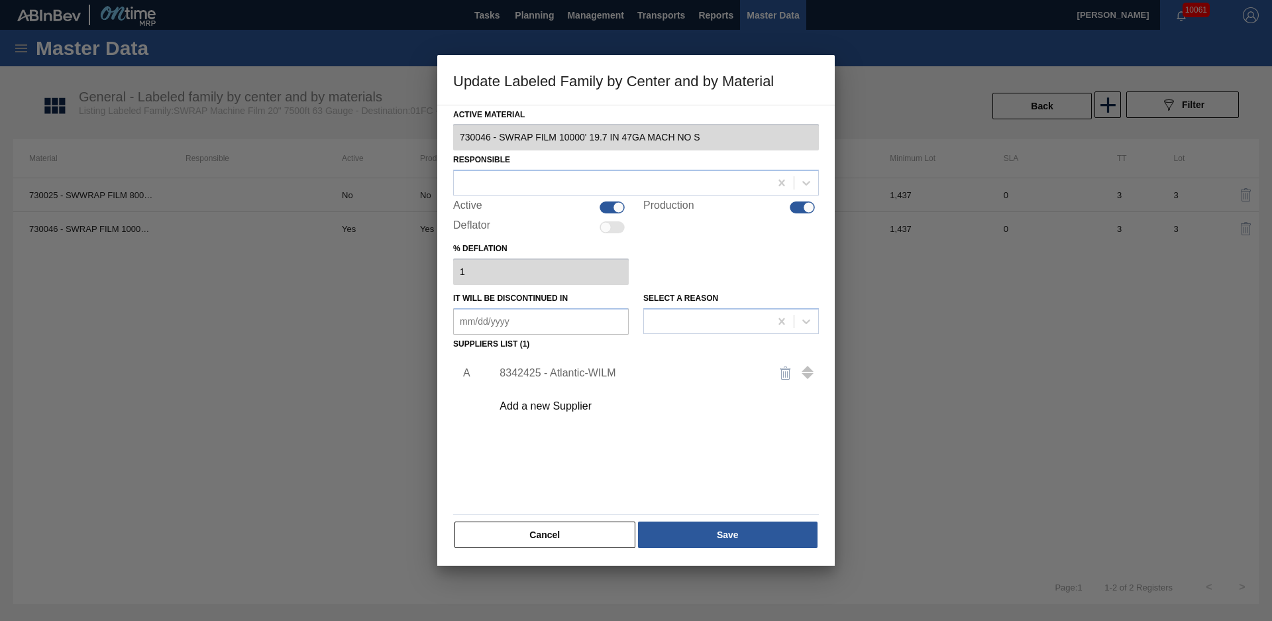
click at [619, 373] on div "8342425 - Atlantic-WILM" at bounding box center [630, 373] width 260 height 12
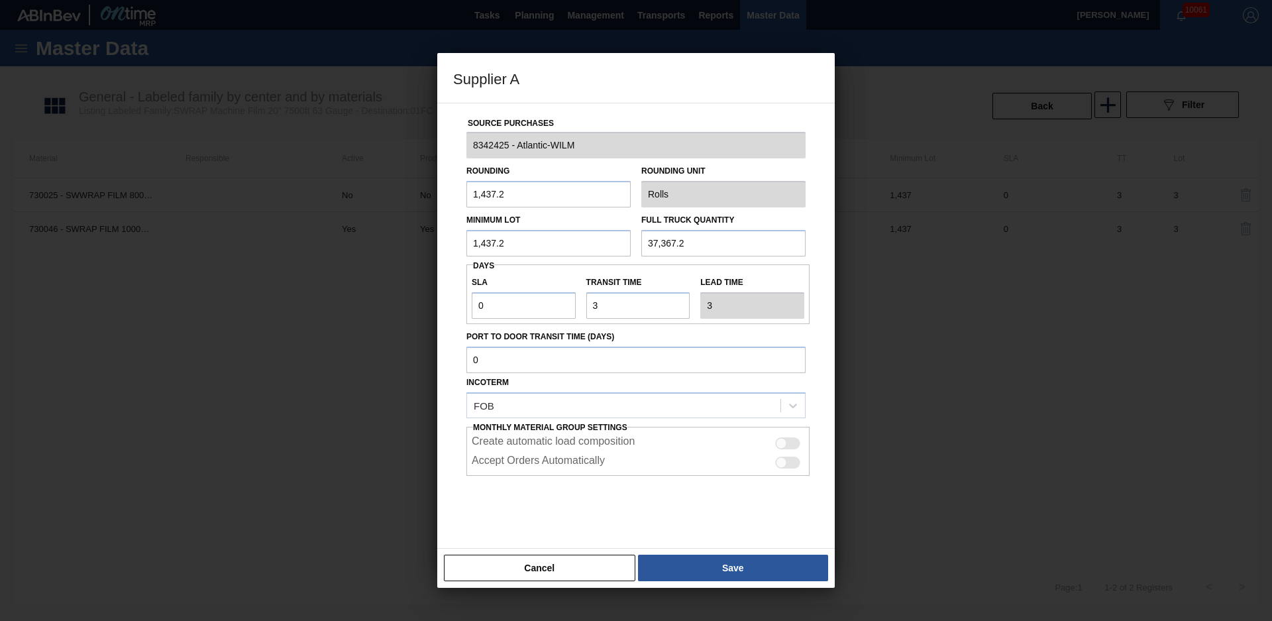
click at [678, 193] on input "Rolls" at bounding box center [723, 194] width 164 height 27
click at [562, 570] on button "Cancel" at bounding box center [539, 568] width 191 height 27
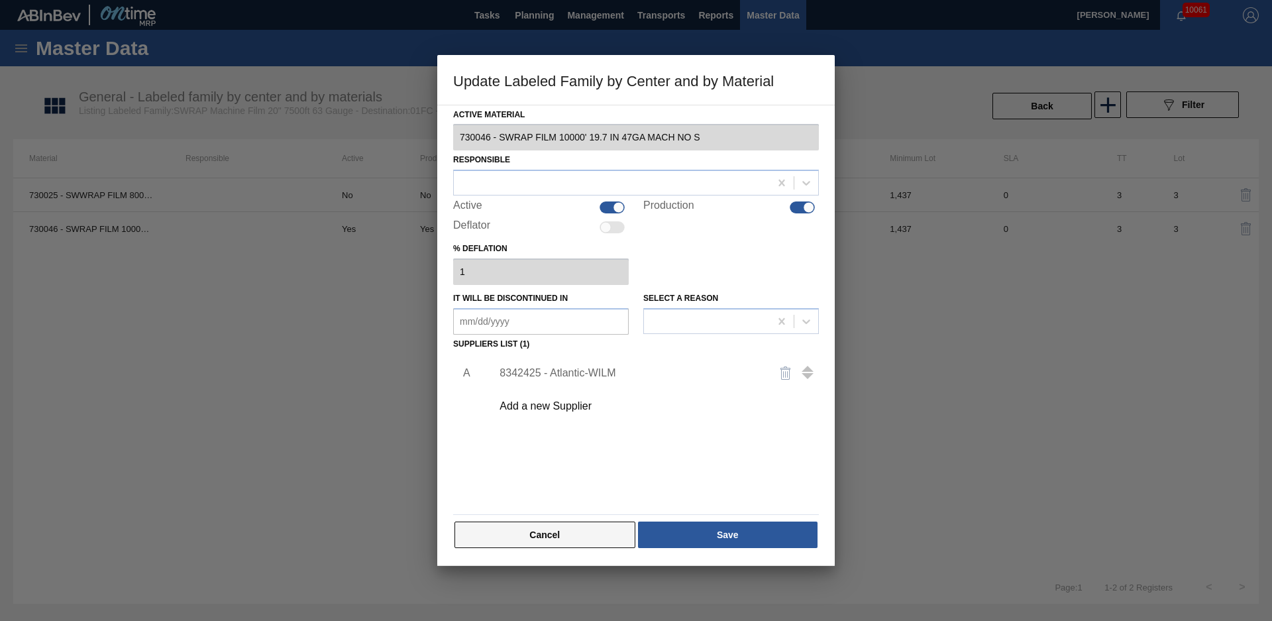
click at [563, 539] on button "Cancel" at bounding box center [544, 534] width 181 height 27
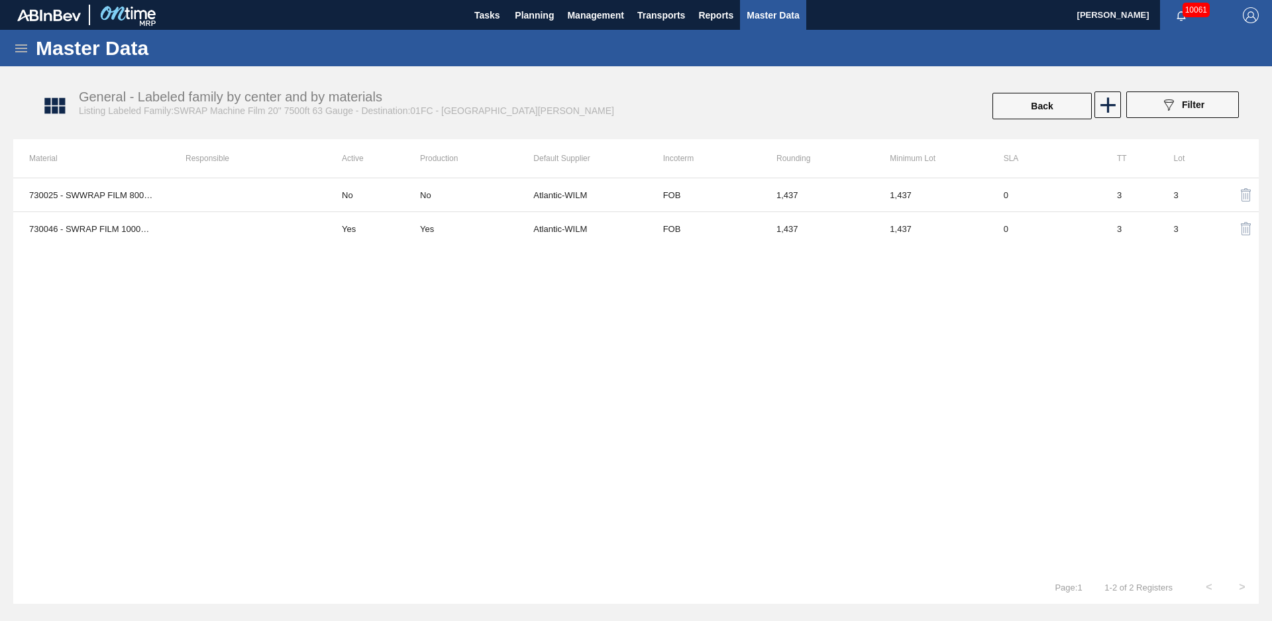
click at [788, 15] on span "Master Data" at bounding box center [773, 15] width 52 height 16
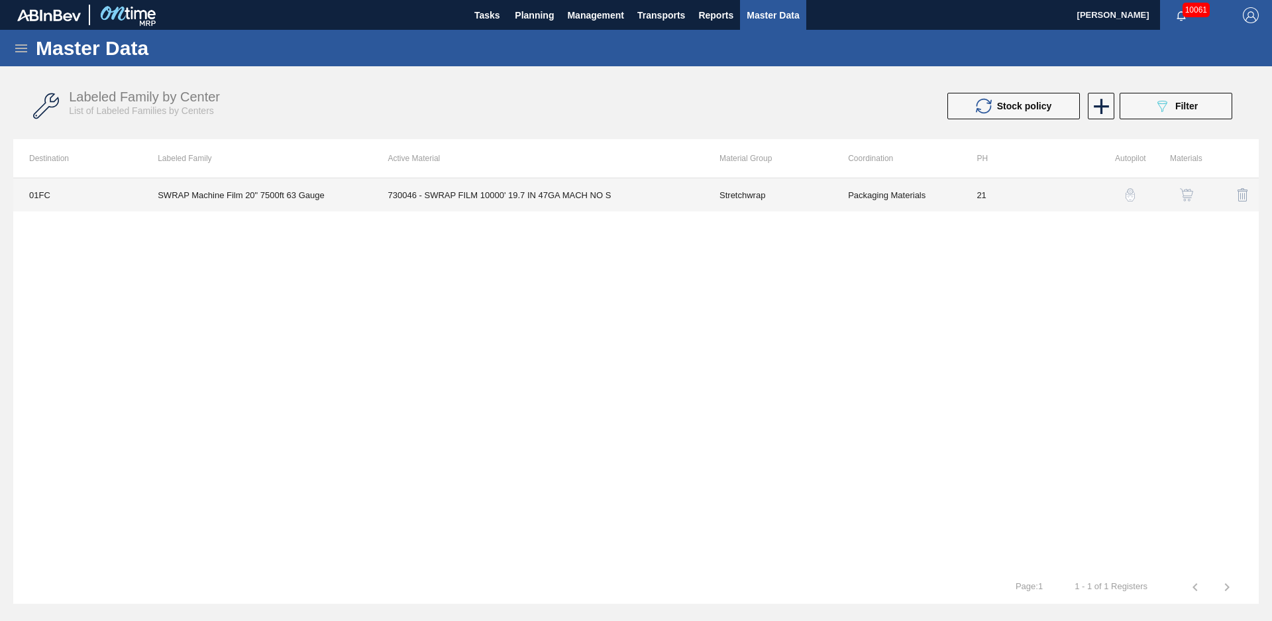
click at [455, 187] on td "730046 - SWRAP FILM 10000' 19.7 IN 47GA MACH NO S" at bounding box center [537, 194] width 331 height 33
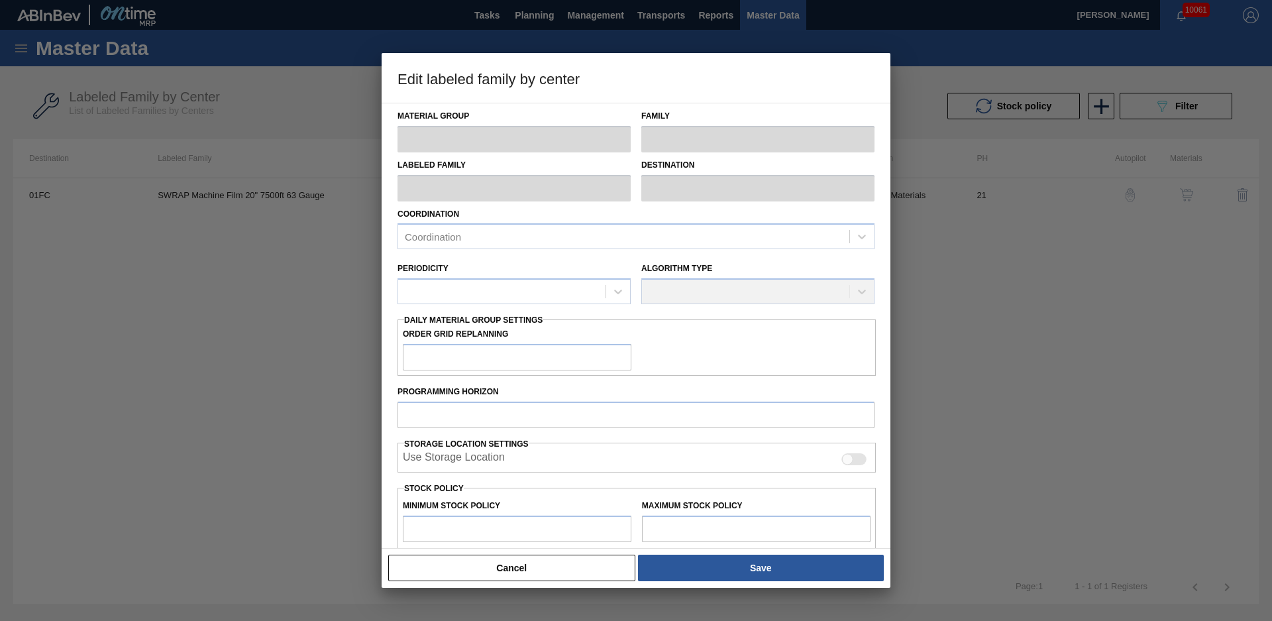
type input "Stretchwrap"
type input "SWRAP Machine Film 20" 7500ft 63 Gauge"
type input "01FC - Fort [PERSON_NAME] Brewery"
type input "21"
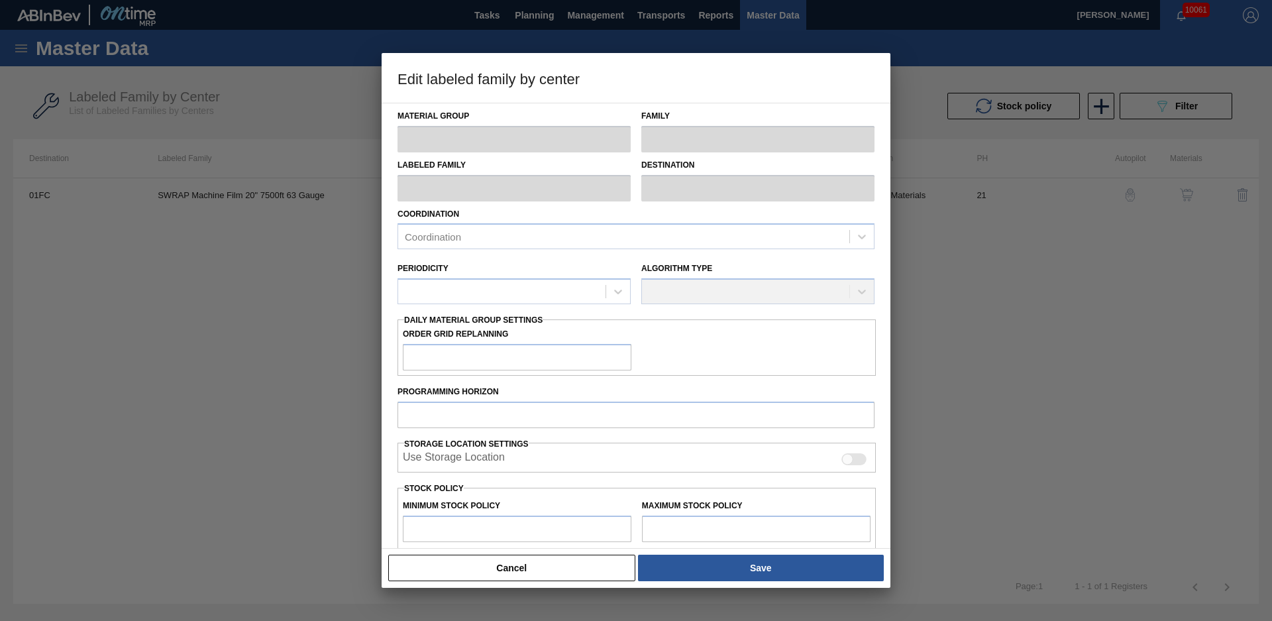
type input "0"
type input "1,000"
type input "0"
checkbox input "true"
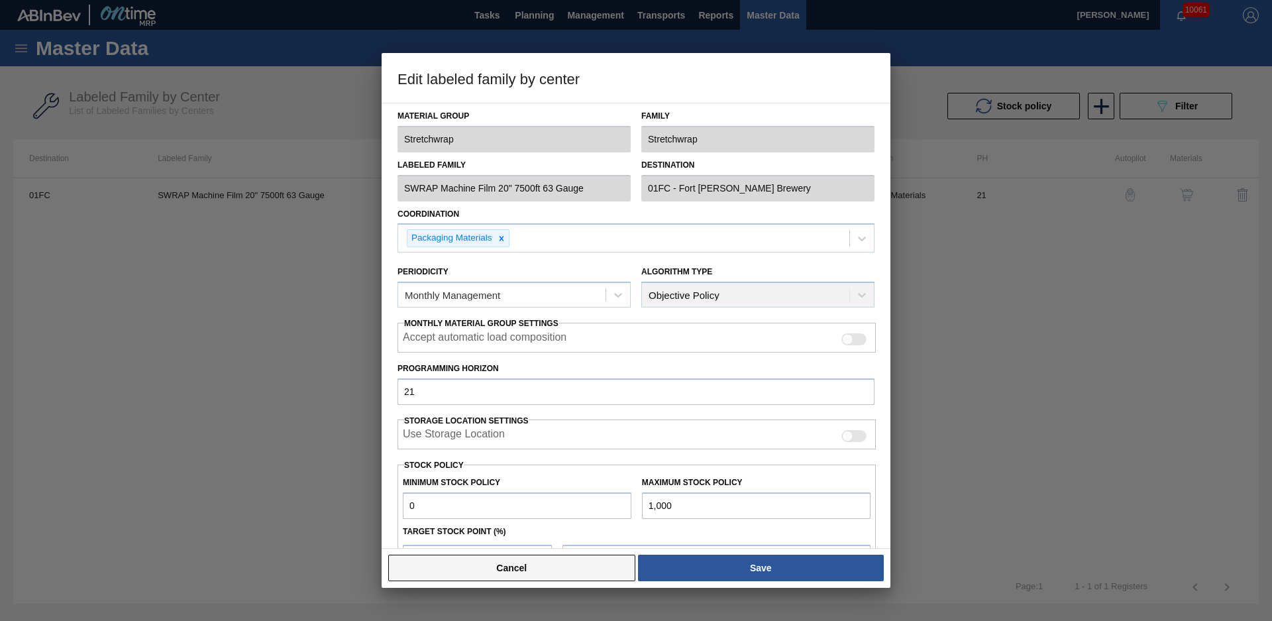
click at [574, 557] on button "Cancel" at bounding box center [511, 568] width 247 height 27
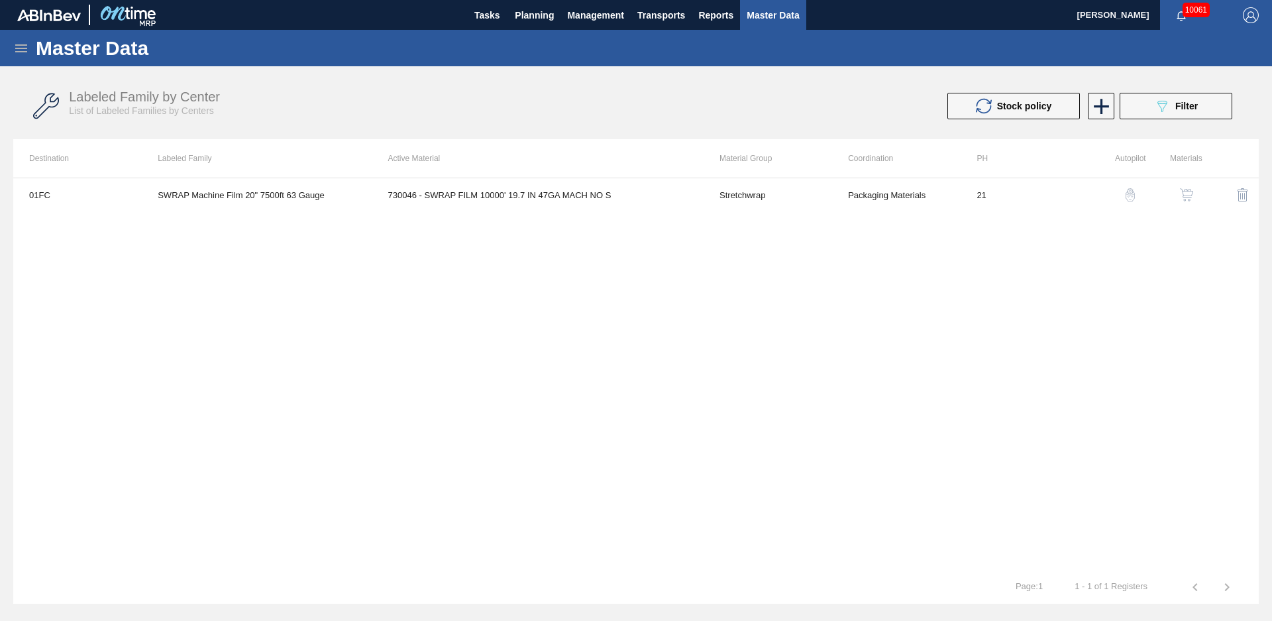
click at [21, 45] on icon at bounding box center [21, 48] width 12 height 8
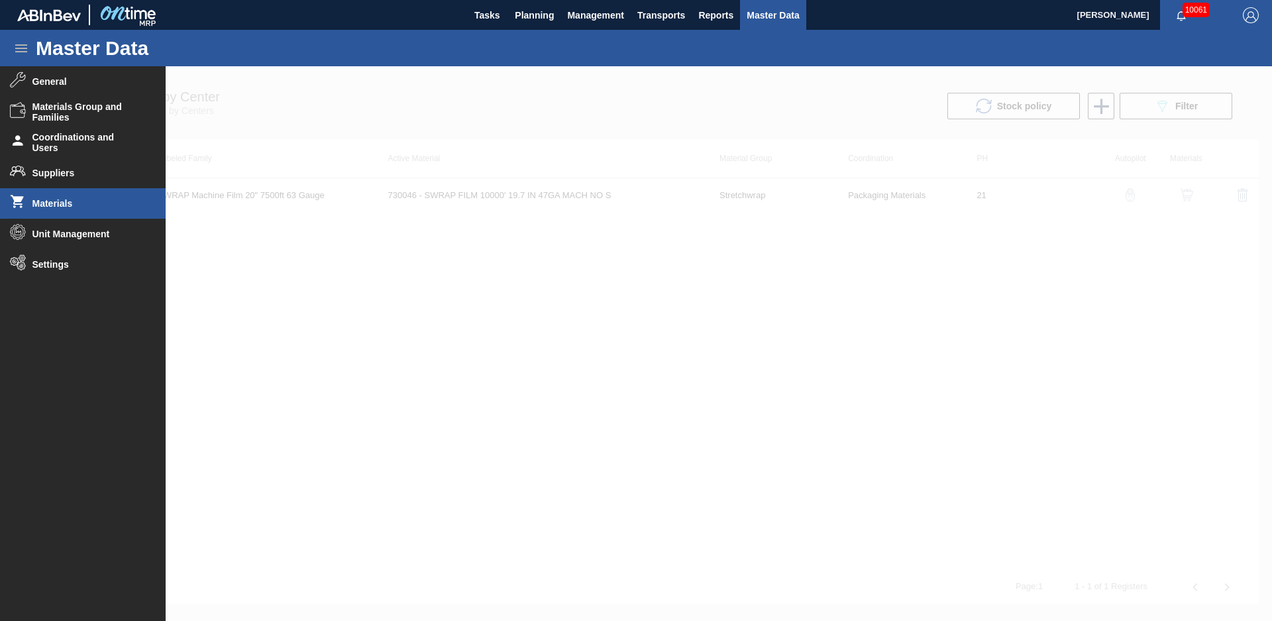
click at [87, 205] on span "Materials" at bounding box center [86, 203] width 109 height 11
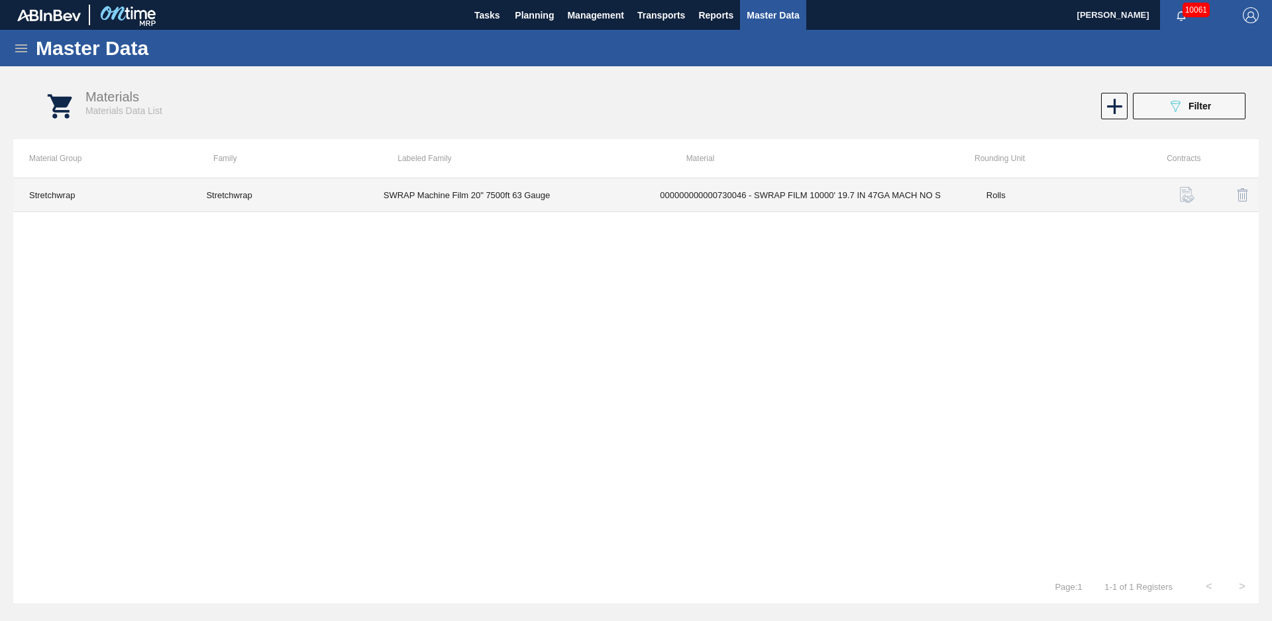
click at [447, 199] on td "SWRAP Machine Film 20" 7500ft 63 Gauge" at bounding box center [506, 195] width 277 height 34
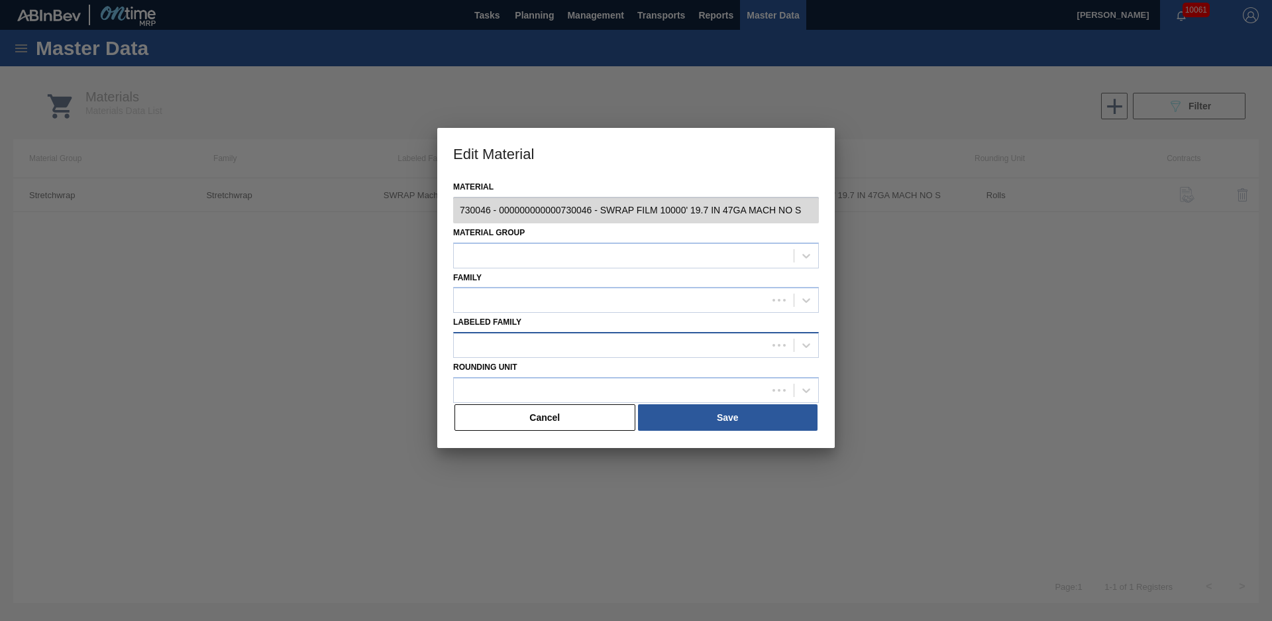
type input "730046 - 000000000000730046 - SWRAP FILM 10000' 19.7 IN 47GA MACH NO S"
click at [829, 293] on div "Material 730046 - 000000000000730046 - SWRAP FILM 10000' 19.7 IN 47GA MACH NO S…" at bounding box center [636, 313] width 398 height 270
click at [801, 388] on icon at bounding box center [806, 390] width 13 height 13
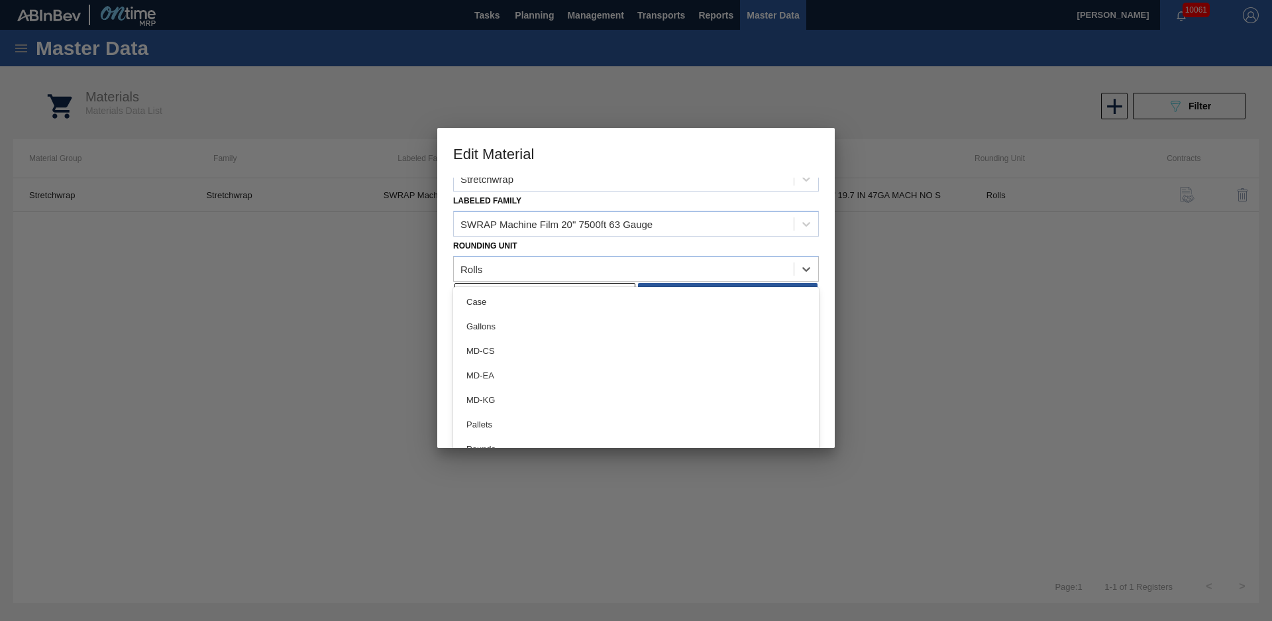
scroll to position [159, 0]
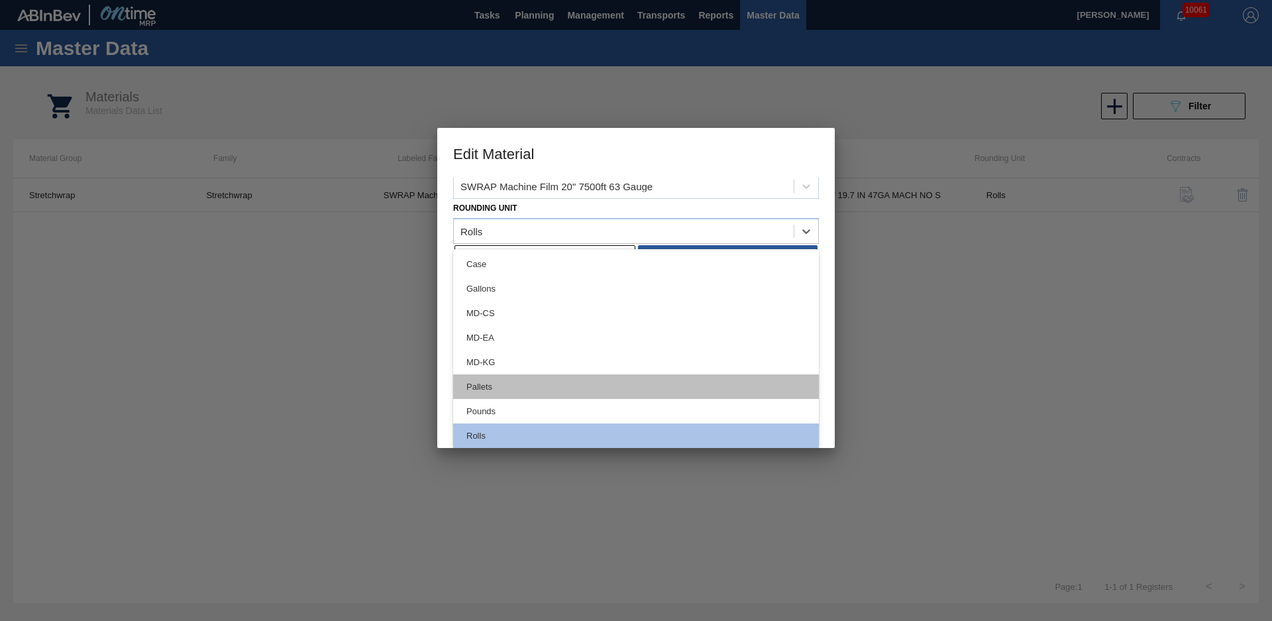
click at [519, 383] on div "Pallets" at bounding box center [636, 386] width 366 height 25
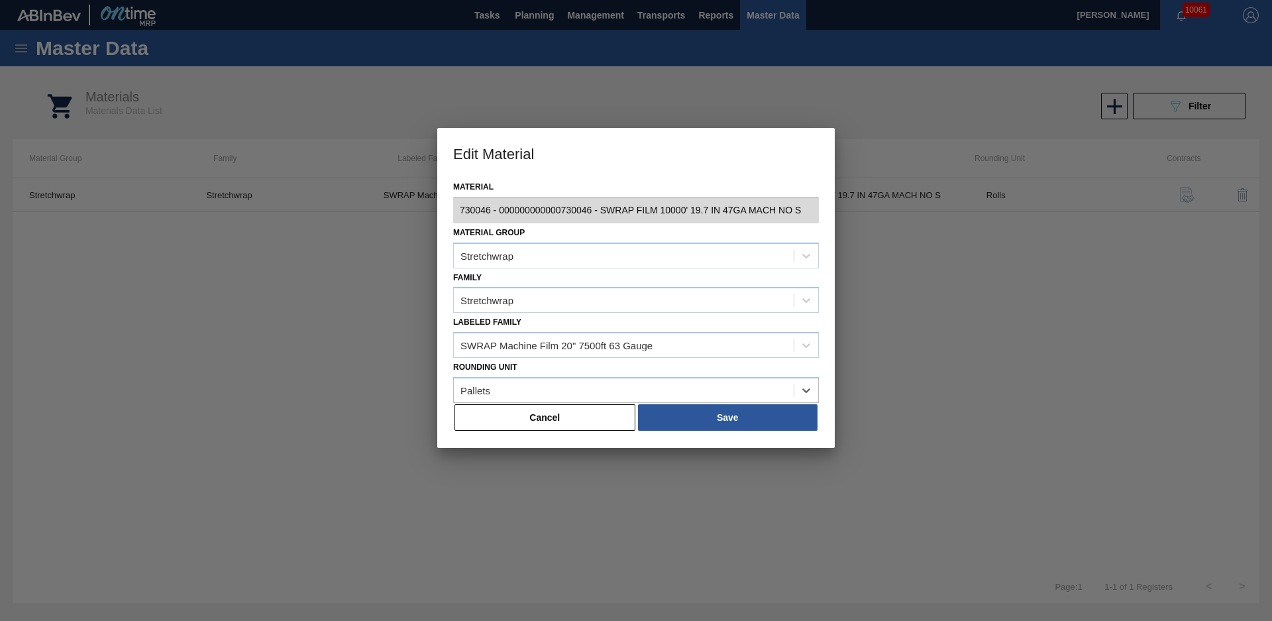
scroll to position [0, 0]
click at [672, 417] on button "Save" at bounding box center [728, 417] width 180 height 27
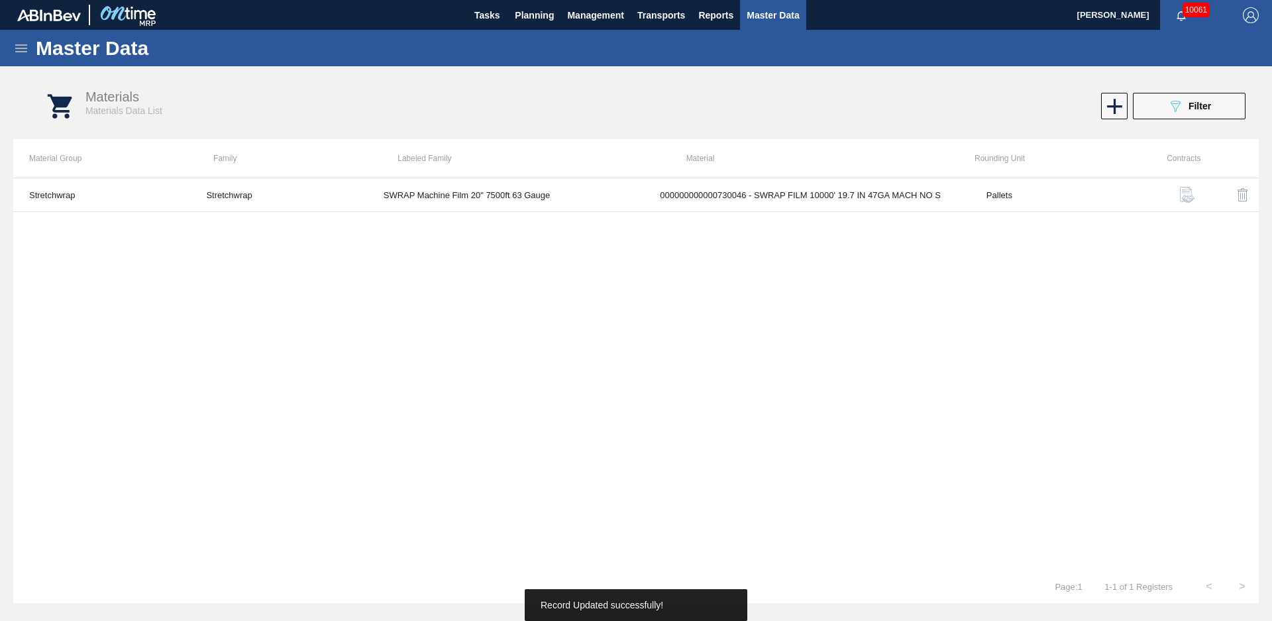
click at [641, 321] on div "Stretchwrap Stretchwrap SWRAP Machine Film 20" 7500ft 63 Gauge 0000000000007300…" at bounding box center [636, 374] width 1246 height 392
click at [580, 87] on div "Materials Materials Data List 089F7B8B-B2A5-4AFE-B5C0-19BA573D28AC Filter" at bounding box center [650, 106] width 1246 height 50
click at [389, 354] on div "Stretchwrap Stretchwrap SWRAP Machine Film 20" 7500ft 63 Gauge 0000000000007300…" at bounding box center [636, 374] width 1246 height 392
click at [215, 330] on div "Stretchwrap Stretchwrap SWRAP Machine Film 20" 7500ft 63 Gauge 0000000000007300…" at bounding box center [636, 374] width 1246 height 392
click at [731, 282] on div "Stretchwrap Stretchwrap SWRAP Machine Film 20" 7500ft 63 Gauge 0000000000007300…" at bounding box center [636, 374] width 1246 height 392
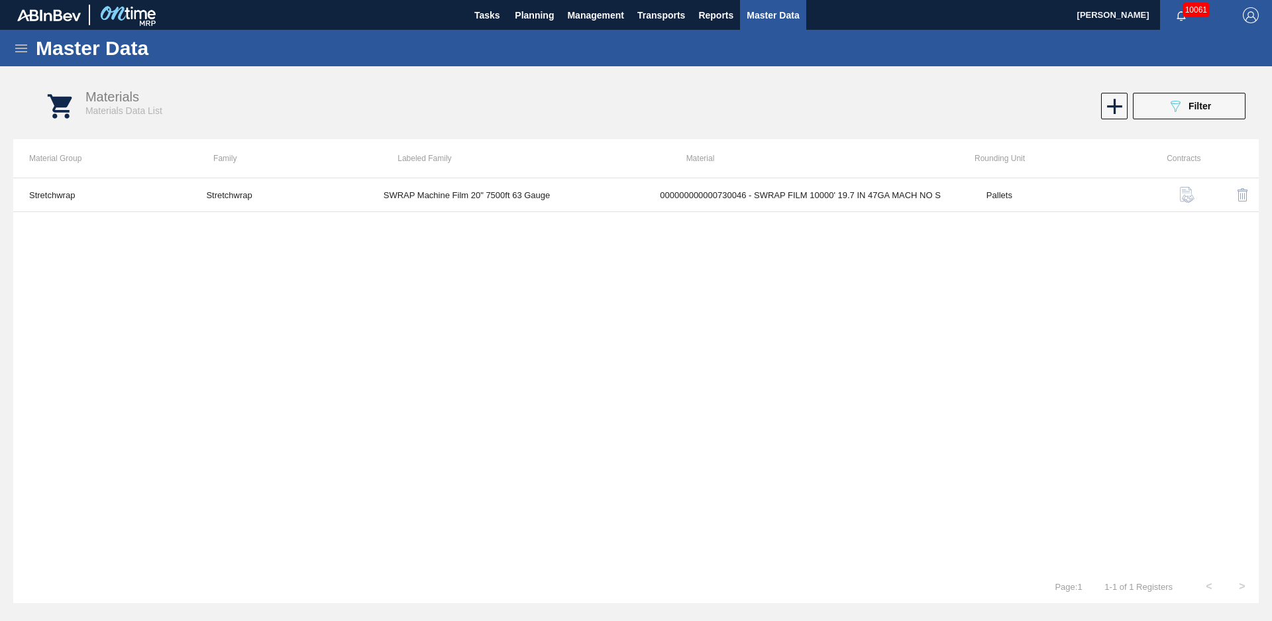
click at [723, 400] on div "Stretchwrap Stretchwrap SWRAP Machine Film 20" 7500ft 63 Gauge 0000000000007300…" at bounding box center [636, 374] width 1246 height 392
click at [637, 407] on div "Stretchwrap Stretchwrap SWRAP Machine Film 20" 7500ft 63 Gauge 0000000000007300…" at bounding box center [636, 374] width 1246 height 392
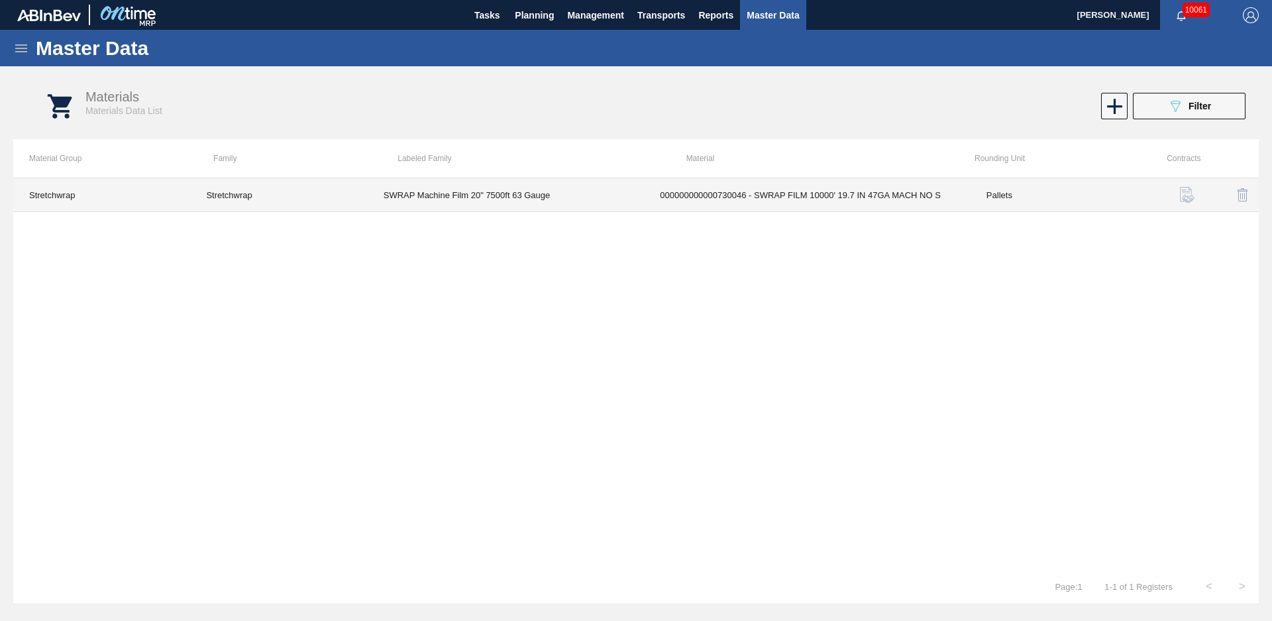
click at [498, 194] on td "SWRAP Machine Film 20" 7500ft 63 Gauge" at bounding box center [506, 195] width 277 height 34
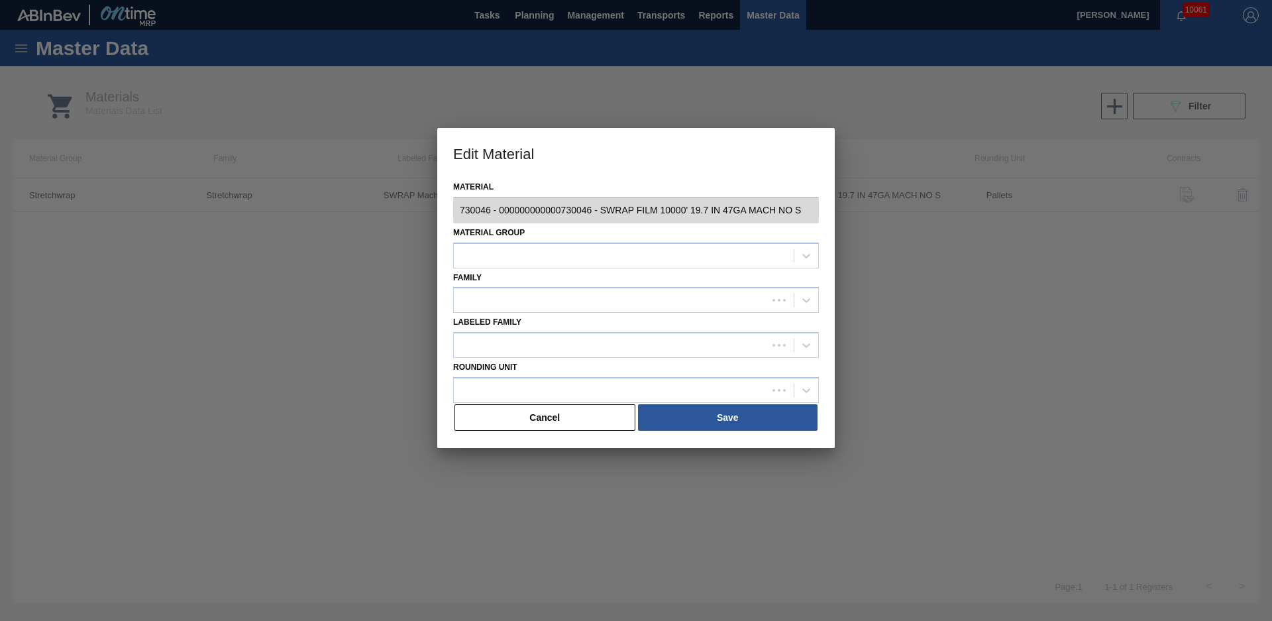
type input "730046 - 000000000000730046 - SWRAP FILM 10000' 19.7 IN 47GA MACH NO S"
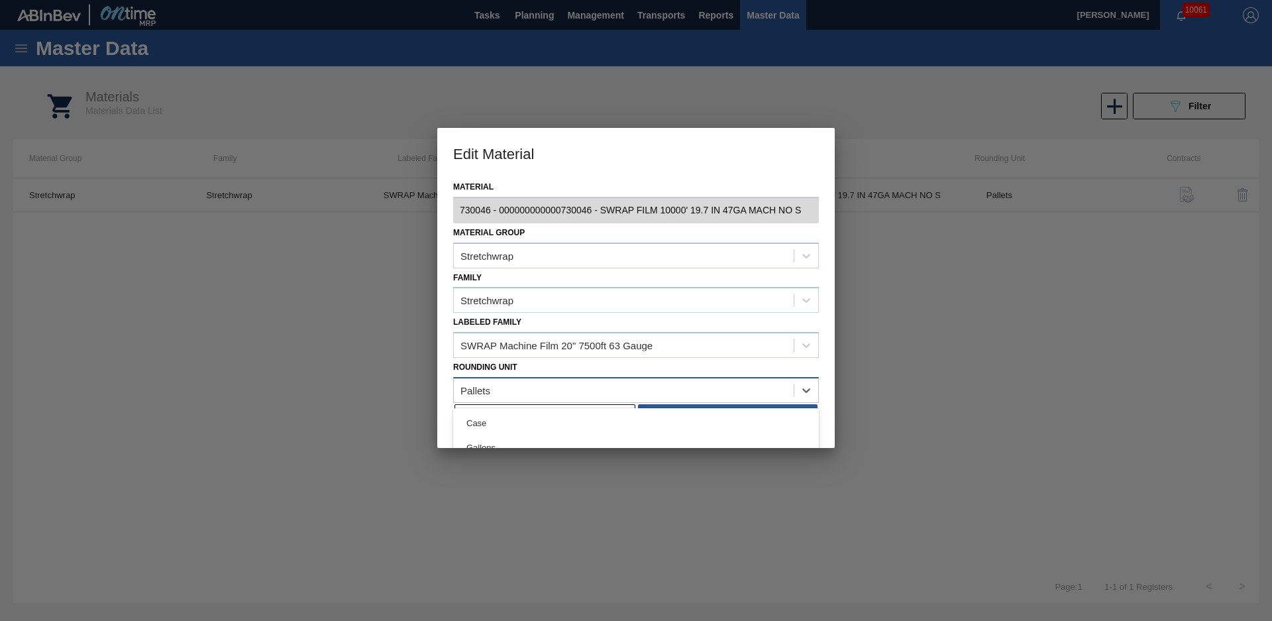
click at [549, 384] on div "Pallets" at bounding box center [624, 389] width 340 height 19
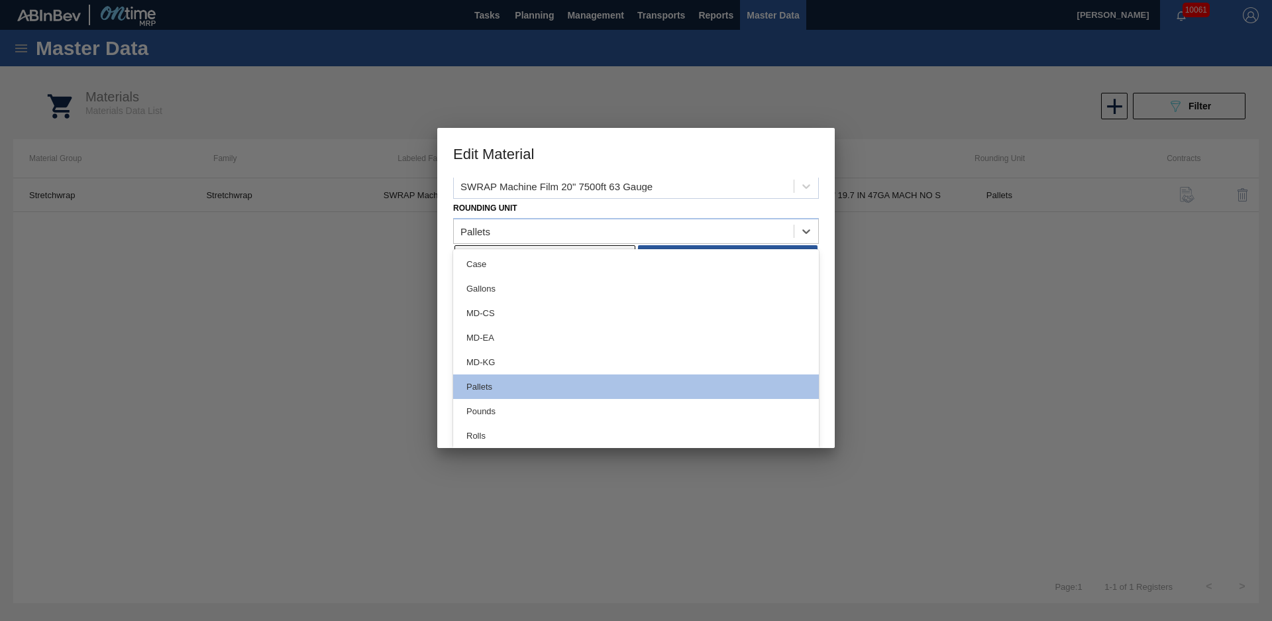
click at [611, 417] on div "Pounds" at bounding box center [636, 411] width 366 height 25
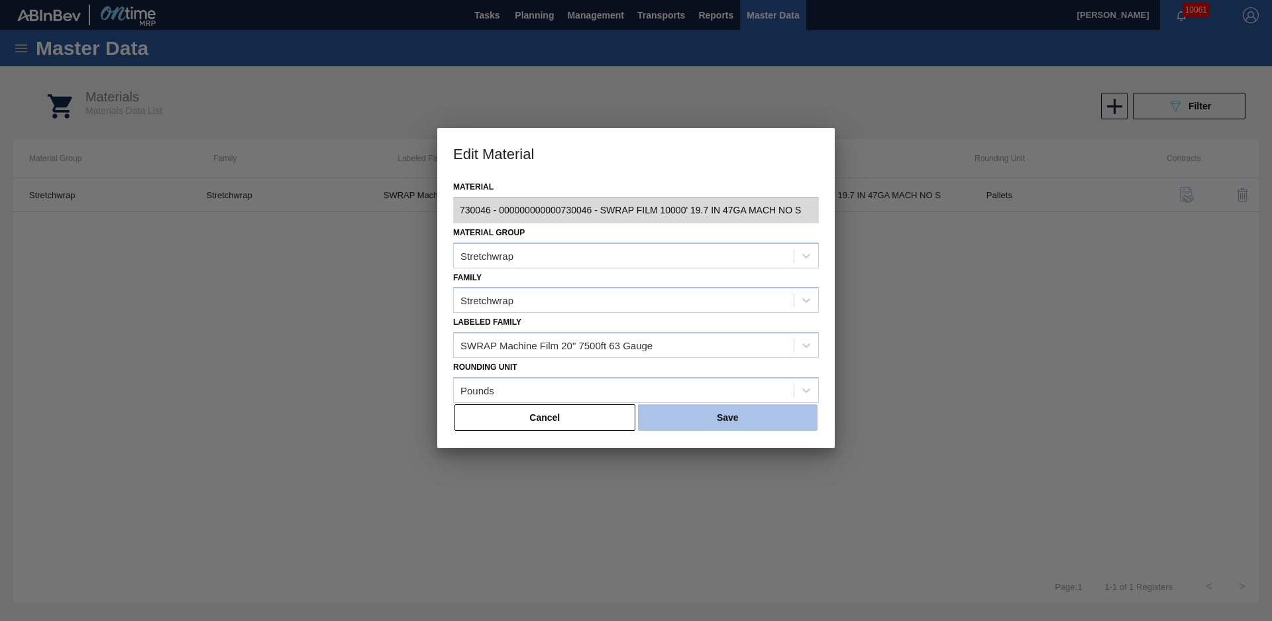
click at [694, 416] on button "Save" at bounding box center [728, 417] width 180 height 27
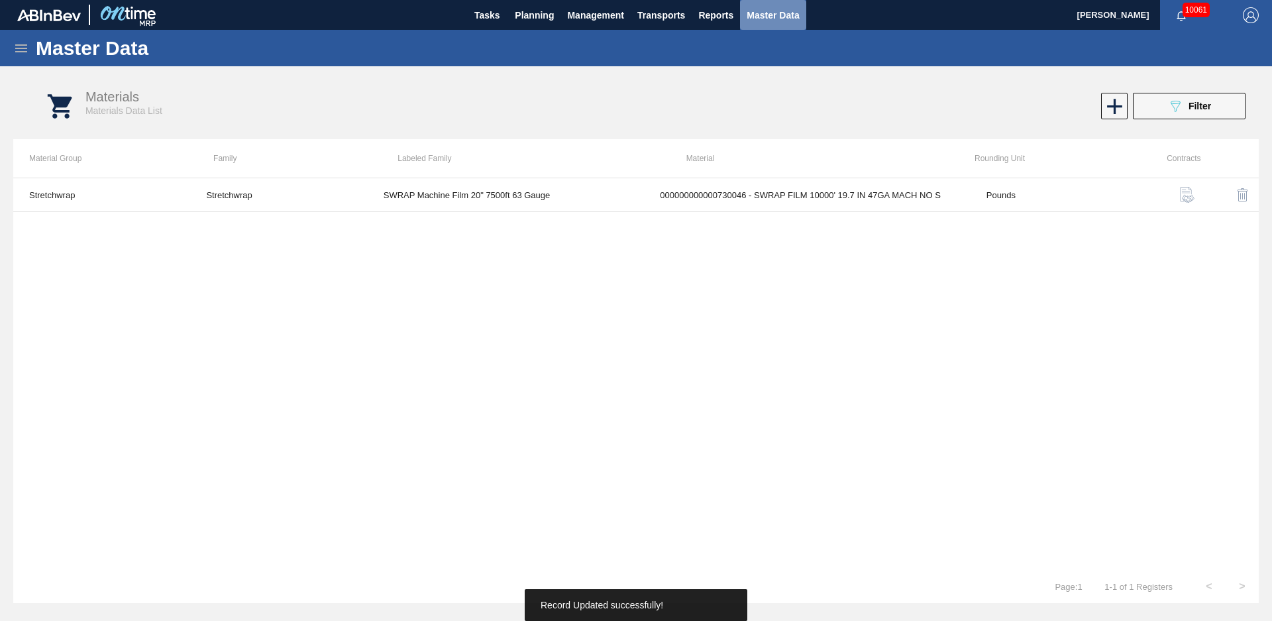
click at [758, 16] on span "Master Data" at bounding box center [773, 15] width 52 height 16
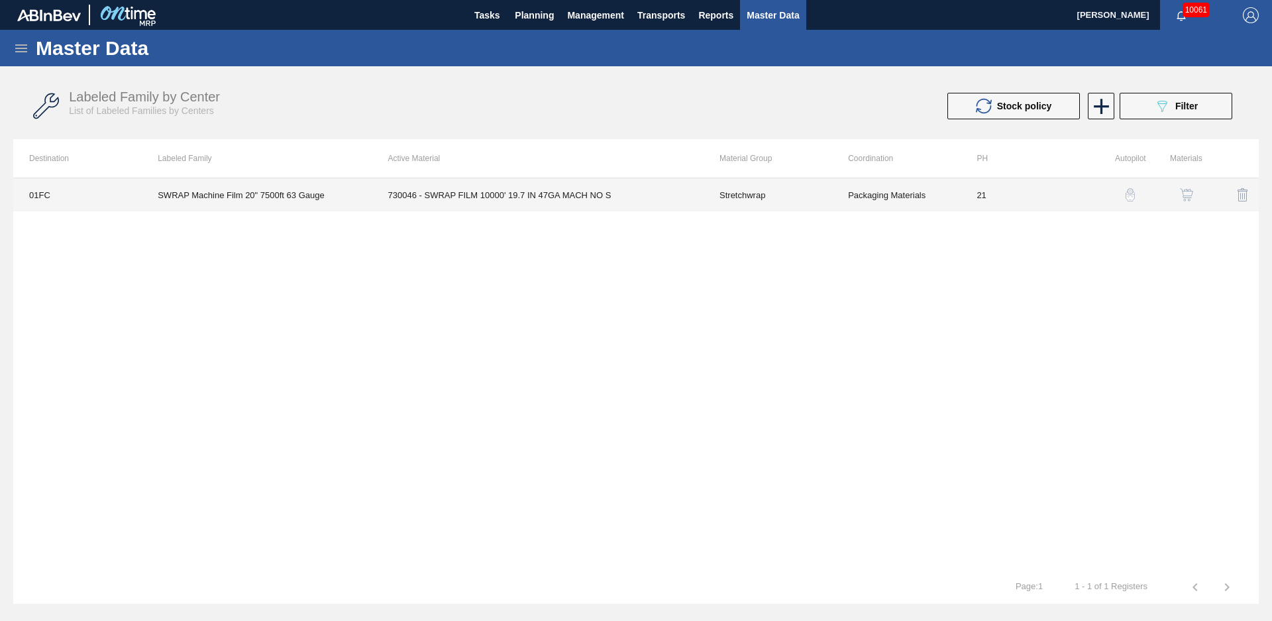
click at [800, 205] on td "Stretchwrap" at bounding box center [768, 194] width 129 height 33
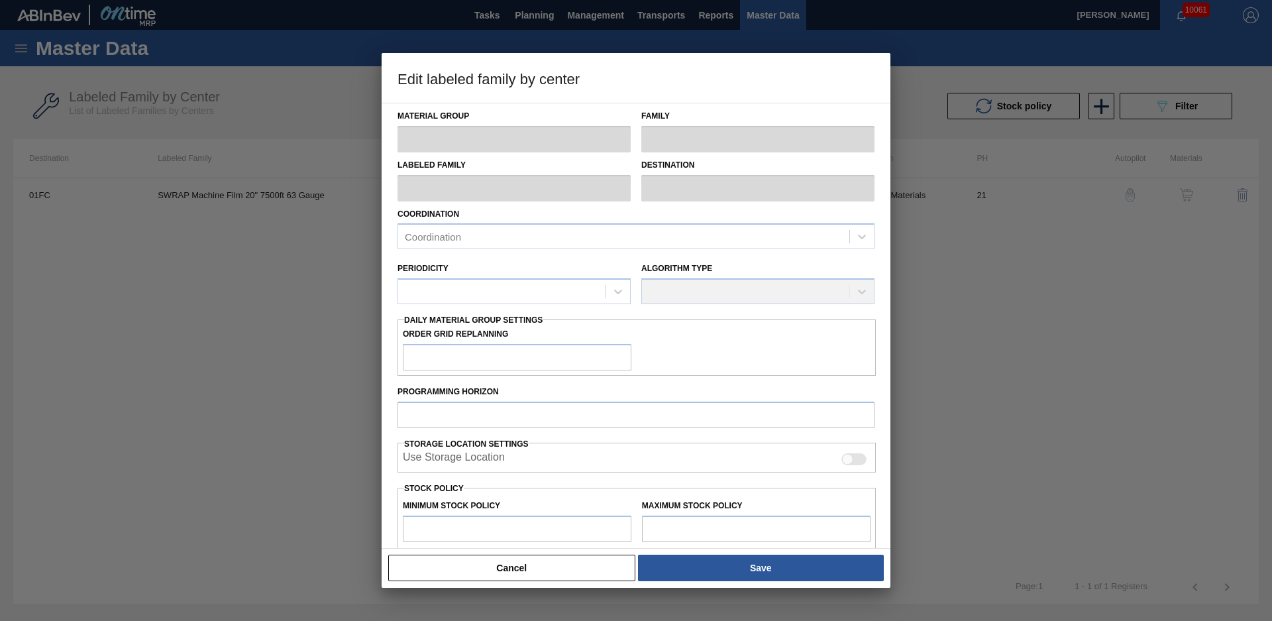
type input "Stretchwrap"
type input "SWRAP Machine Film 20" 7500ft 63 Gauge"
type input "01FC - Fort [PERSON_NAME] Brewery"
type input "21"
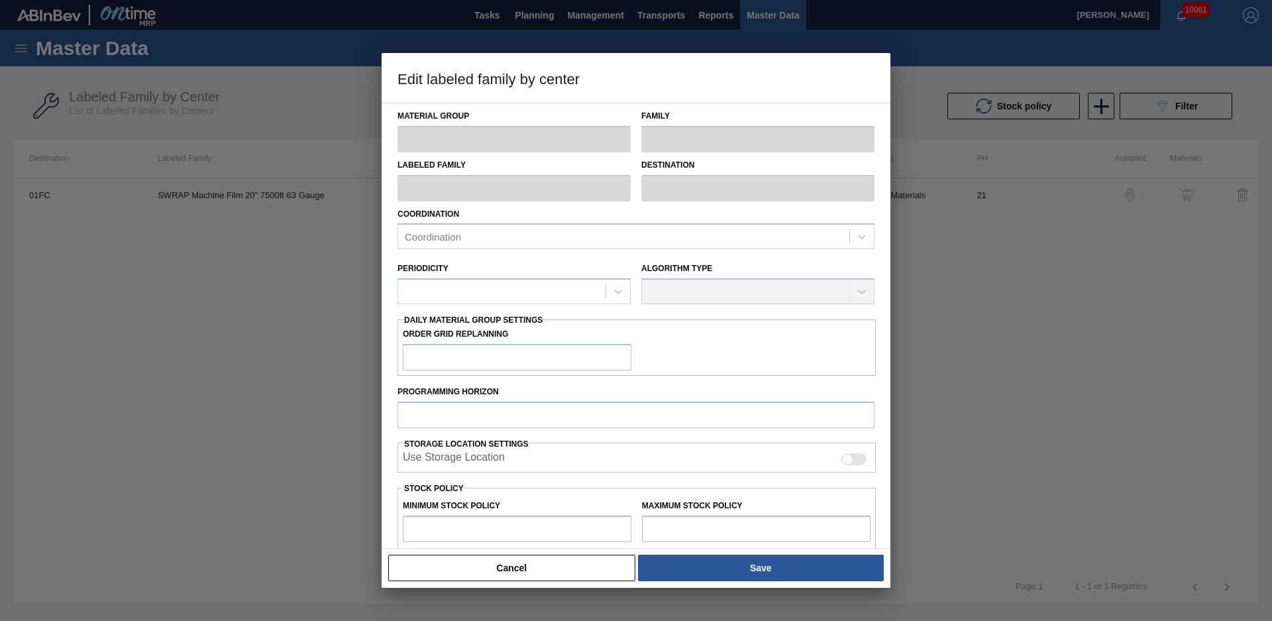
type input "0"
type input "1,000"
type input "0"
checkbox input "true"
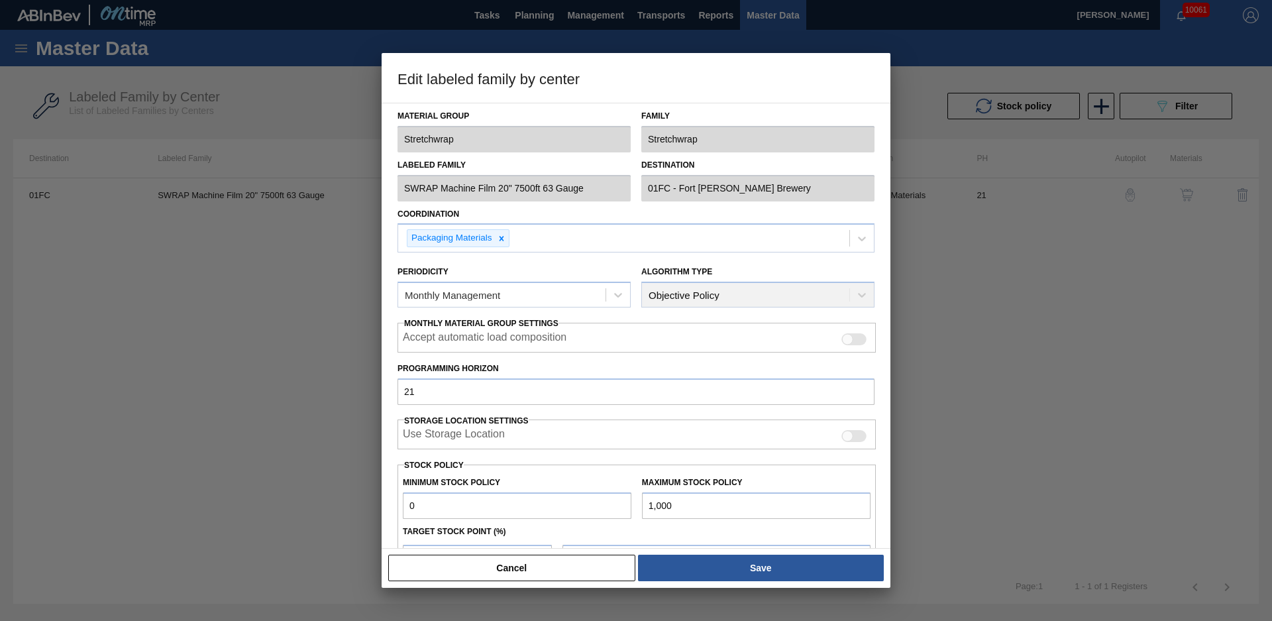
scroll to position [144, 0]
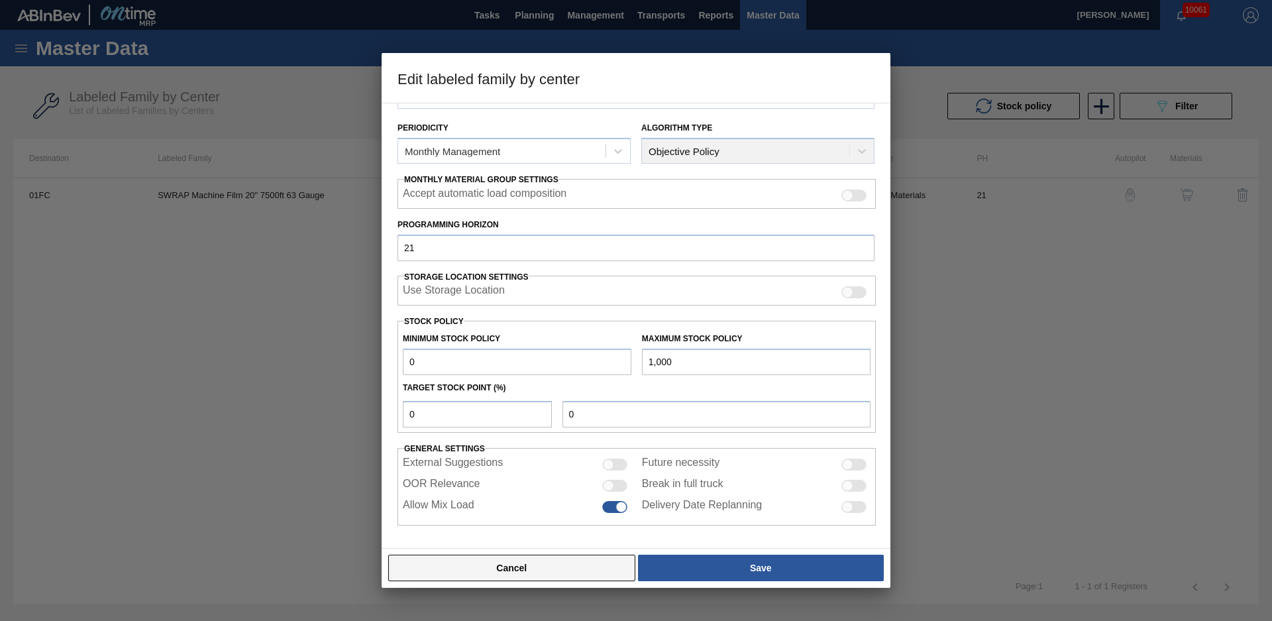
click at [613, 569] on button "Cancel" at bounding box center [511, 568] width 247 height 27
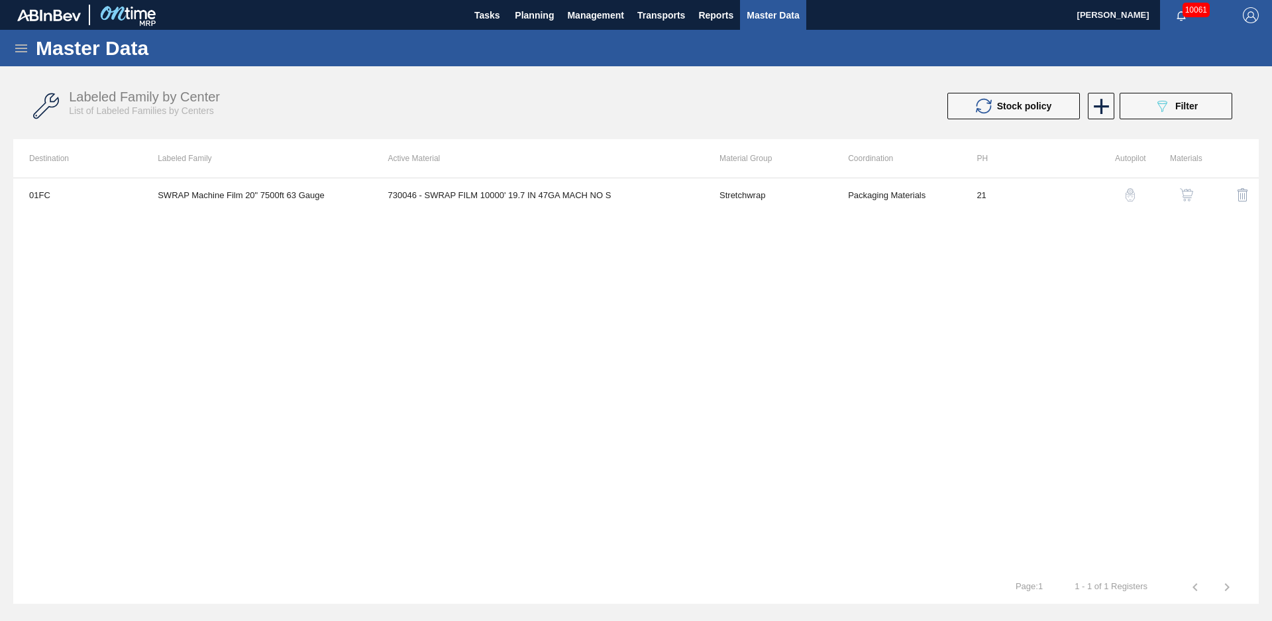
click at [1186, 195] on img "button" at bounding box center [1186, 194] width 13 height 13
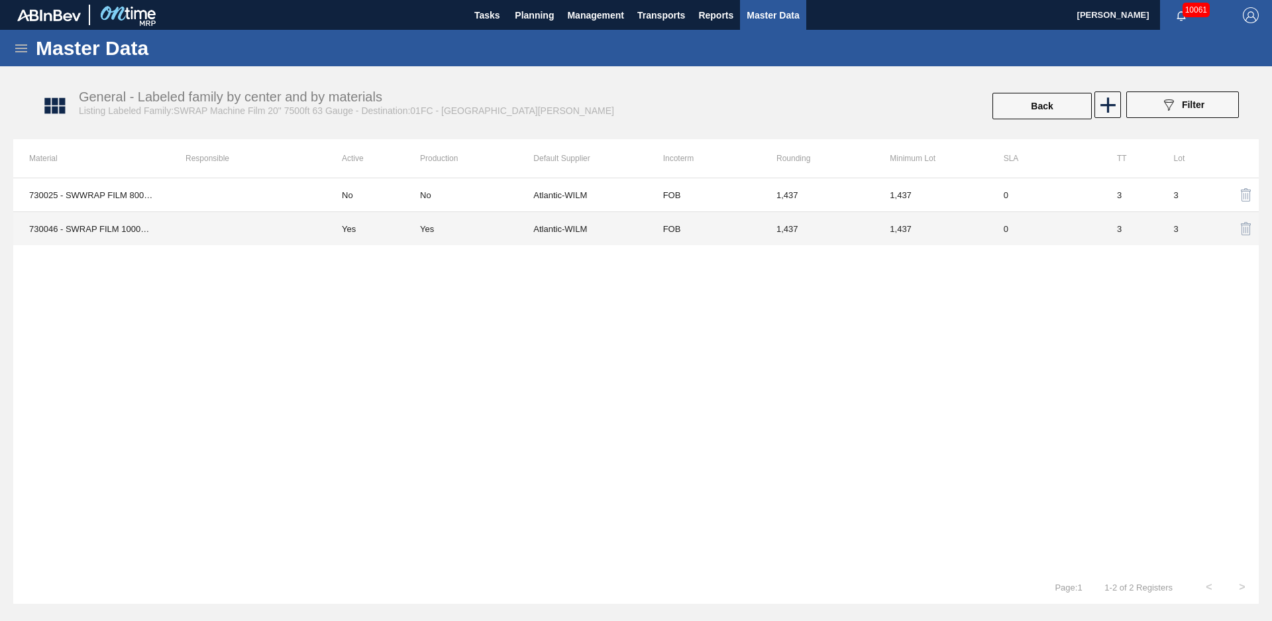
click at [653, 235] on td "FOB" at bounding box center [703, 229] width 113 height 34
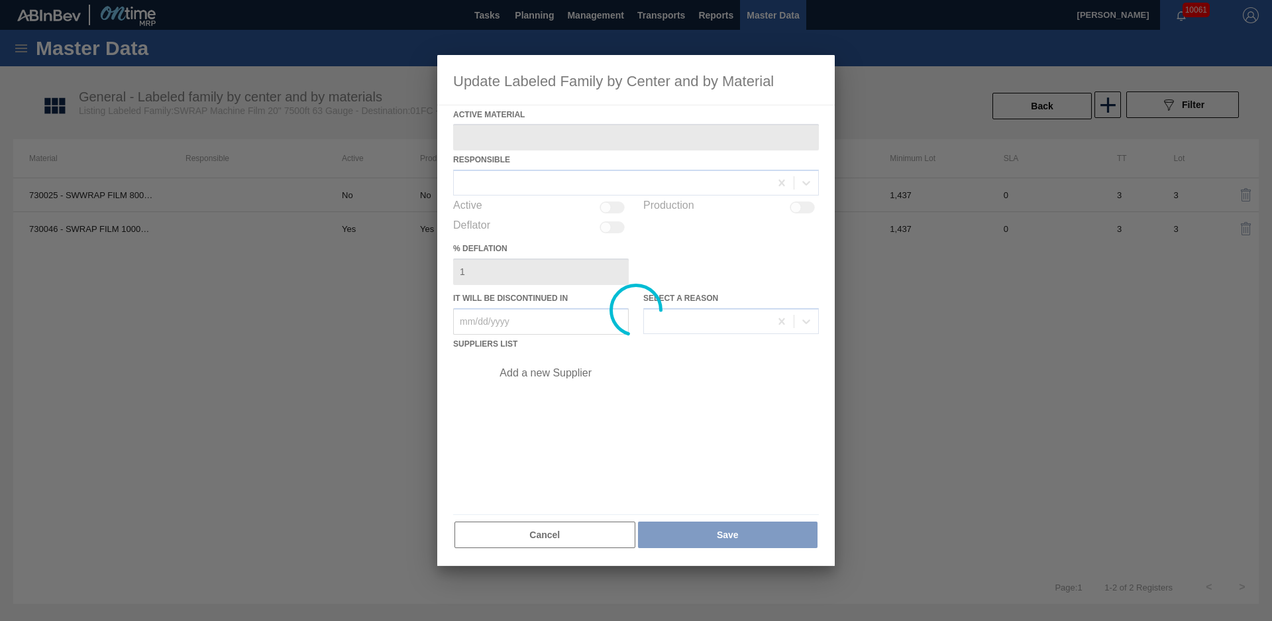
type Material "730046 - SWRAP FILM 10000' 19.7 IN 47GA MACH NO S"
checkbox input "true"
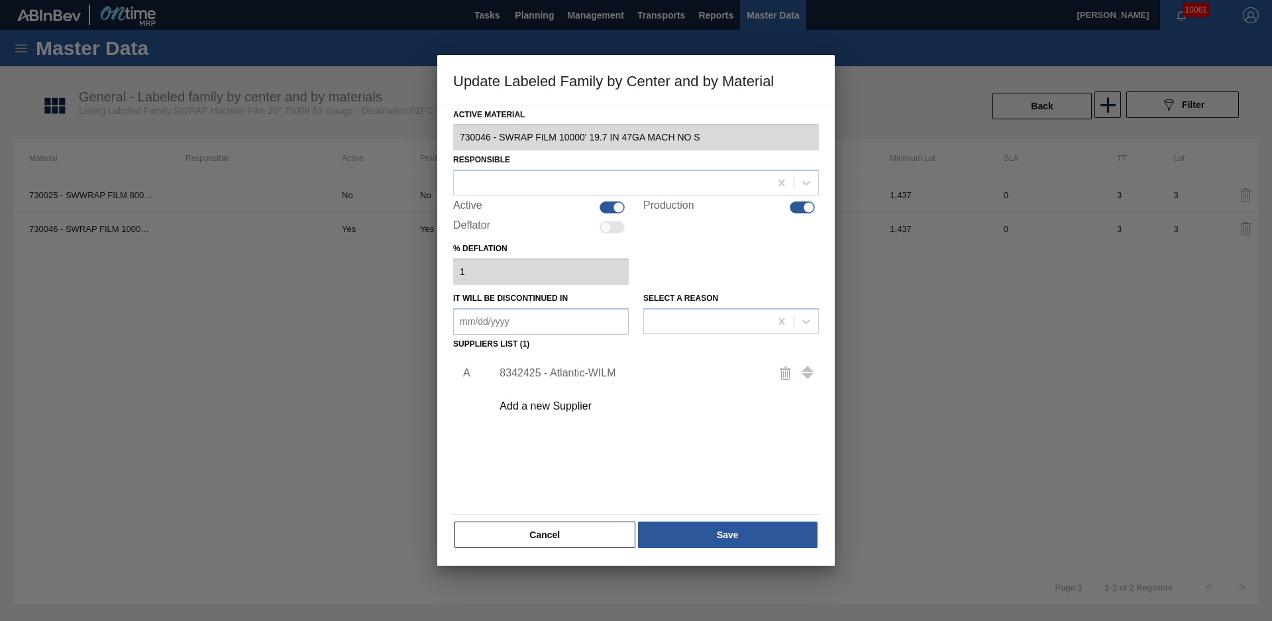
click at [592, 370] on div "8342425 - Atlantic-WILM" at bounding box center [630, 373] width 260 height 12
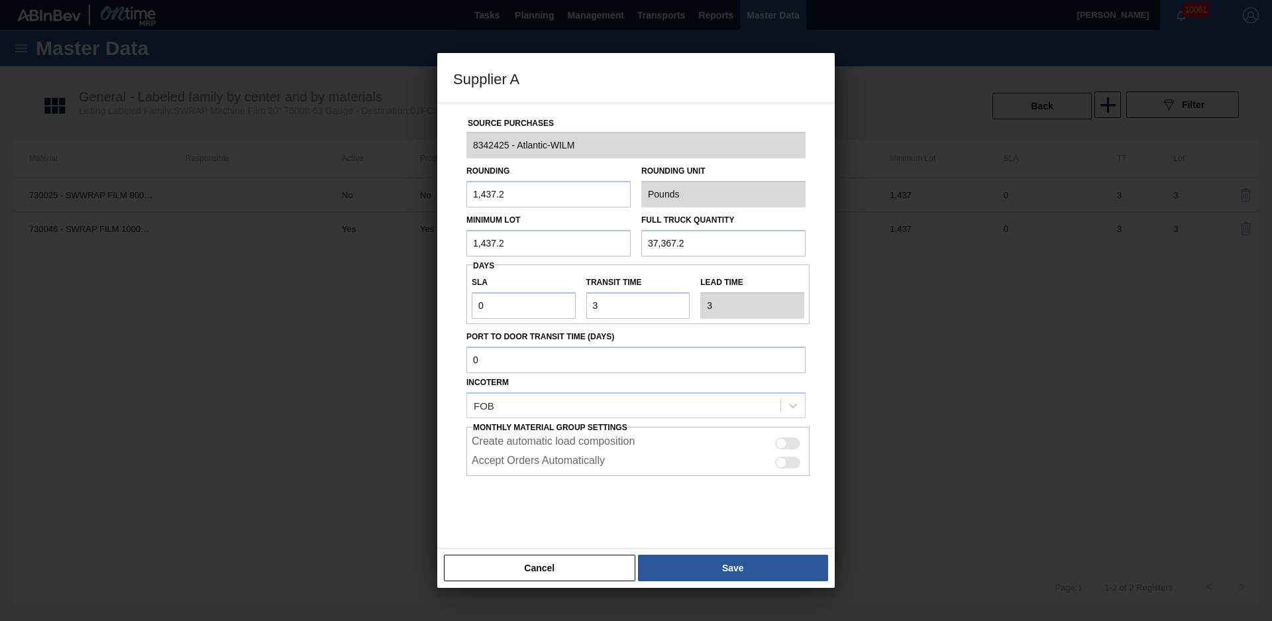
click at [581, 288] on div "Transit time" at bounding box center [638, 296] width 115 height 46
click at [611, 572] on button "Cancel" at bounding box center [539, 568] width 191 height 27
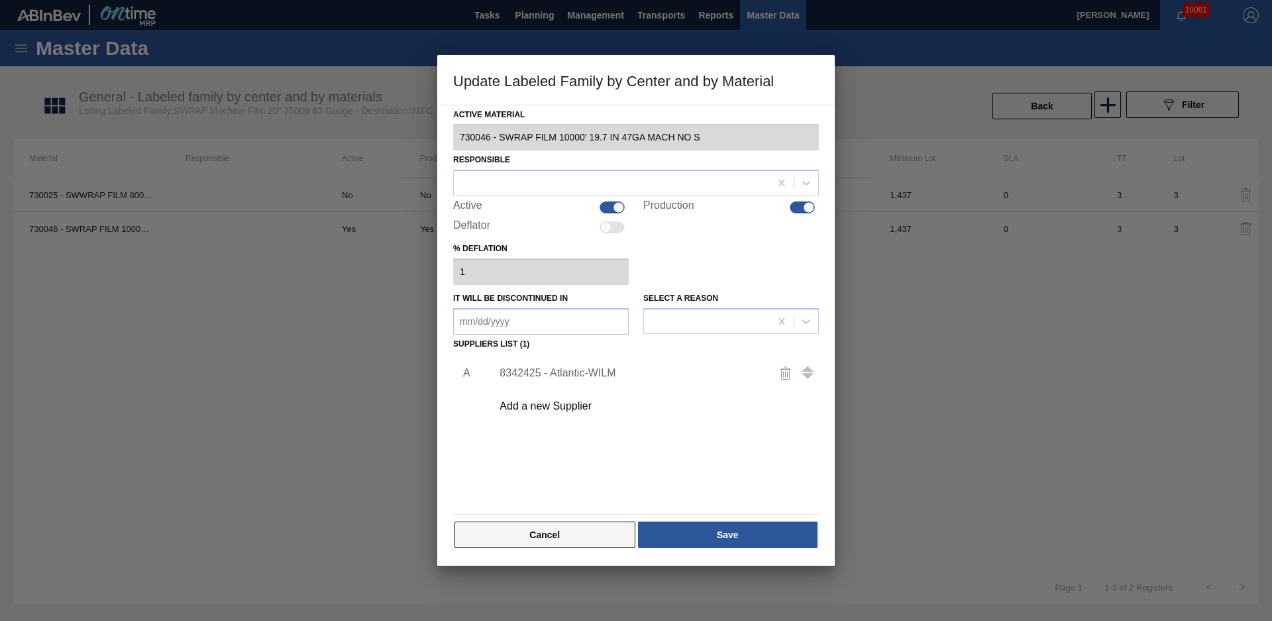
click at [603, 533] on button "Cancel" at bounding box center [544, 534] width 181 height 27
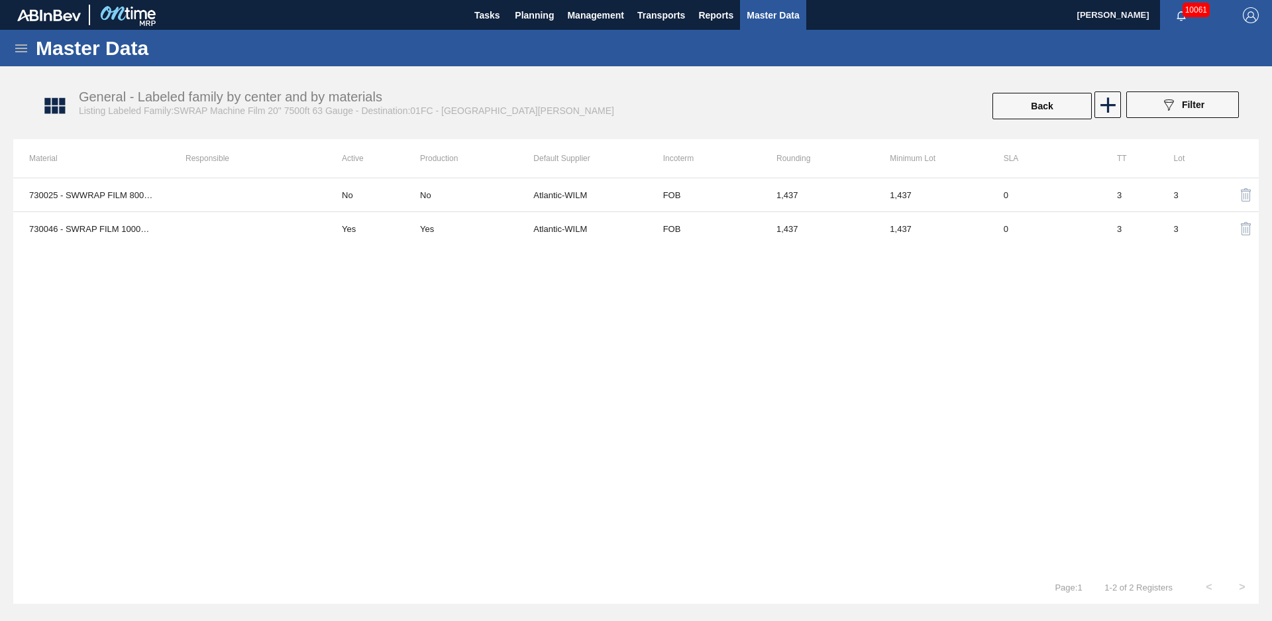
click at [574, 421] on div "730025 - SWWRAP FILM 8000ft 19.7in 57GA NO SPEC No No Atlantic-WILM FOB 1,437 1…" at bounding box center [636, 374] width 1246 height 393
click at [542, 16] on span "Planning" at bounding box center [534, 15] width 39 height 16
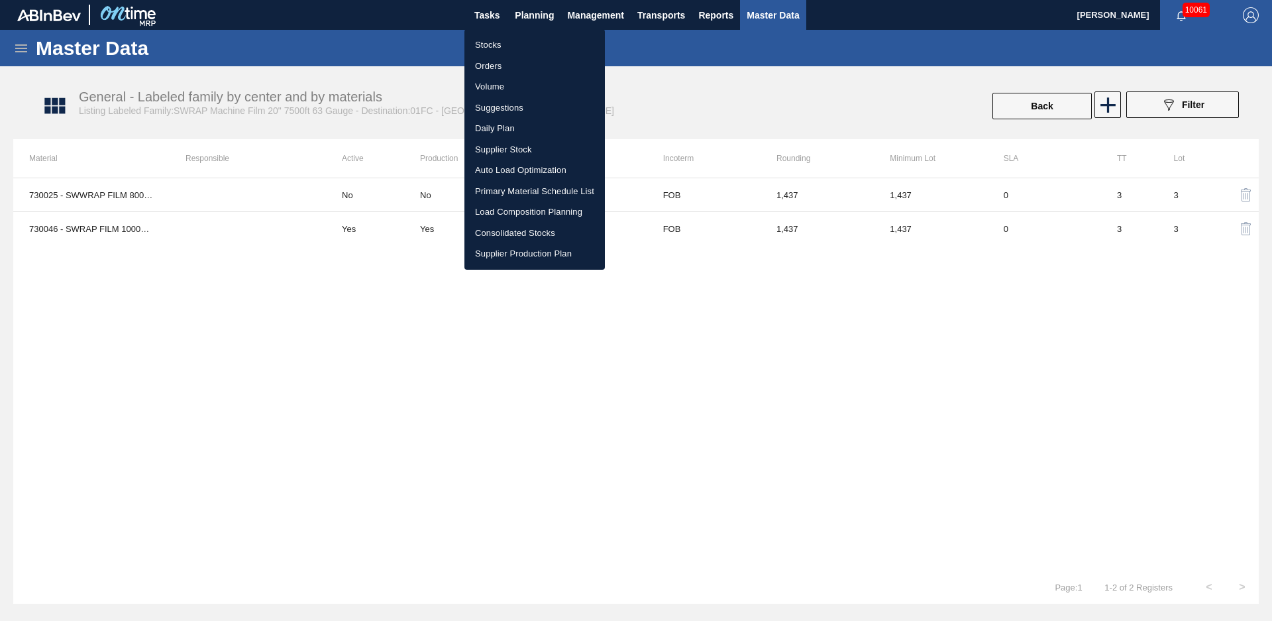
drag, startPoint x: 500, startPoint y: 38, endPoint x: 515, endPoint y: 99, distance: 62.0
click at [500, 39] on li "Stocks" at bounding box center [534, 44] width 140 height 21
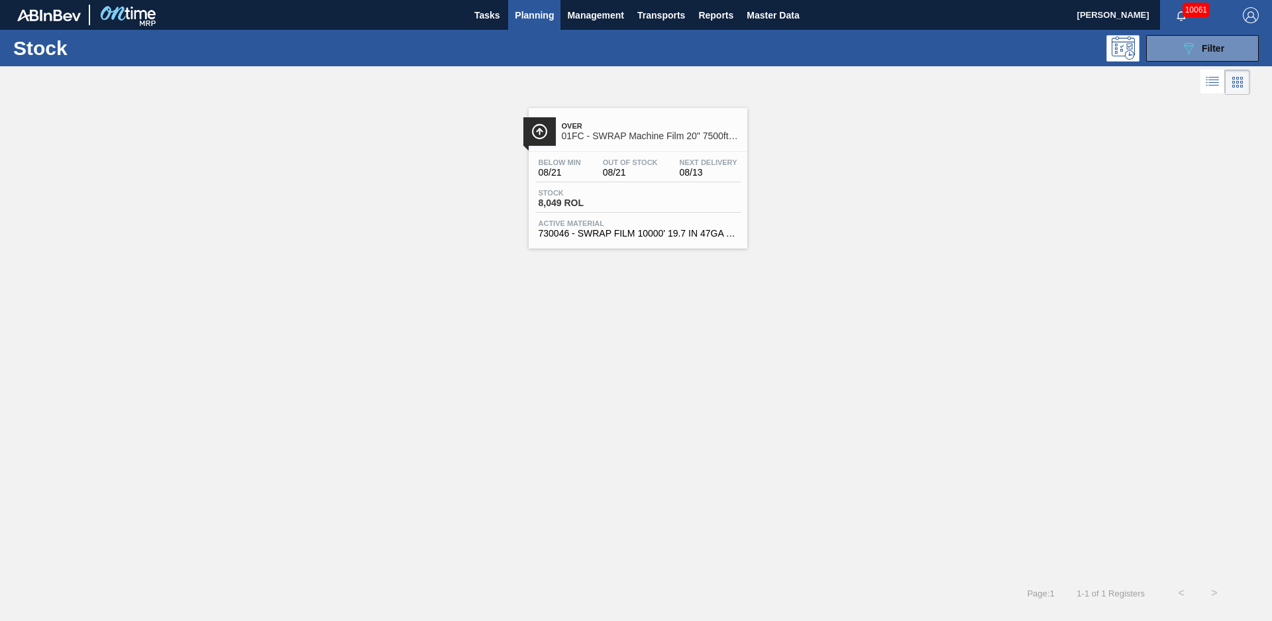
click at [588, 131] on span "01FC - SWRAP Machine Film 20" 7500ft 63 Gauge" at bounding box center [651, 136] width 179 height 10
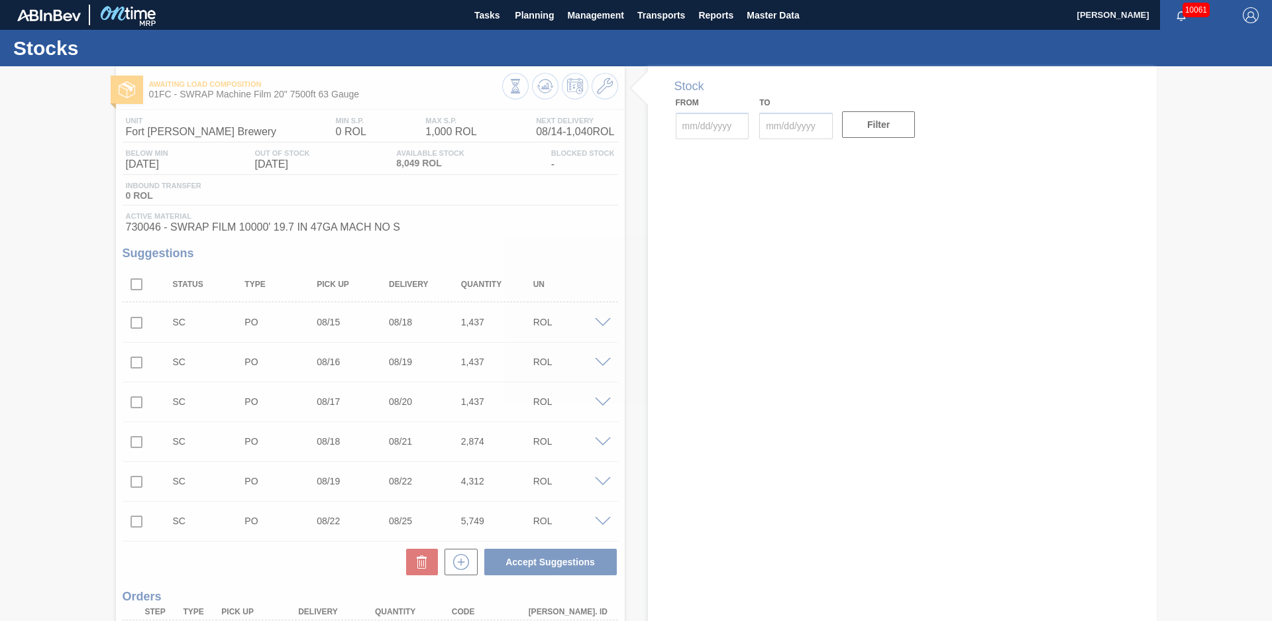
type input "[DATE]"
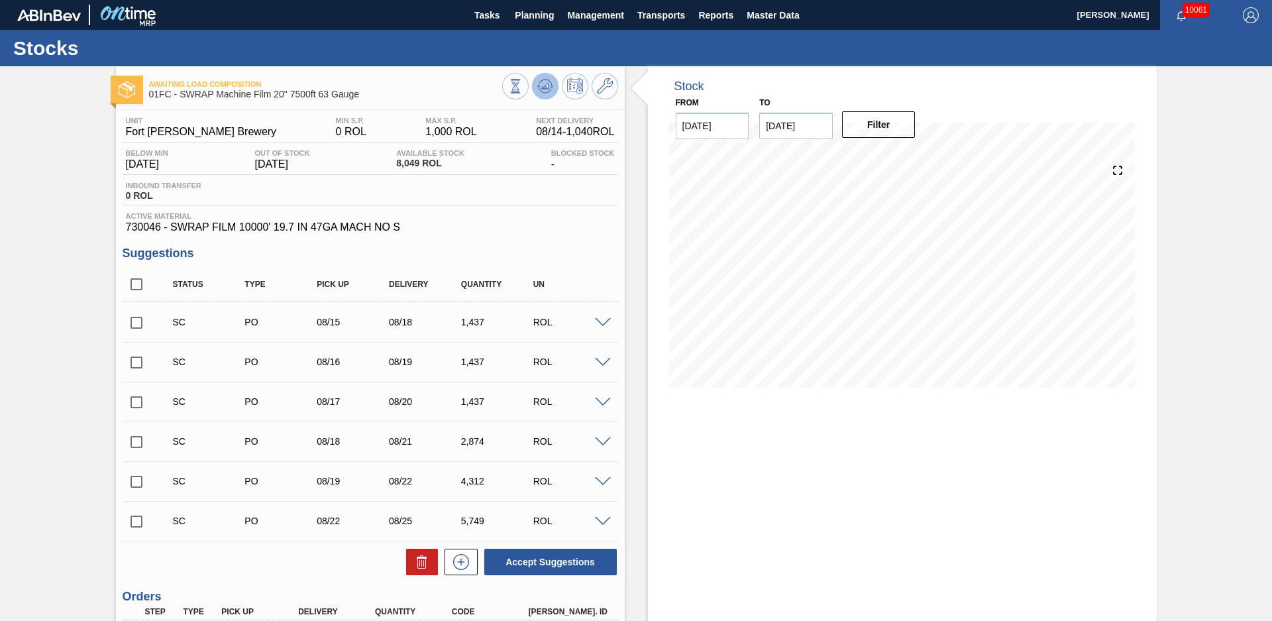
click at [523, 83] on icon at bounding box center [515, 86] width 15 height 15
click at [637, 194] on div "Stock From [DATE] to [DATE] Filter" at bounding box center [891, 437] width 532 height 742
click at [610, 83] on icon at bounding box center [605, 86] width 16 height 16
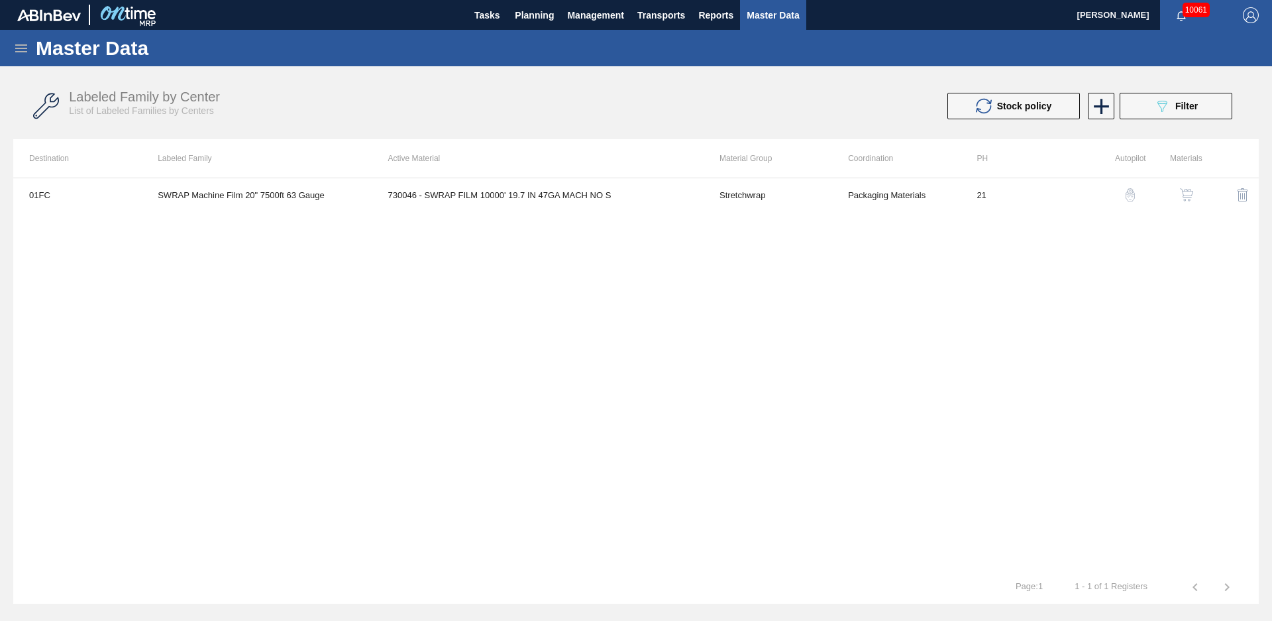
click at [1191, 195] on img "button" at bounding box center [1186, 194] width 13 height 13
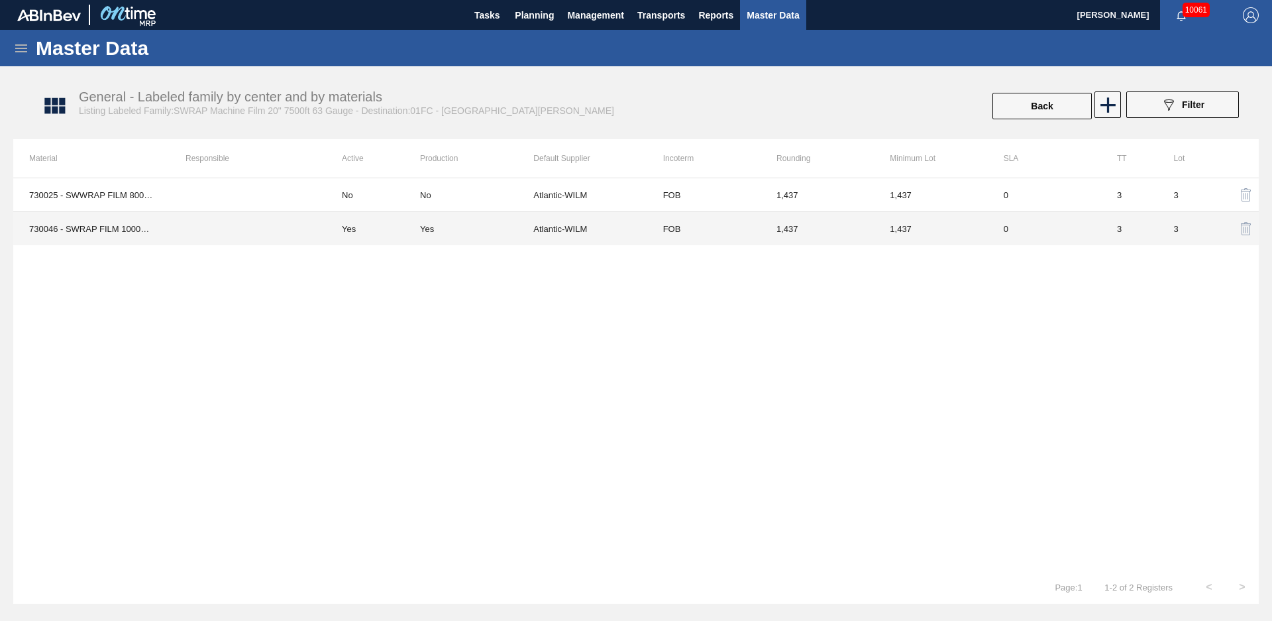
click at [668, 222] on td "FOB" at bounding box center [703, 229] width 113 height 34
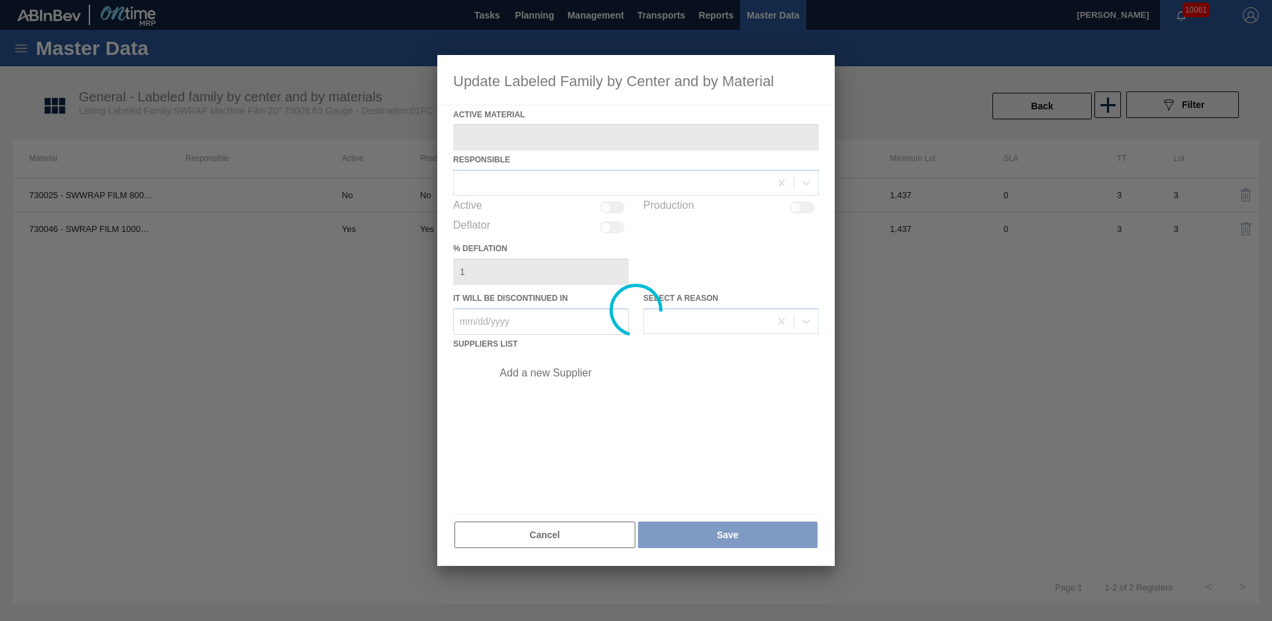
type Material "730046 - SWRAP FILM 10000' 19.7 IN 47GA MACH NO S"
checkbox input "true"
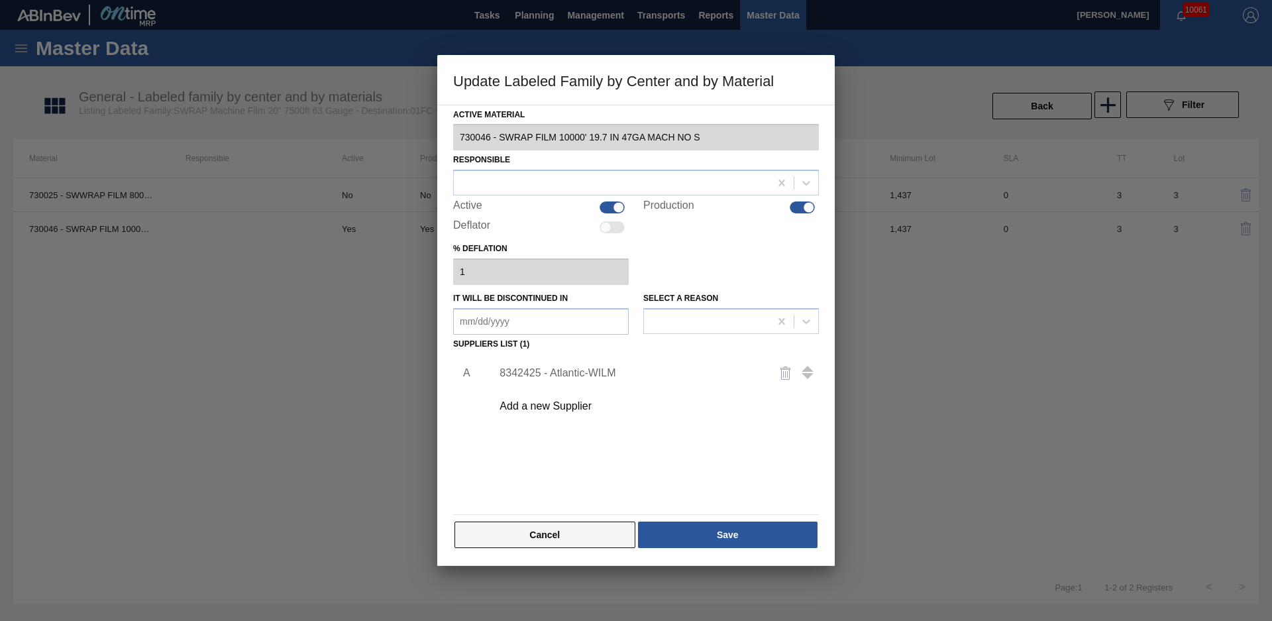
click at [585, 538] on button "Cancel" at bounding box center [544, 534] width 181 height 27
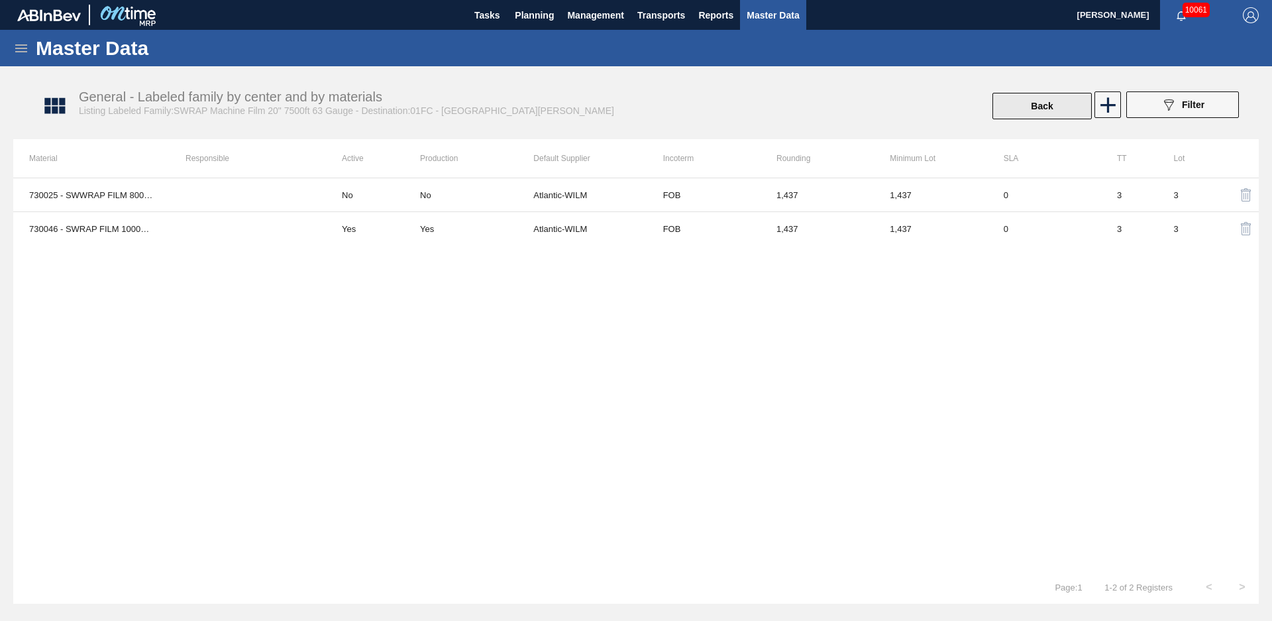
click at [1055, 104] on button "Back" at bounding box center [1041, 106] width 99 height 27
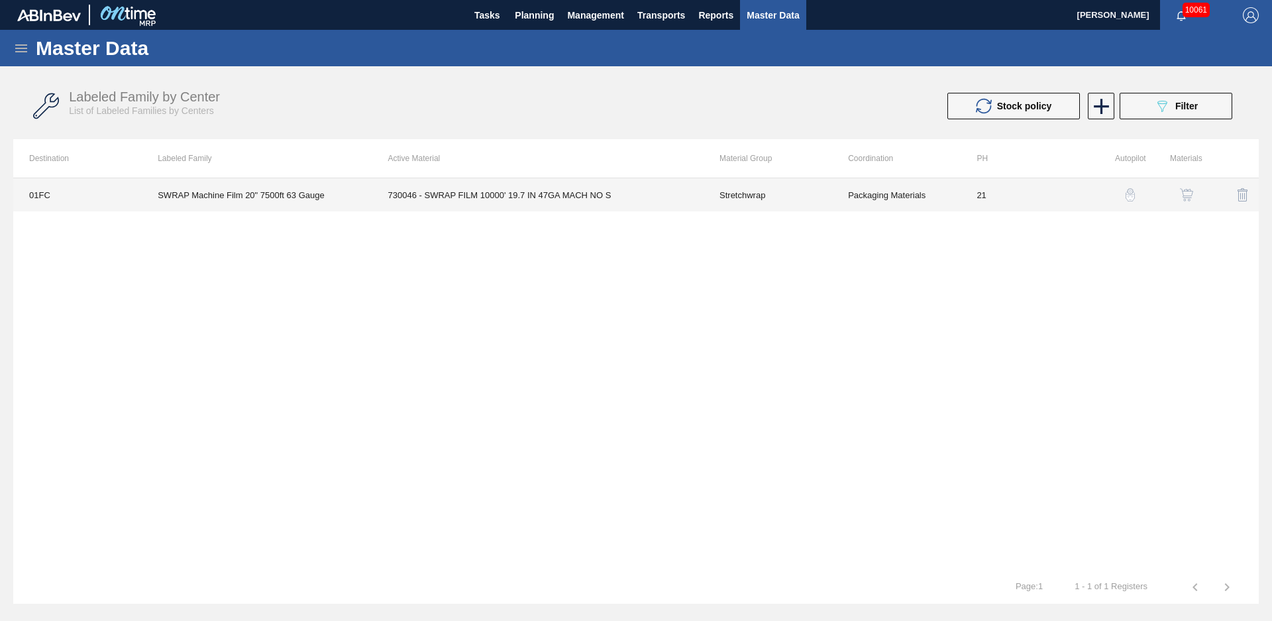
click at [841, 191] on td "Packaging Materials" at bounding box center [896, 194] width 129 height 33
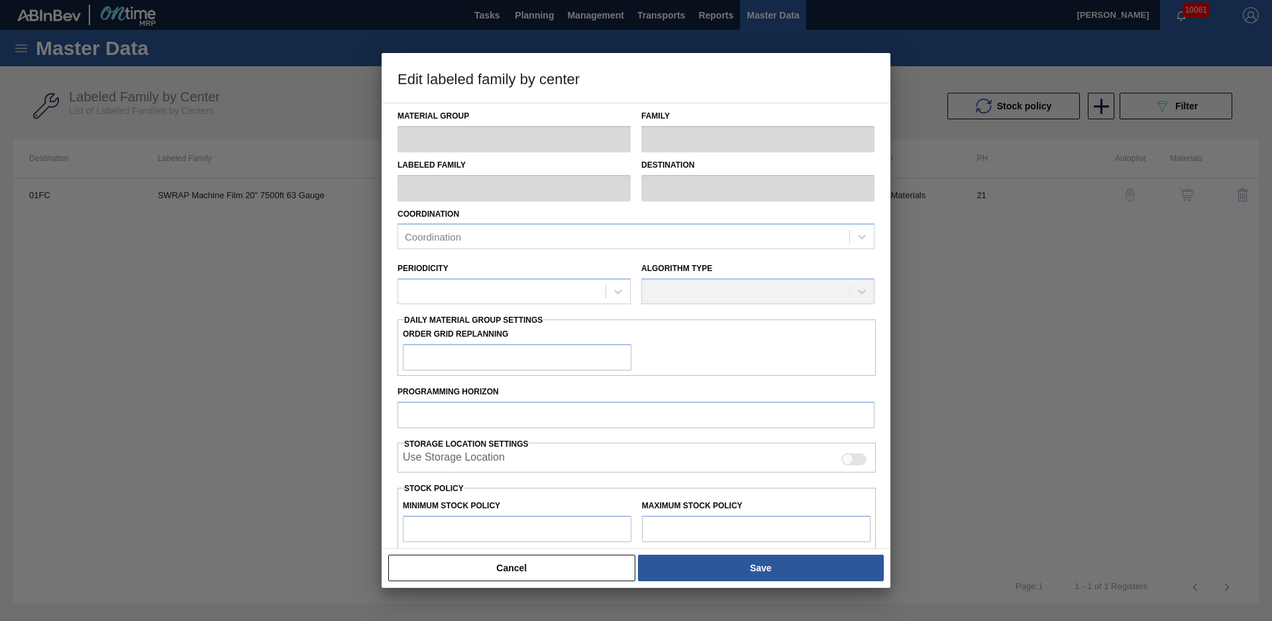
scroll to position [188, 0]
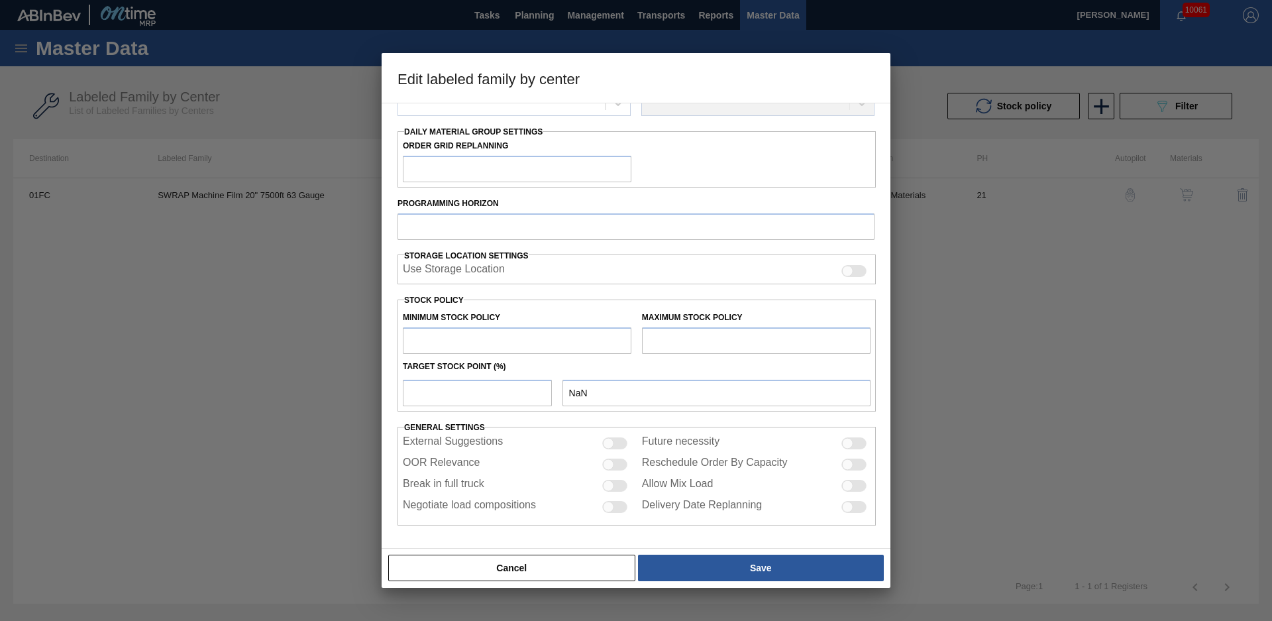
type input "Stretchwrap"
type input "SWRAP Machine Film 20" 7500ft 63 Gauge"
type input "01FC - Fort [PERSON_NAME] Brewery"
type input "21"
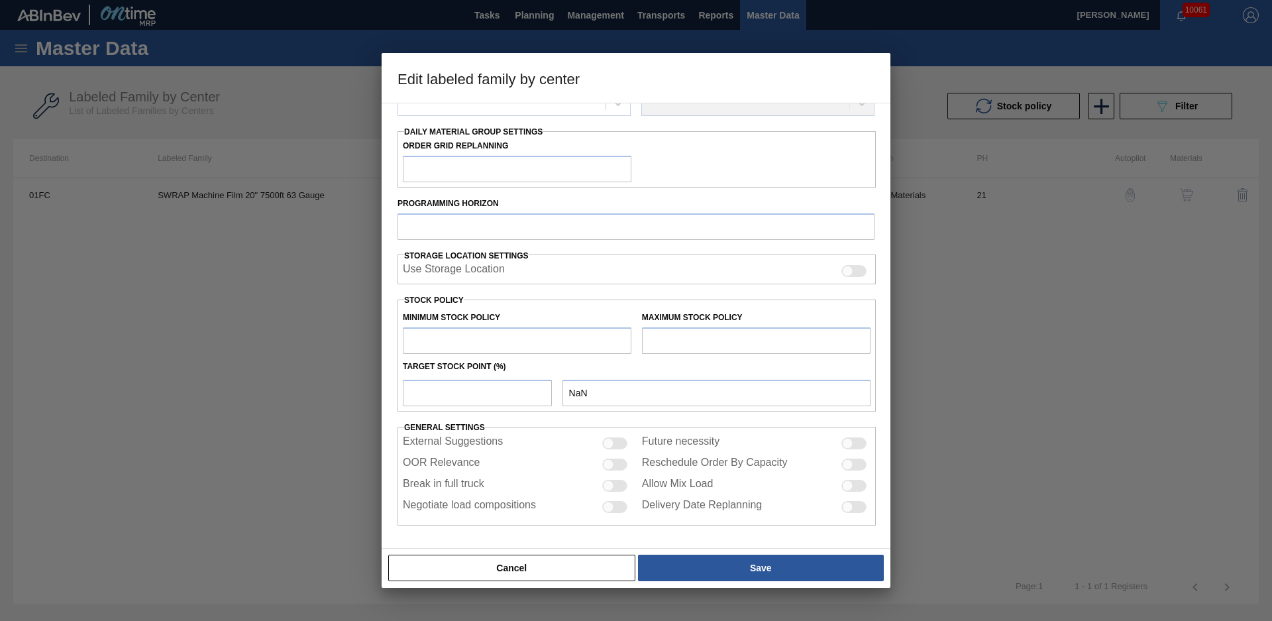
type input "0"
type input "1,000"
type input "0"
checkbox input "true"
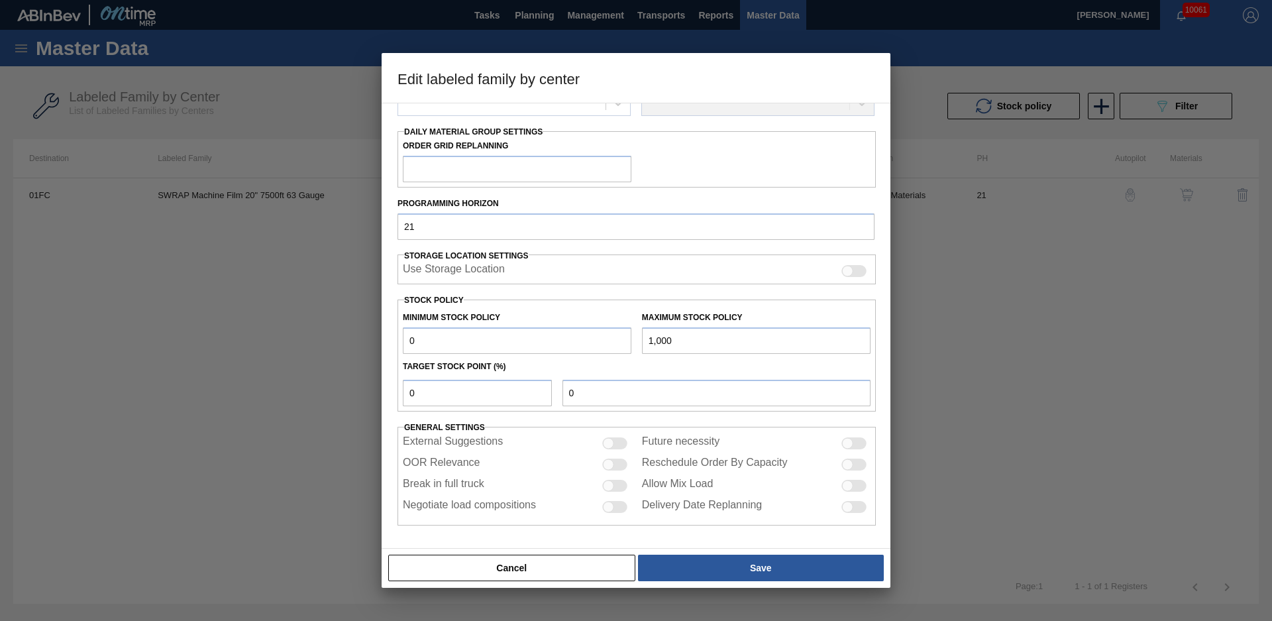
scroll to position [144, 0]
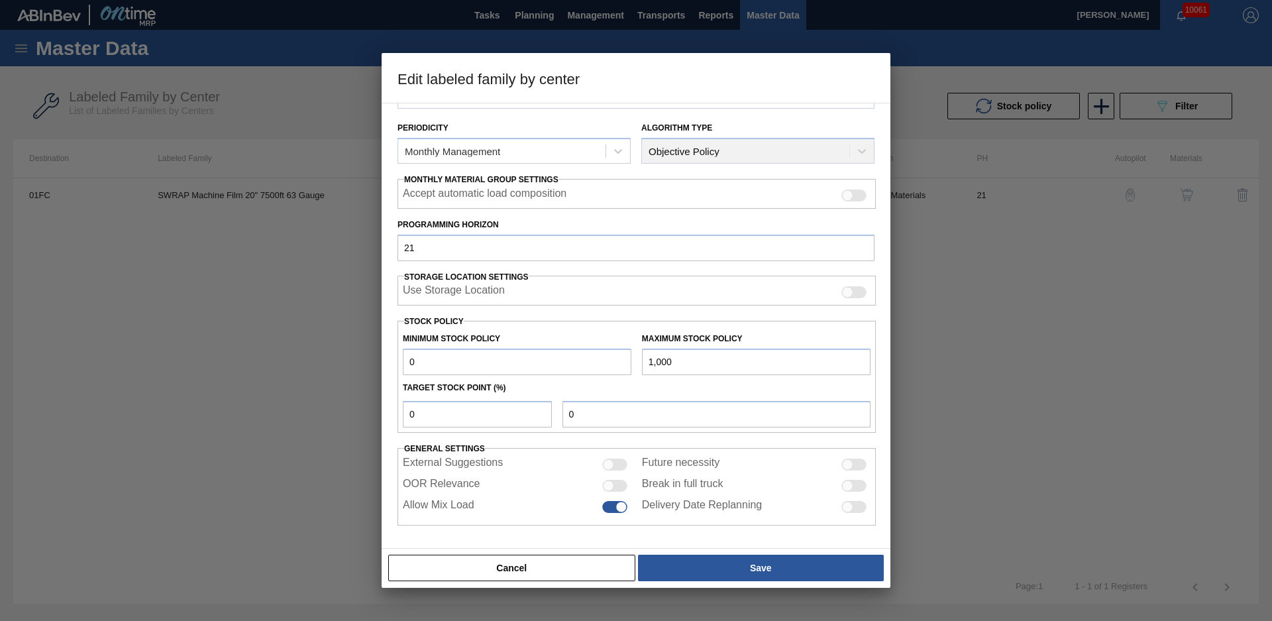
click at [843, 486] on div at bounding box center [847, 485] width 11 height 11
checkbox input "true"
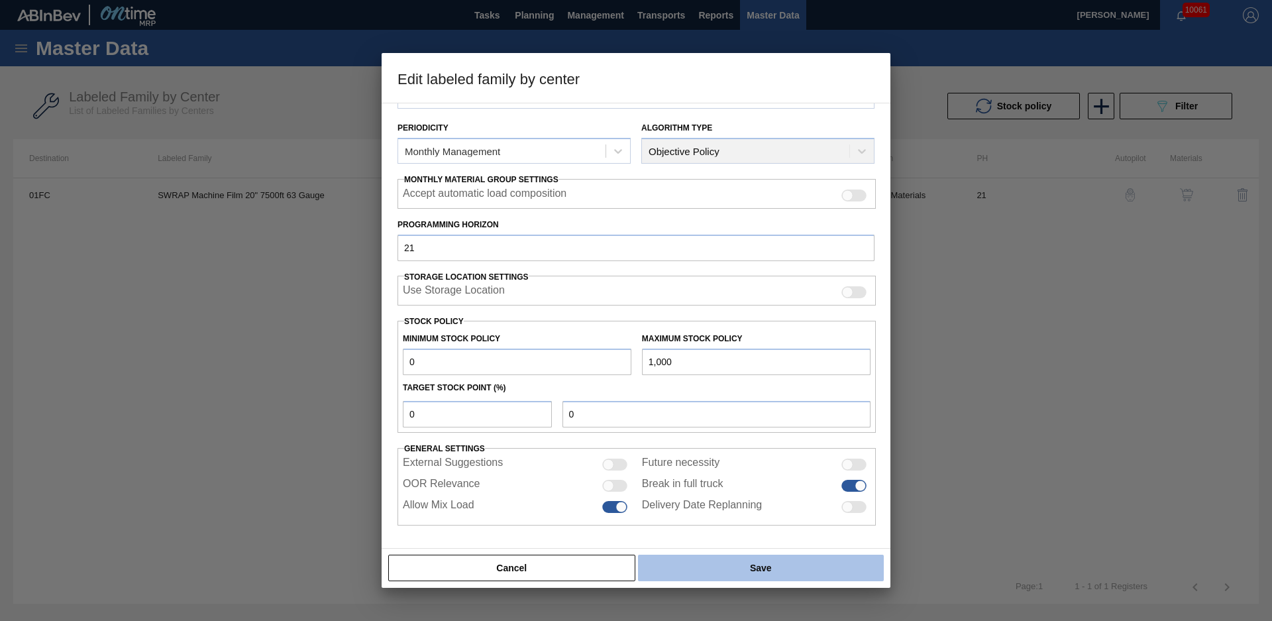
click at [714, 557] on button "Save" at bounding box center [761, 568] width 246 height 27
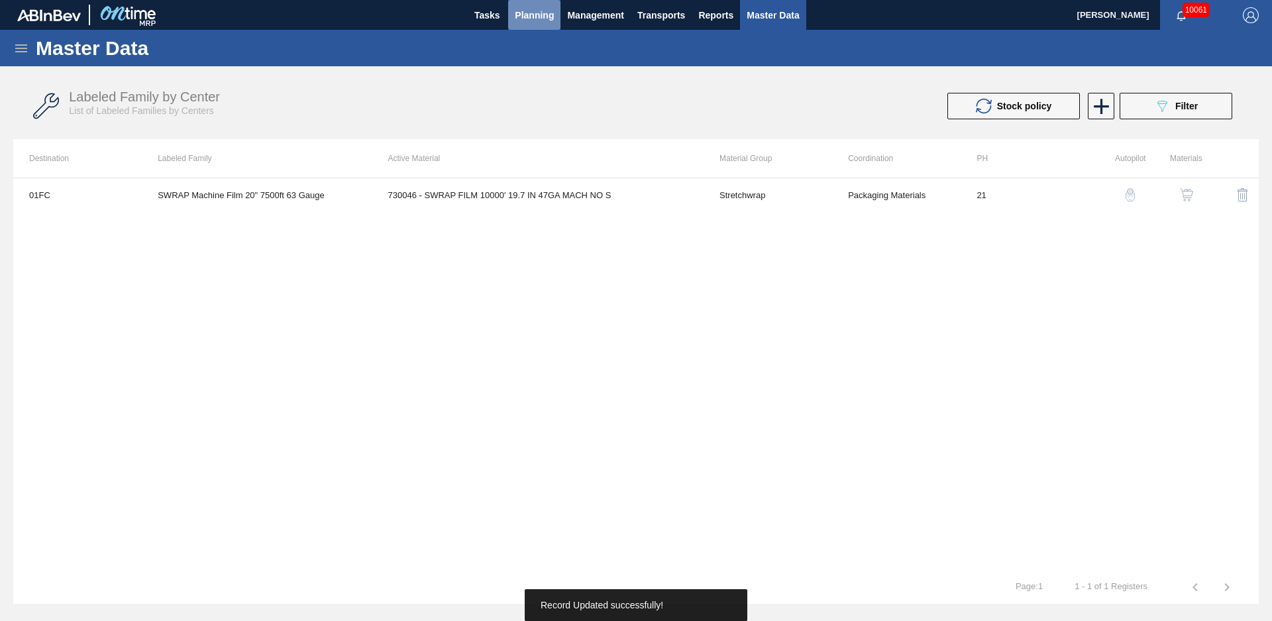
click at [537, 14] on span "Planning" at bounding box center [534, 15] width 39 height 16
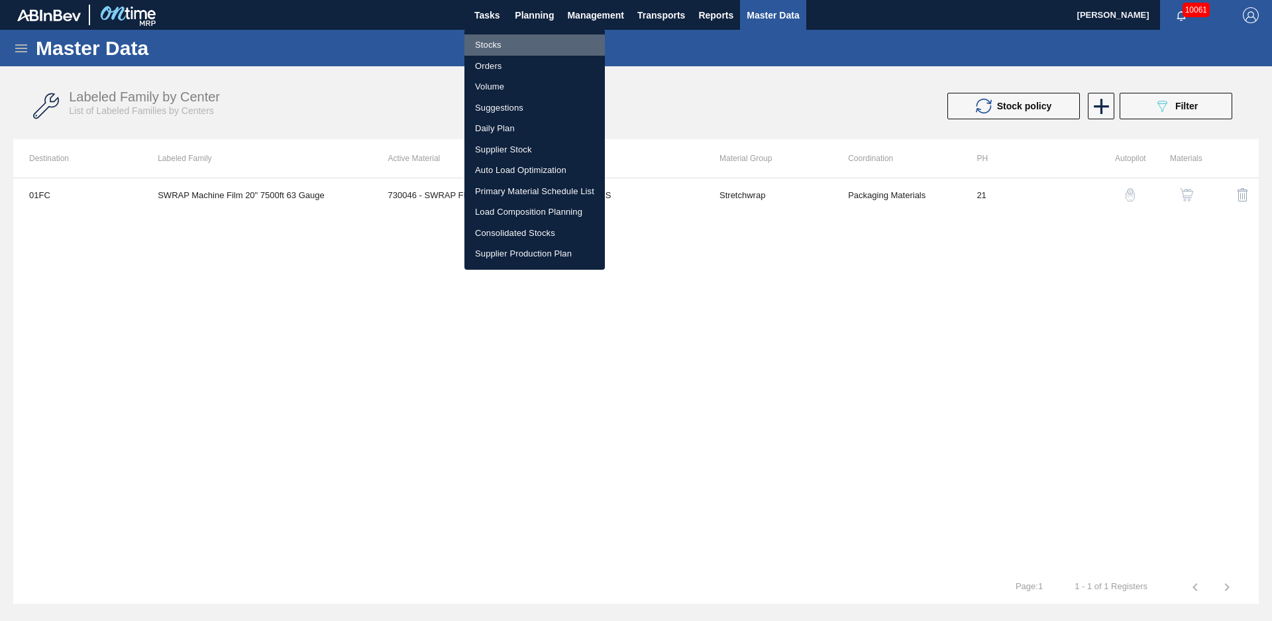
click at [492, 49] on li "Stocks" at bounding box center [534, 44] width 140 height 21
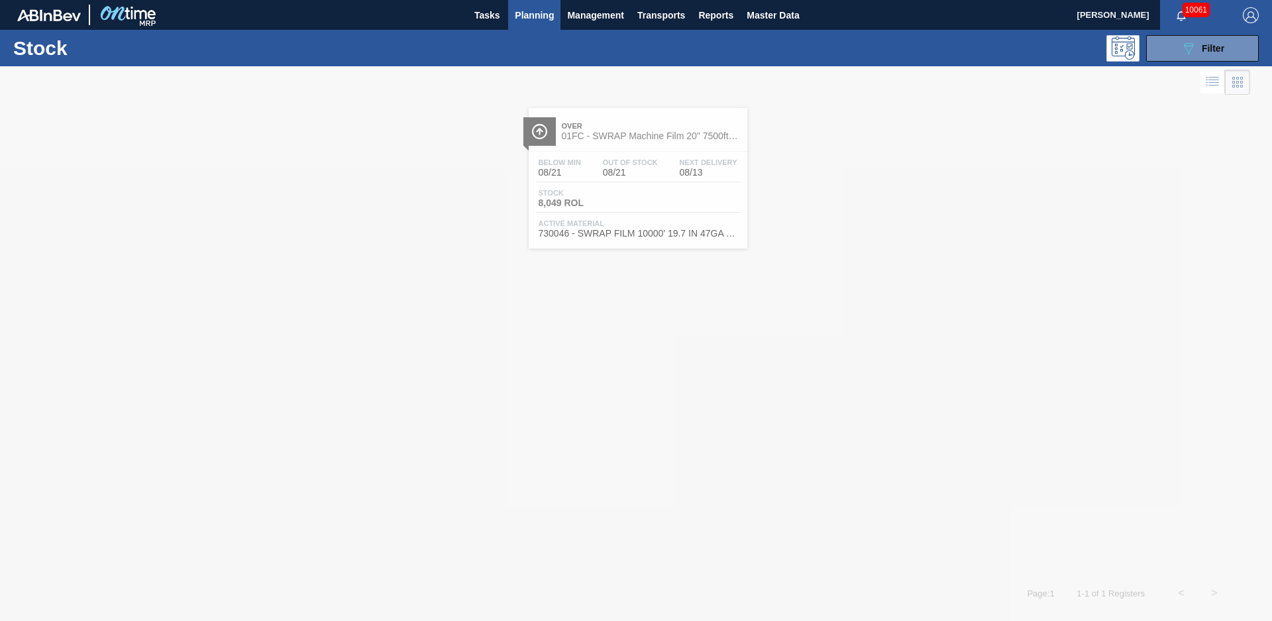
click at [600, 184] on div at bounding box center [636, 343] width 1272 height 555
click at [620, 182] on div "Below Min 08/21 Out Of Stock 08/21 Next Delivery 08/13" at bounding box center [637, 170] width 205 height 24
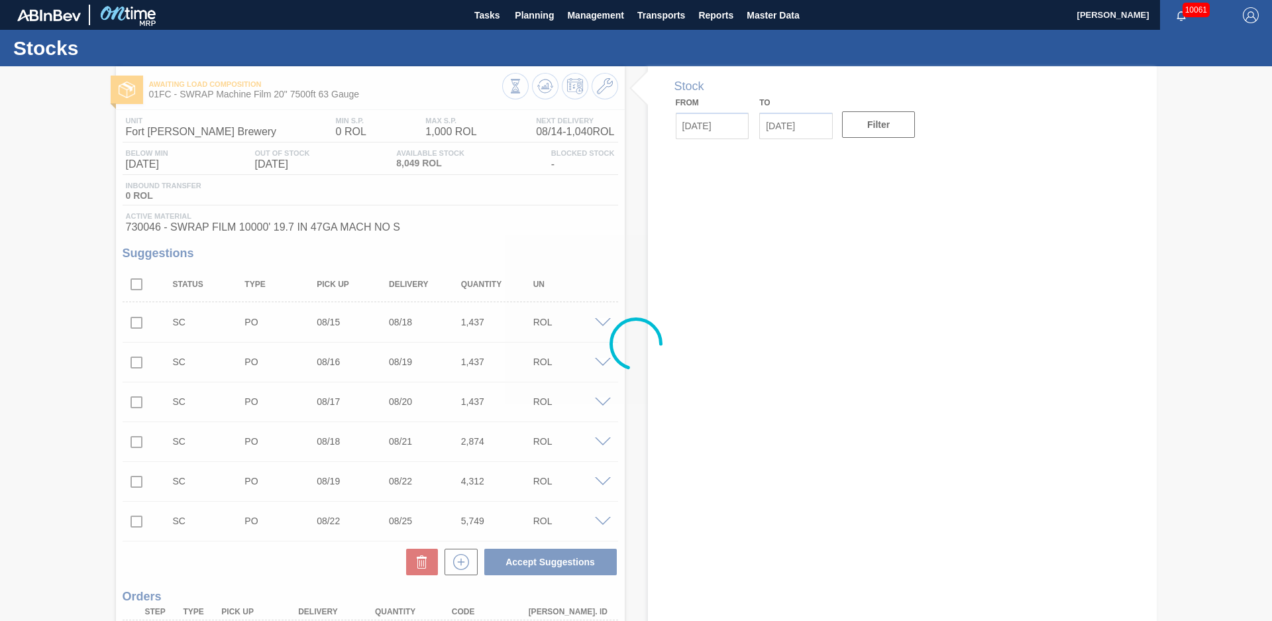
type input "[DATE]"
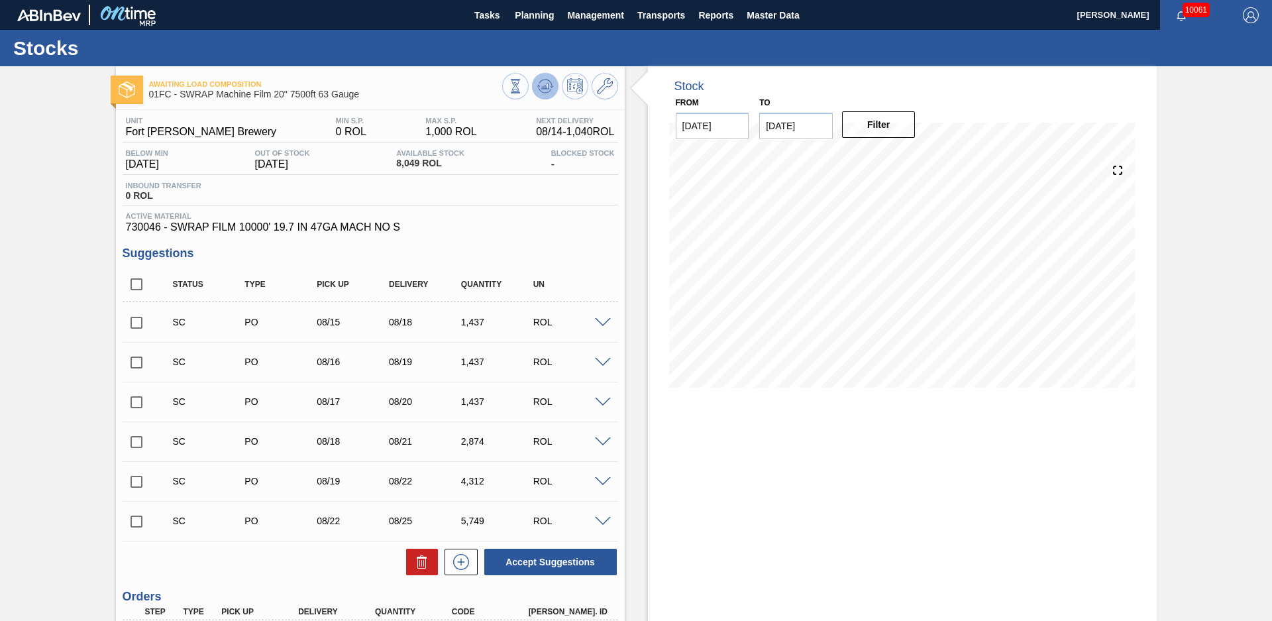
click at [523, 89] on icon at bounding box center [515, 86] width 15 height 15
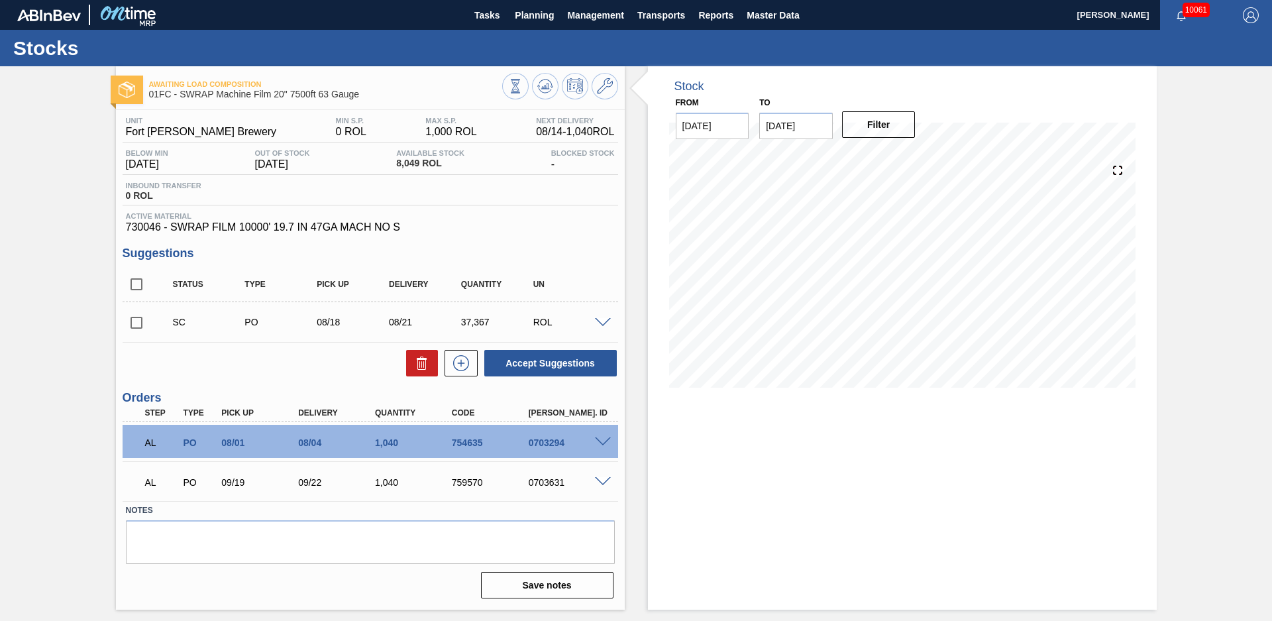
click at [639, 245] on div "Stock From [DATE] to [DATE] Filter" at bounding box center [891, 337] width 532 height 543
click at [639, 287] on div "Stock From [DATE] to [DATE] Filter" at bounding box center [891, 337] width 532 height 543
click at [631, 299] on div "Stock From [DATE] to [DATE] Filter" at bounding box center [891, 337] width 532 height 543
click at [636, 302] on div "Stock From [DATE] to [DATE] Filter" at bounding box center [891, 337] width 532 height 543
click at [602, 445] on span at bounding box center [603, 442] width 16 height 10
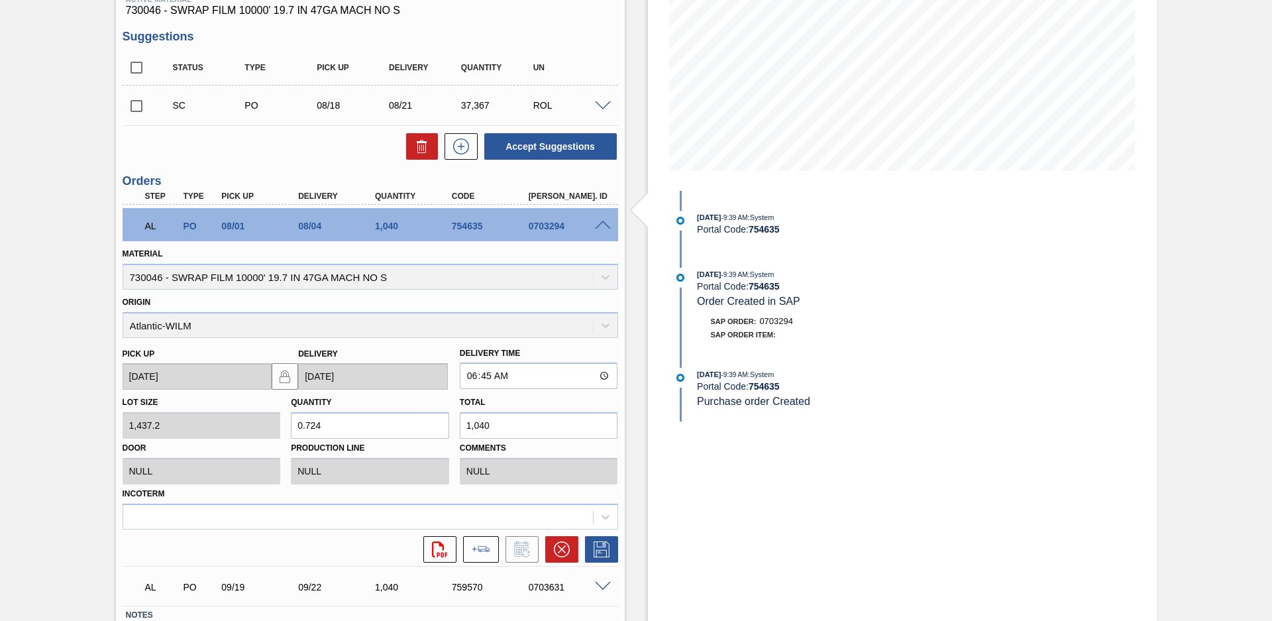
scroll to position [123, 0]
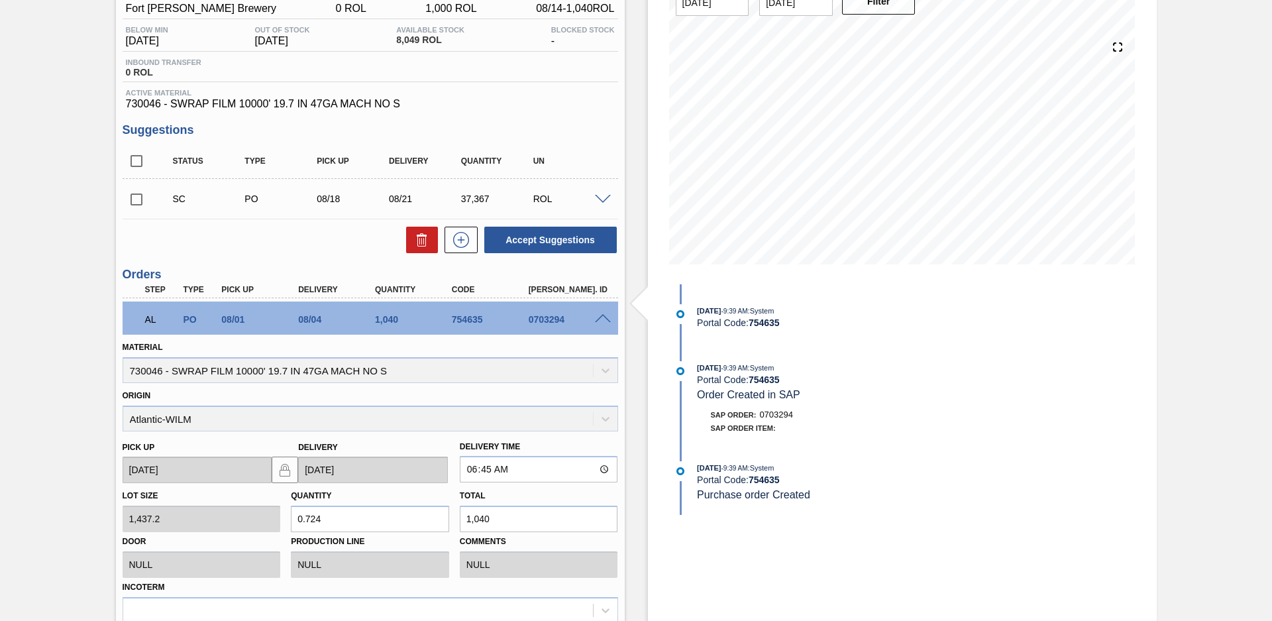
click at [608, 320] on span at bounding box center [603, 319] width 16 height 10
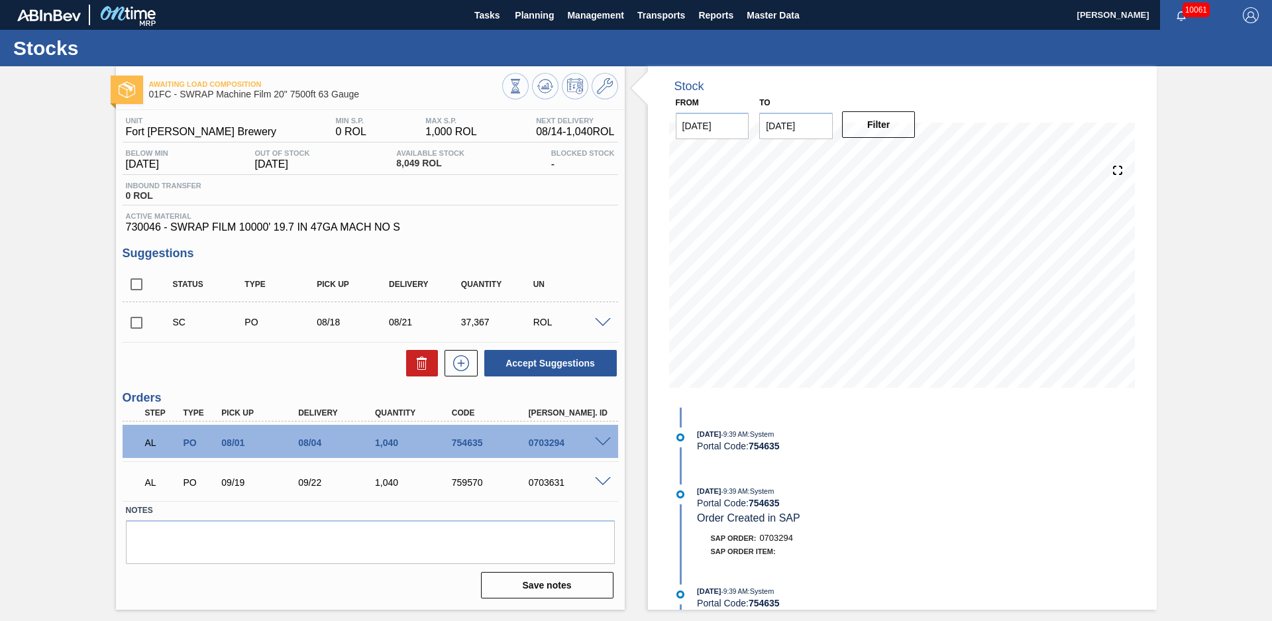
scroll to position [0, 0]
click at [638, 409] on div "Stock From [DATE] to [DATE] Filter [DATE] 9:39 AM : System Portal Code: 754635 …" at bounding box center [891, 337] width 532 height 543
click at [1244, 133] on div "Awaiting Load Composition 01FC - SWRAP Machine Film 20" 7500ft 63 Gauge Unit Fo…" at bounding box center [636, 337] width 1272 height 543
click at [538, 11] on span "Planning" at bounding box center [534, 15] width 39 height 16
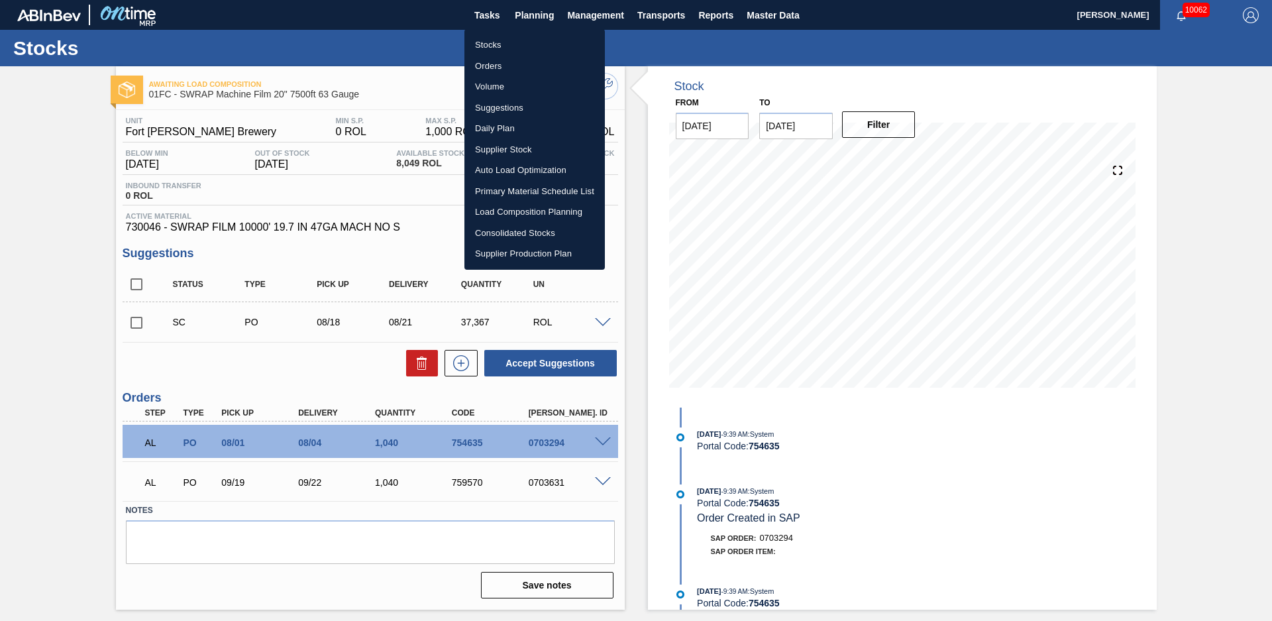
click at [496, 36] on li "Stocks" at bounding box center [534, 44] width 140 height 21
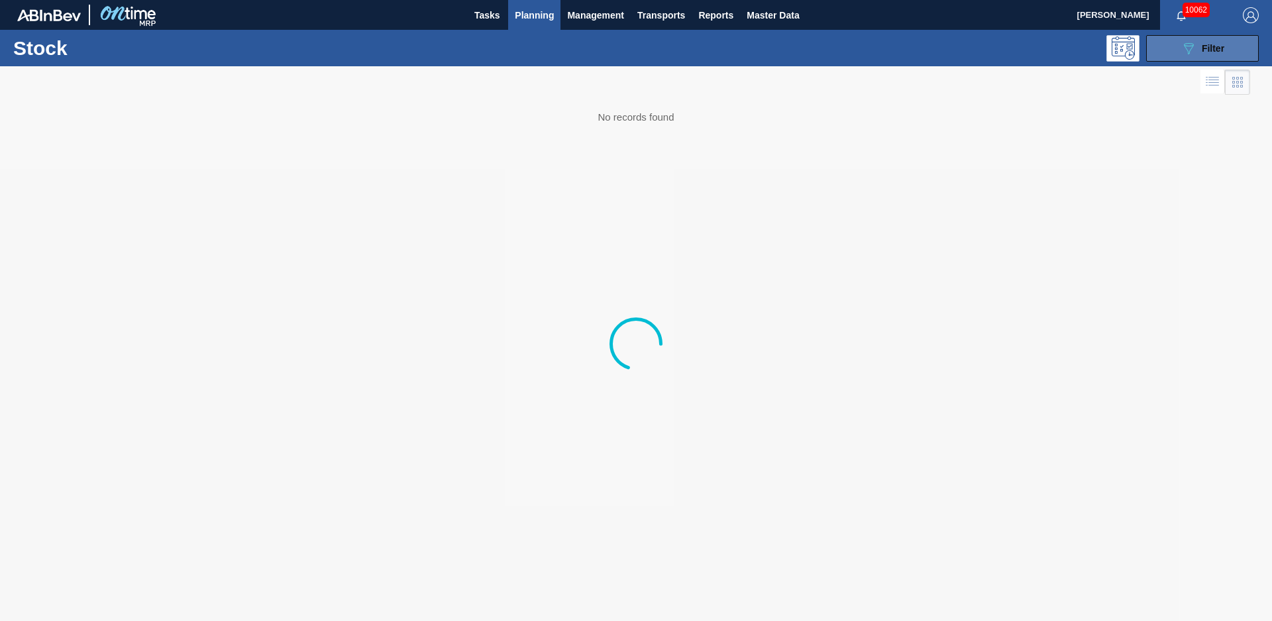
click at [1187, 50] on icon at bounding box center [1189, 48] width 10 height 11
